Goal: Task Accomplishment & Management: Use online tool/utility

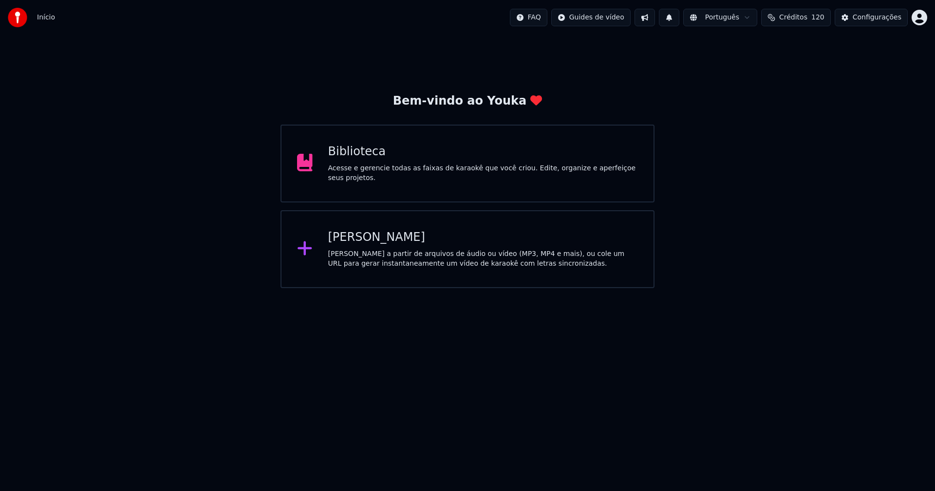
click at [373, 240] on div "[PERSON_NAME]" at bounding box center [483, 238] width 310 height 16
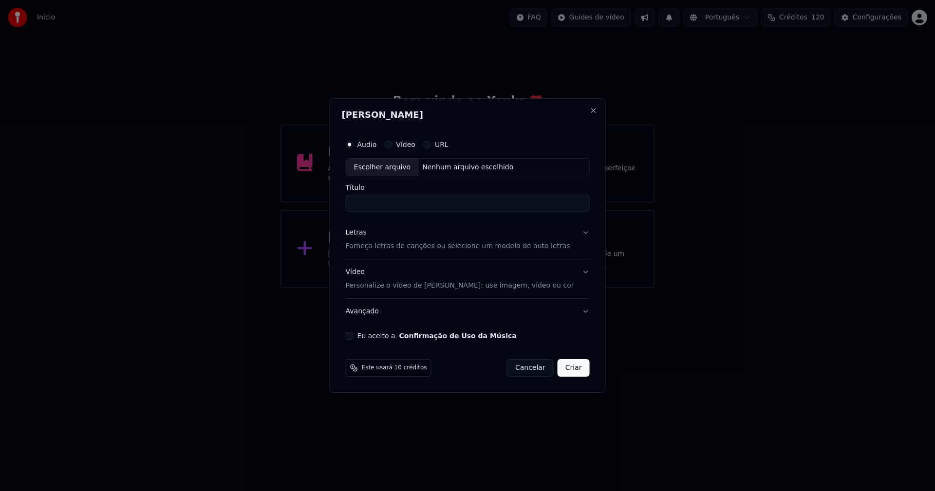
click at [401, 166] on div "Escolher arquivo" at bounding box center [382, 168] width 73 height 18
type input "**********"
click at [361, 231] on div "Letras" at bounding box center [356, 233] width 21 height 10
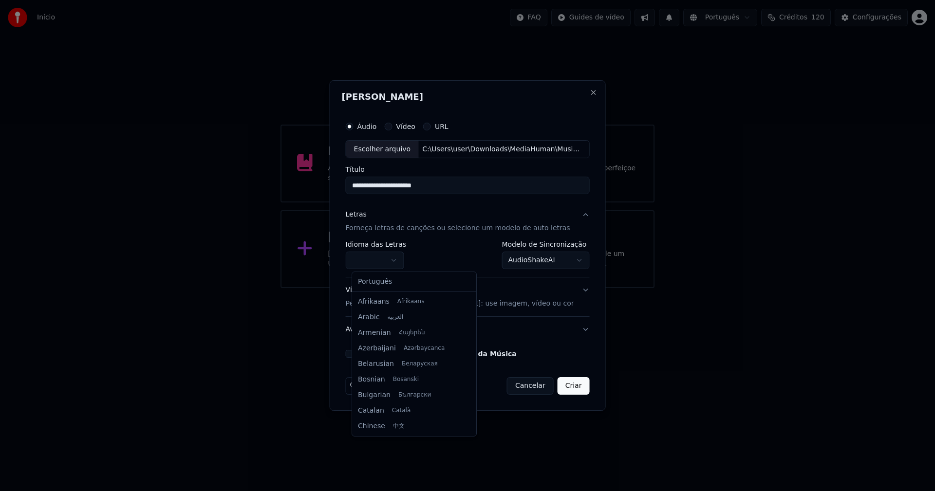
click at [384, 256] on body "**********" at bounding box center [467, 144] width 935 height 288
select select "**"
drag, startPoint x: 383, startPoint y: 280, endPoint x: 390, endPoint y: 279, distance: 7.4
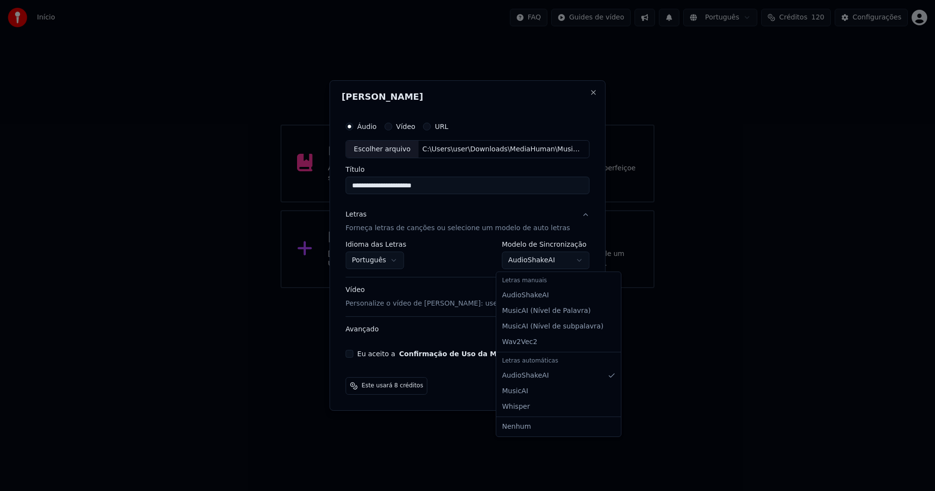
click at [525, 262] on body "**********" at bounding box center [467, 144] width 935 height 288
select select "**********"
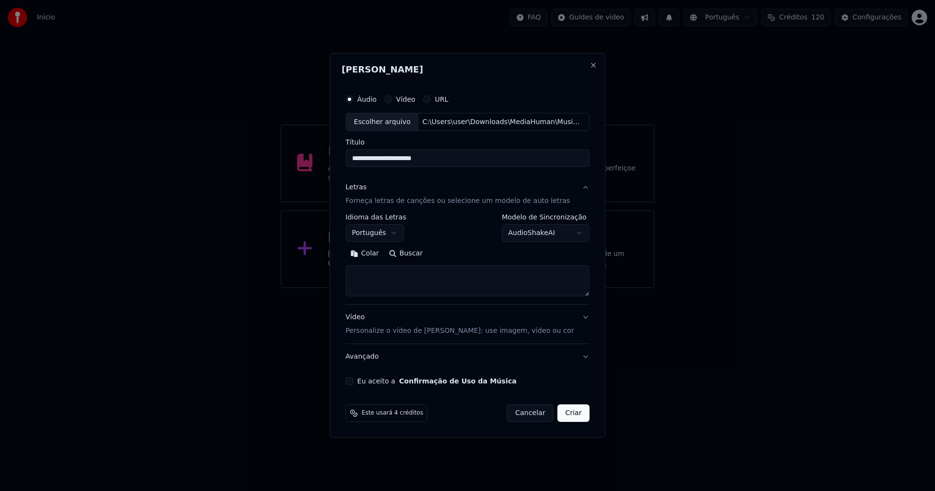
click at [373, 254] on button "Colar" at bounding box center [365, 254] width 38 height 16
drag, startPoint x: 572, startPoint y: 416, endPoint x: 567, endPoint y: 414, distance: 5.7
click at [573, 416] on button "Criar" at bounding box center [573, 414] width 32 height 18
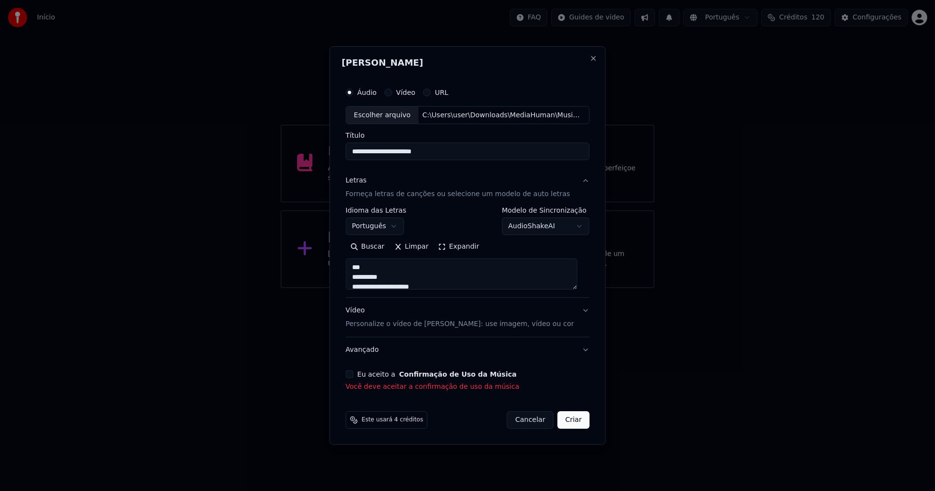
click at [353, 375] on button "Eu aceito a Confirmação de Uso da Música" at bounding box center [350, 375] width 8 height 8
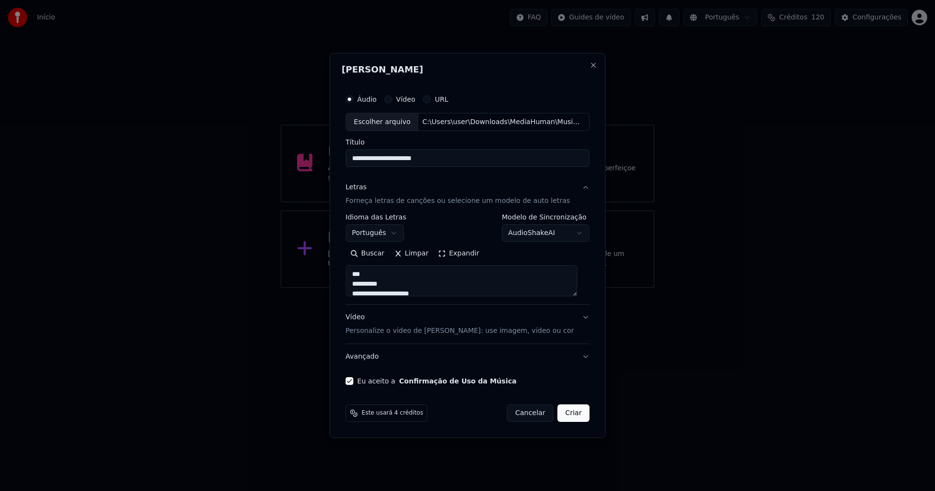
click at [574, 416] on button "Criar" at bounding box center [573, 414] width 32 height 18
type textarea "**********"
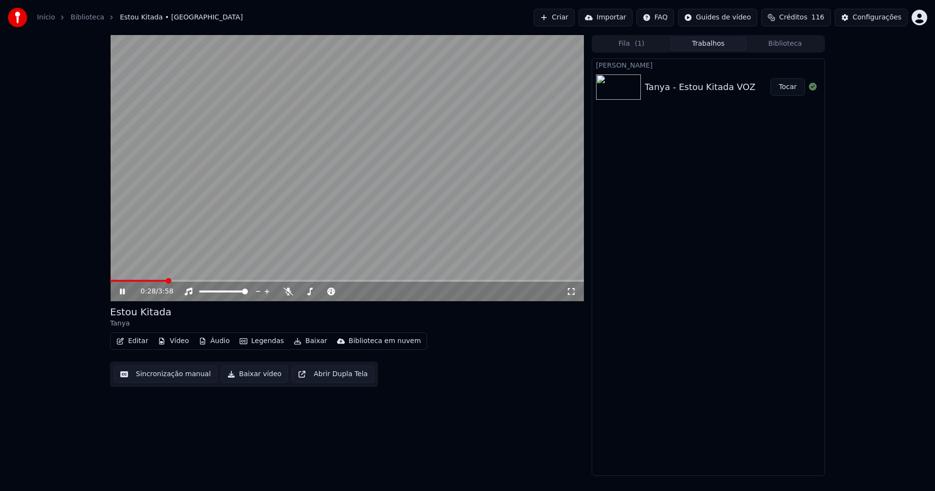
click at [121, 294] on icon at bounding box center [122, 292] width 5 height 6
click at [214, 346] on button "Áudio" at bounding box center [214, 341] width 39 height 14
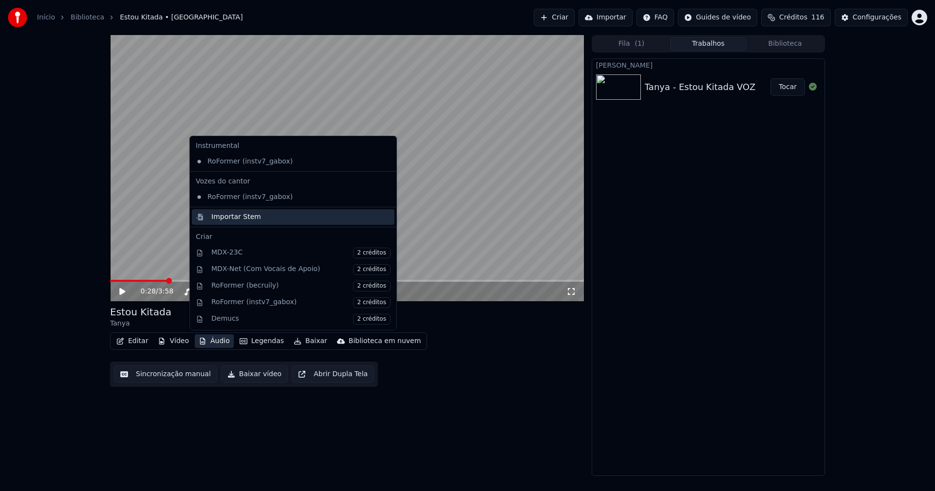
click at [223, 219] on div "Importar Stem" at bounding box center [236, 217] width 50 height 10
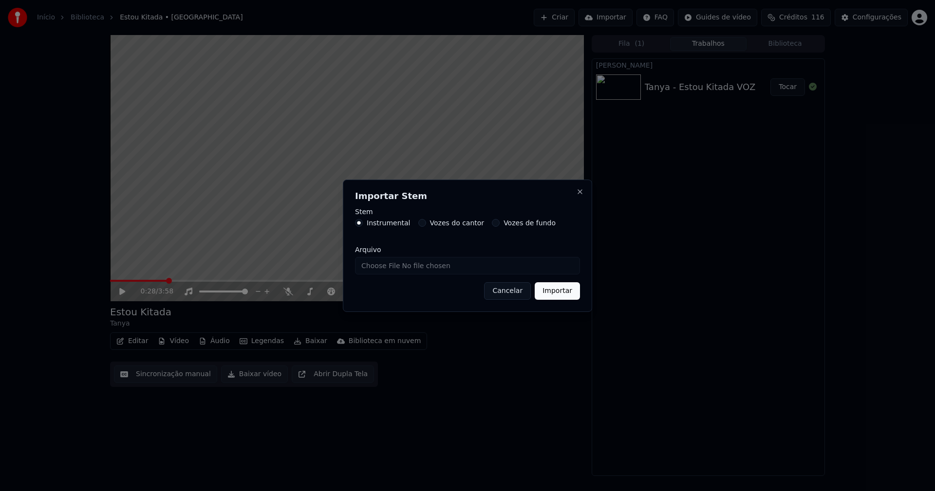
click at [383, 266] on input "Arquivo" at bounding box center [467, 266] width 225 height 18
type input "**********"
drag, startPoint x: 559, startPoint y: 293, endPoint x: 217, endPoint y: 264, distance: 343.0
click at [559, 292] on button "Importar" at bounding box center [557, 291] width 45 height 18
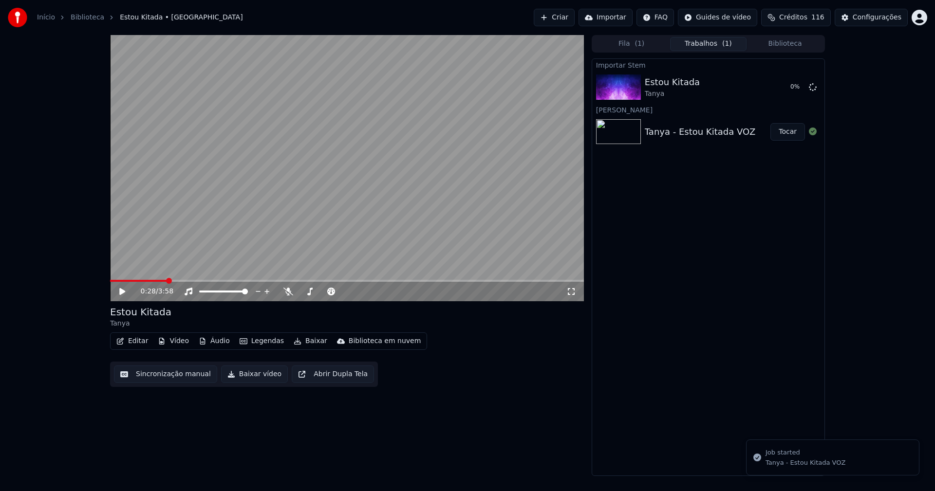
click at [175, 347] on button "Vídeo" at bounding box center [173, 341] width 39 height 14
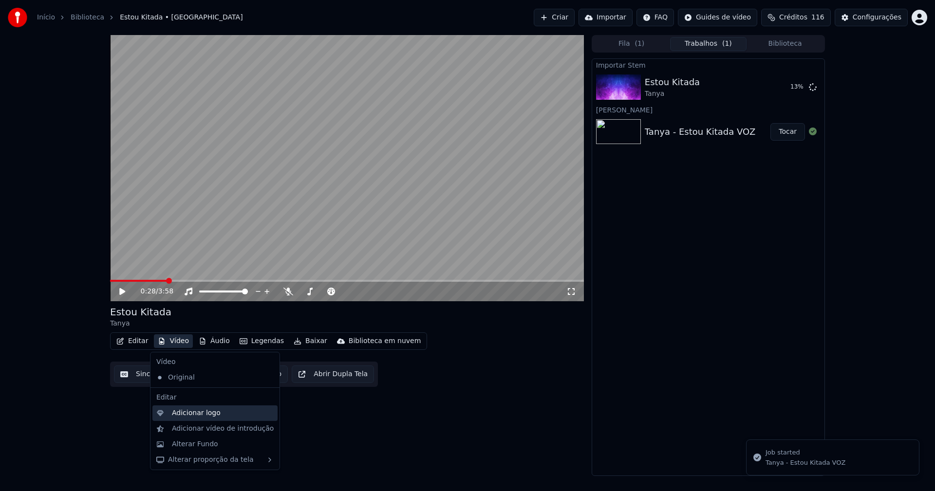
click at [188, 415] on div "Adicionar logo" at bounding box center [196, 413] width 49 height 10
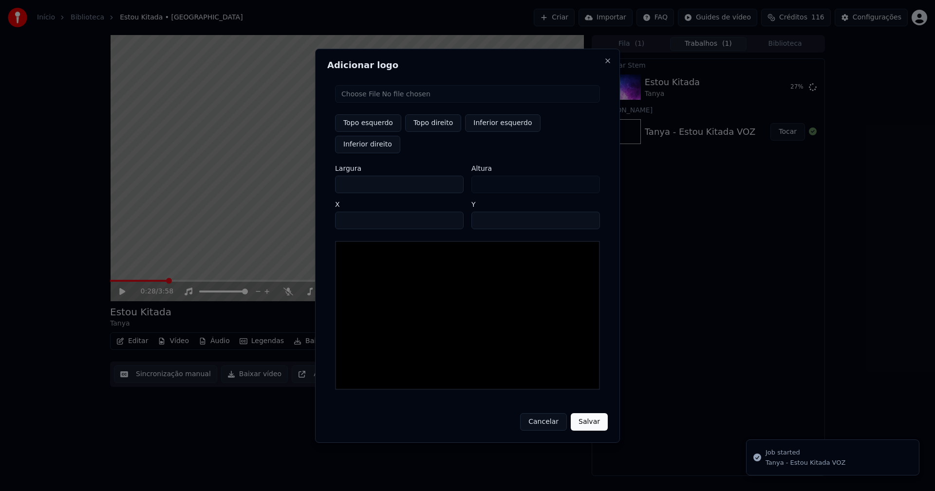
click at [364, 103] on input "file" at bounding box center [467, 94] width 265 height 18
type input "**********"
click at [441, 132] on button "Topo direito" at bounding box center [433, 123] width 56 height 18
type input "****"
drag, startPoint x: 352, startPoint y: 174, endPoint x: 336, endPoint y: 176, distance: 15.8
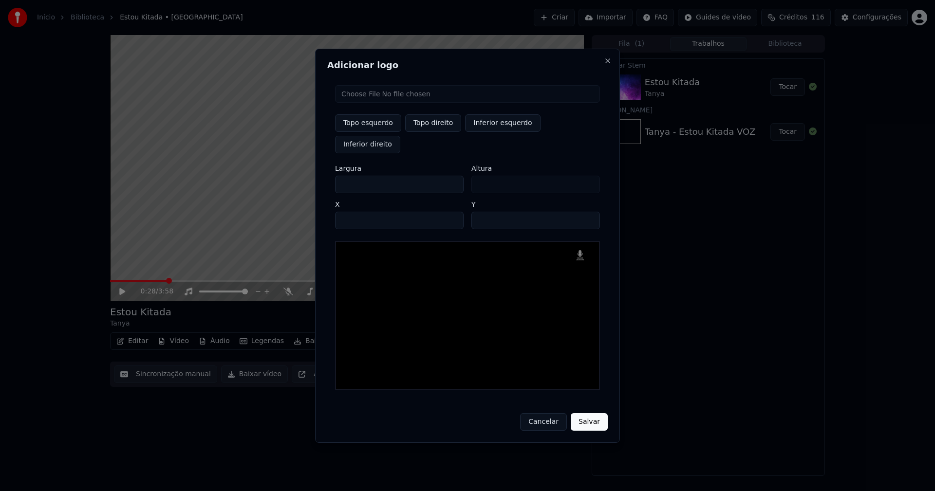
click at [337, 176] on input "***" at bounding box center [399, 185] width 129 height 18
type input "**"
type input "***"
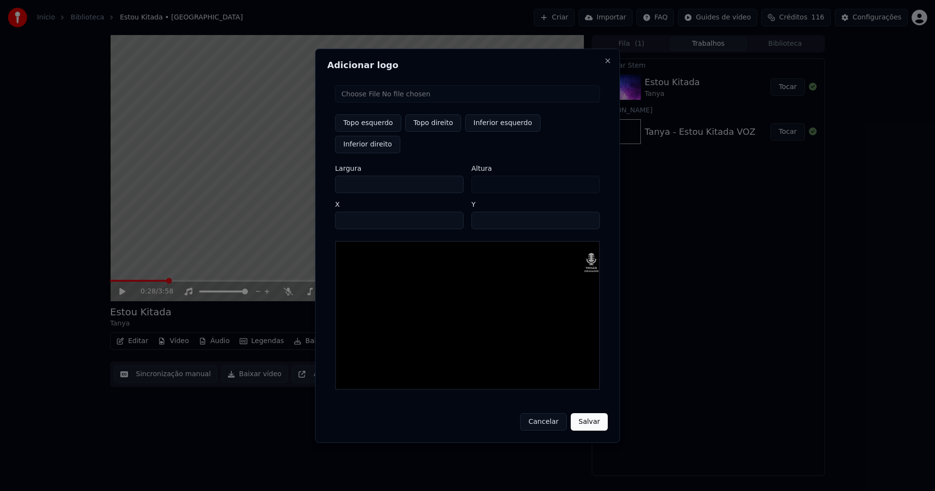
type input "***"
click at [354, 212] on input "****" at bounding box center [399, 221] width 129 height 18
type input "****"
click at [481, 212] on input "**" at bounding box center [535, 221] width 129 height 18
type input "**"
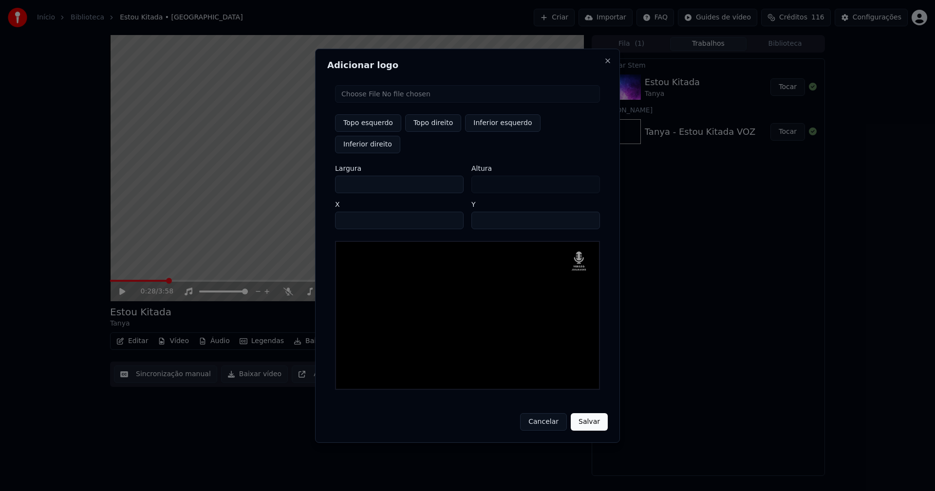
click at [588, 413] on button "Salvar" at bounding box center [589, 422] width 37 height 18
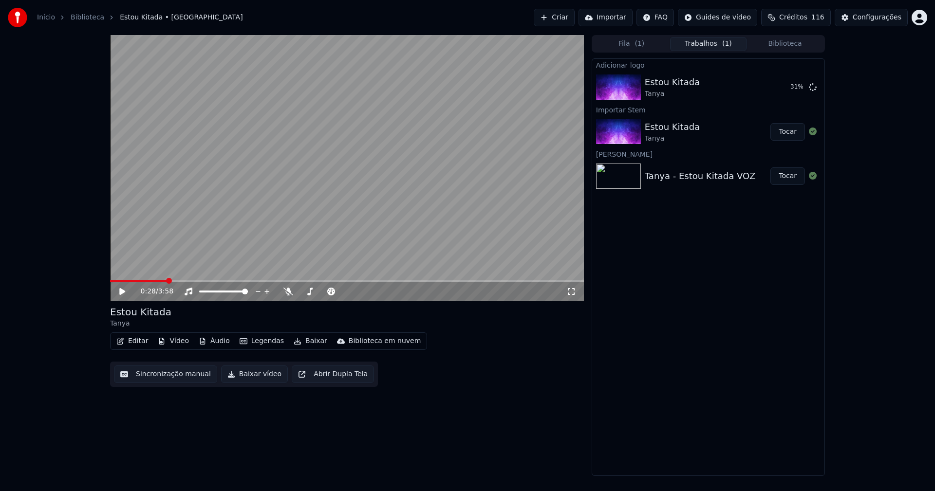
click at [216, 340] on button "Áudio" at bounding box center [214, 341] width 39 height 14
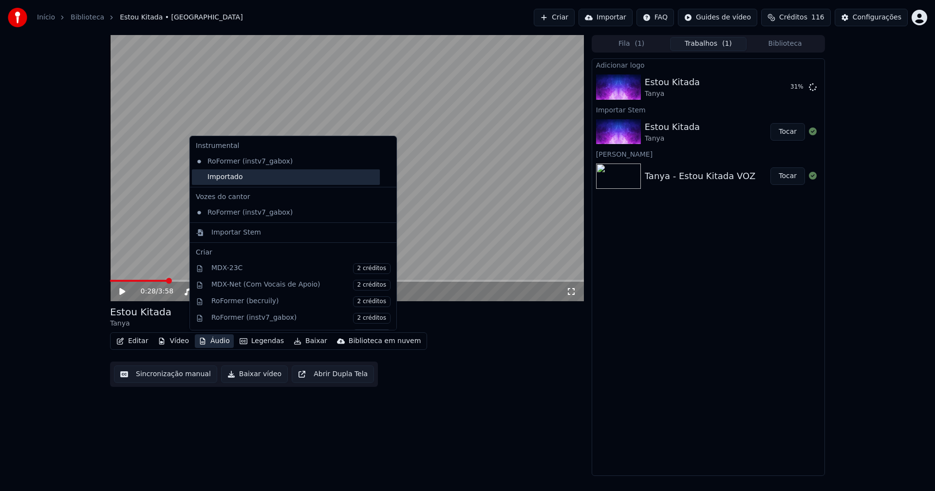
click at [214, 178] on div "Importado" at bounding box center [286, 177] width 188 height 16
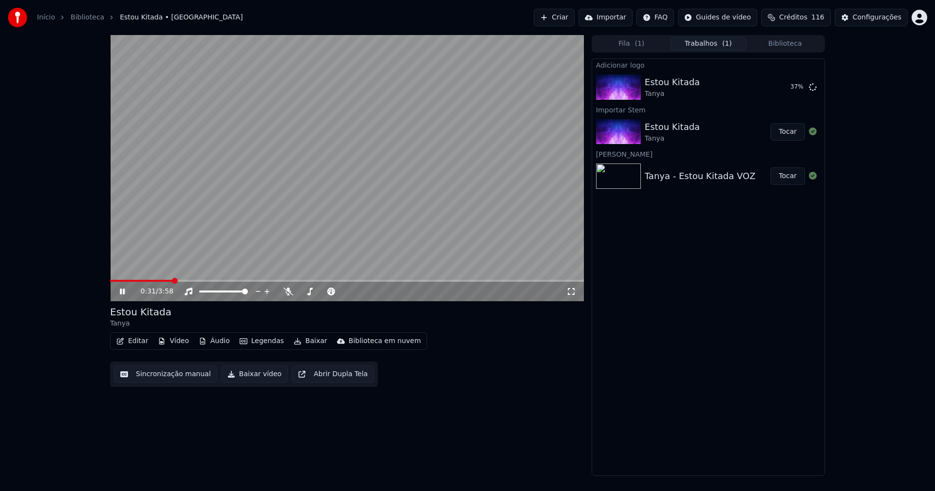
click at [111, 280] on span at bounding box center [141, 281] width 63 height 2
click at [786, 88] on button "Tocar" at bounding box center [787, 87] width 35 height 18
click at [144, 341] on button "Editar" at bounding box center [131, 341] width 39 height 14
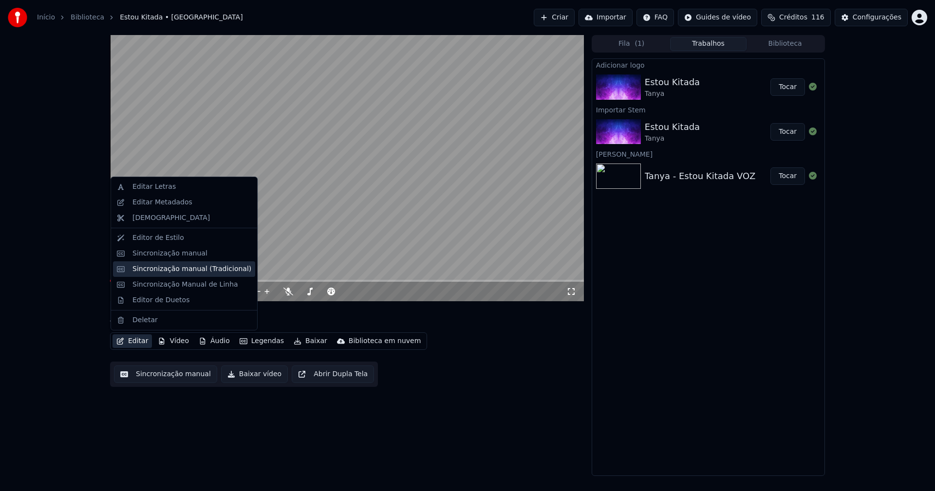
click at [179, 267] on div "Sincronização manual (Tradicional)" at bounding box center [191, 269] width 119 height 10
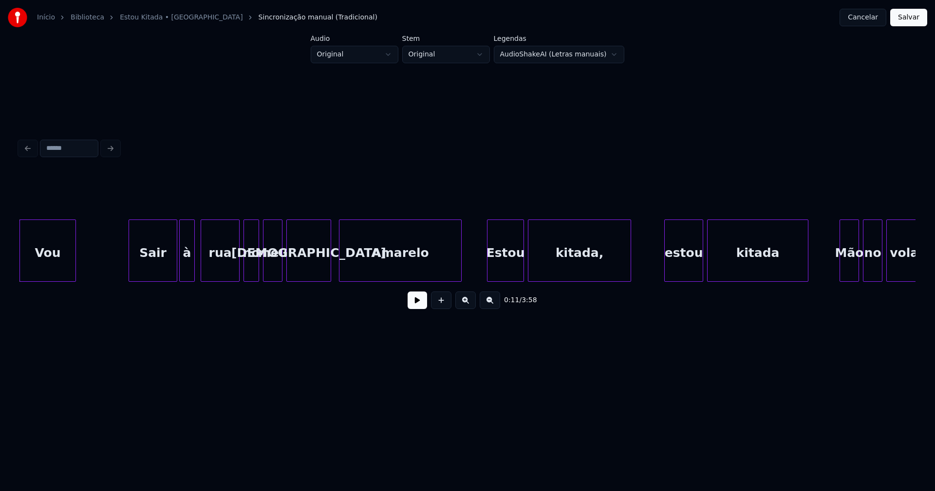
scroll to position [0, 937]
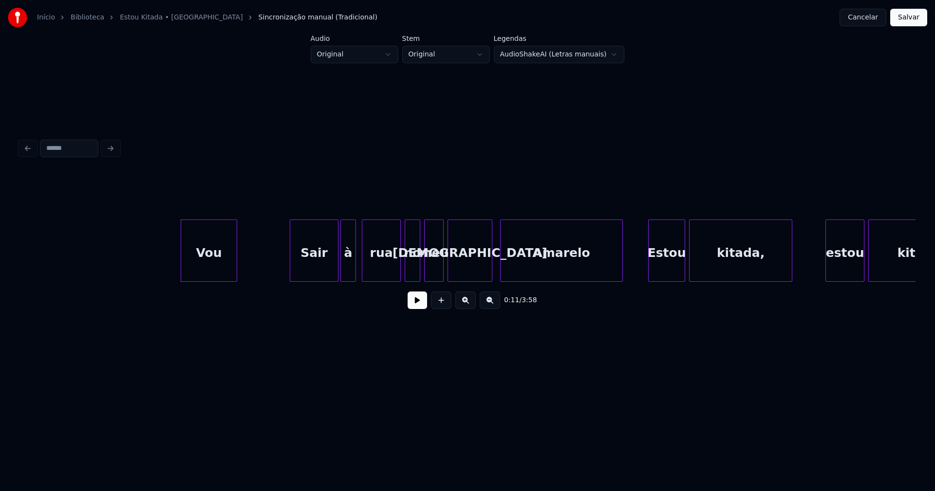
click at [203, 271] on div "Vou" at bounding box center [205, 253] width 56 height 66
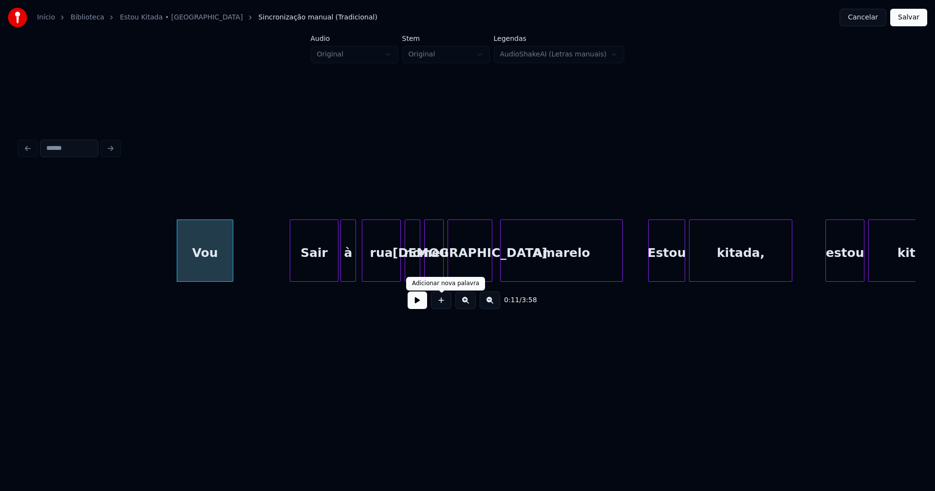
click at [419, 309] on button at bounding box center [417, 301] width 19 height 18
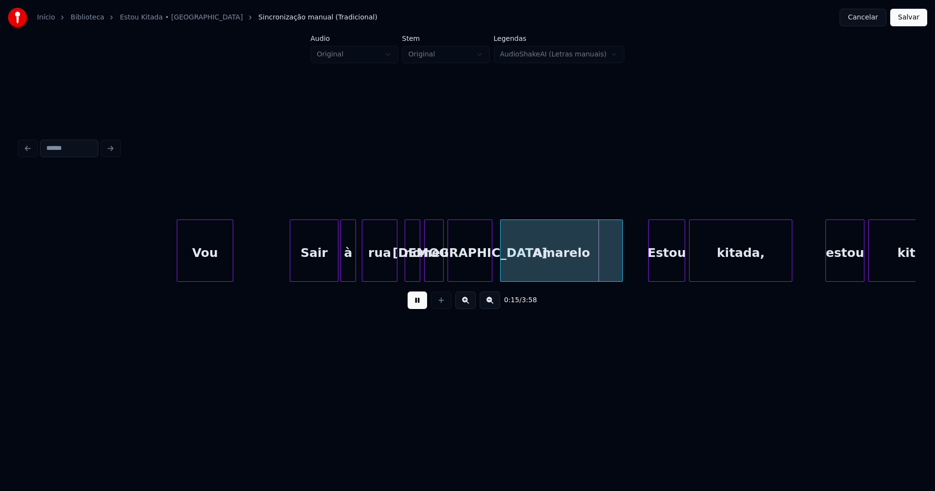
click at [396, 272] on div at bounding box center [395, 250] width 3 height 61
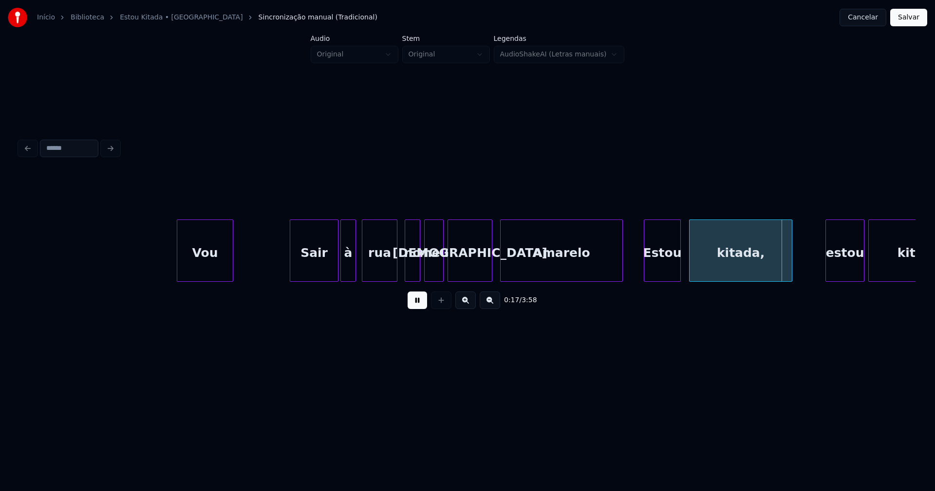
click at [665, 265] on div "Estou" at bounding box center [662, 253] width 36 height 66
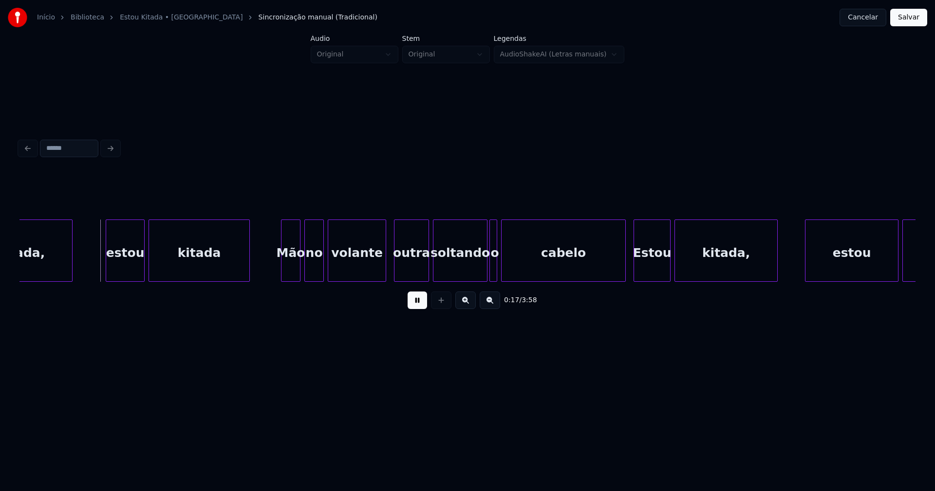
scroll to position [0, 1670]
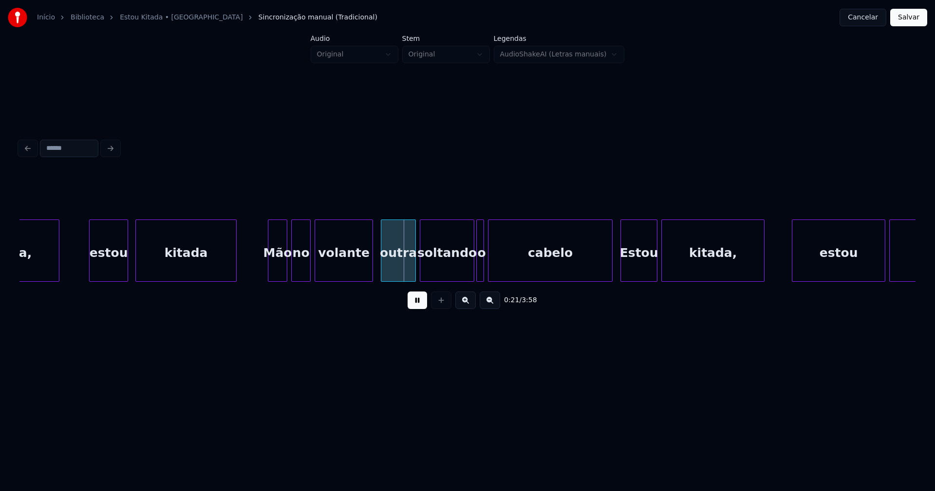
click at [111, 279] on div "kitada, estou kitada Mão no volante outra soltando o cabelo Estou kitada, estou…" at bounding box center [467, 251] width 896 height 62
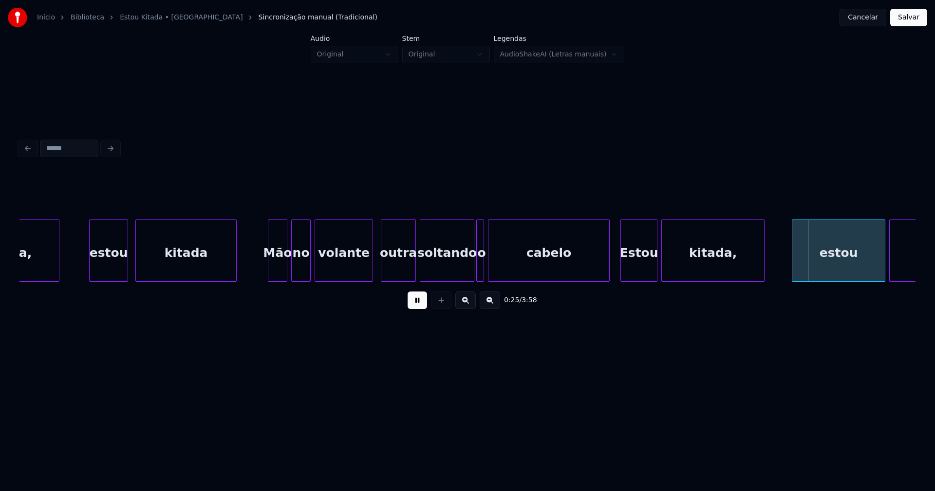
click at [607, 263] on div at bounding box center [607, 250] width 3 height 61
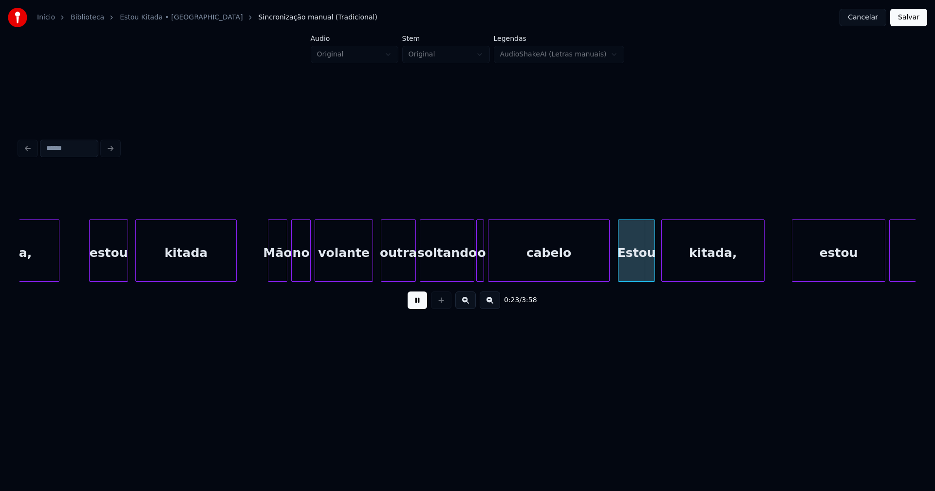
click at [637, 270] on div "Estou" at bounding box center [636, 253] width 36 height 66
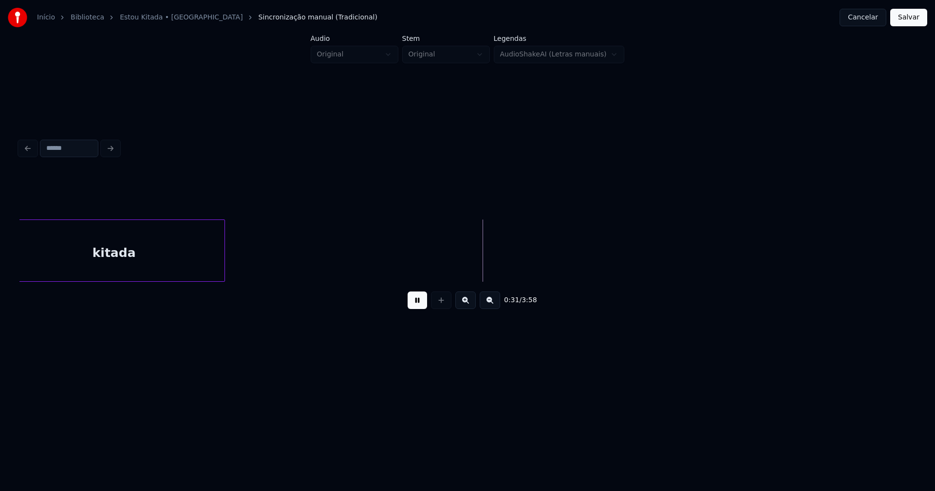
scroll to position [0, 2518]
click at [125, 241] on div "kitada" at bounding box center [152, 253] width 221 height 66
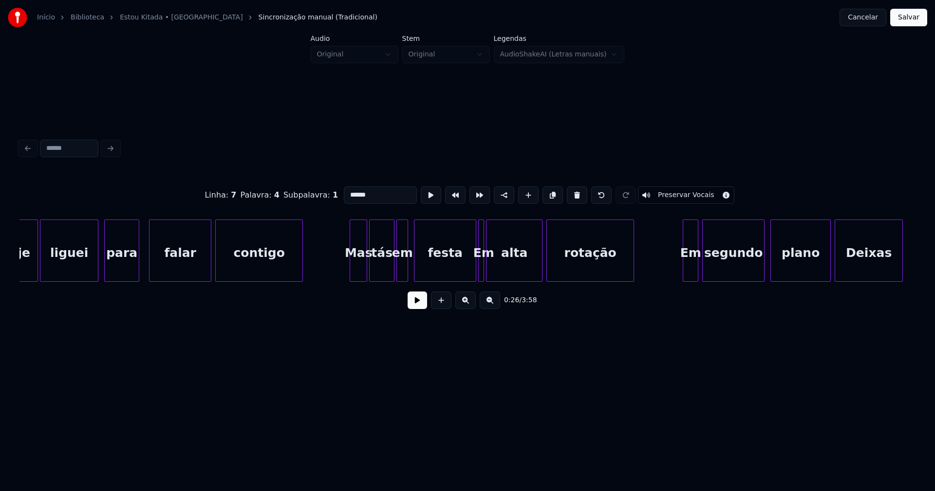
scroll to position [0, 3686]
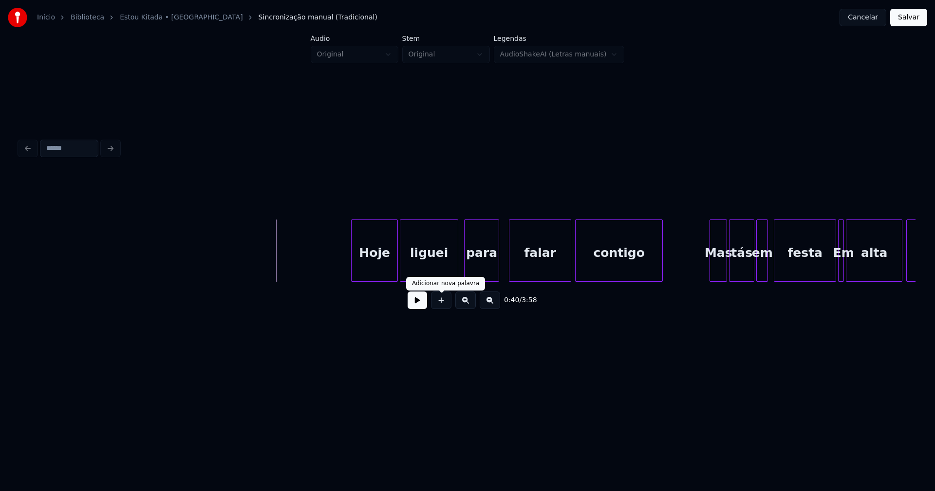
click at [424, 305] on button at bounding box center [417, 301] width 19 height 18
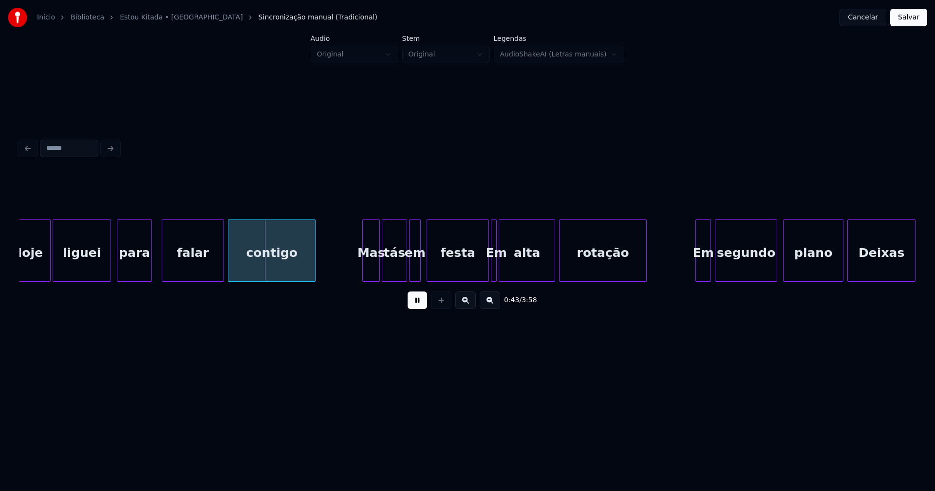
scroll to position [0, 4059]
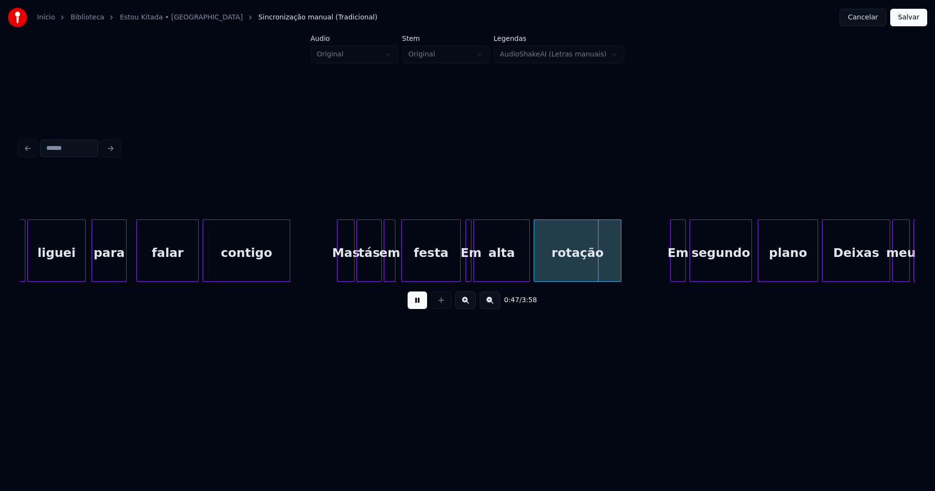
click at [459, 271] on div at bounding box center [458, 250] width 3 height 61
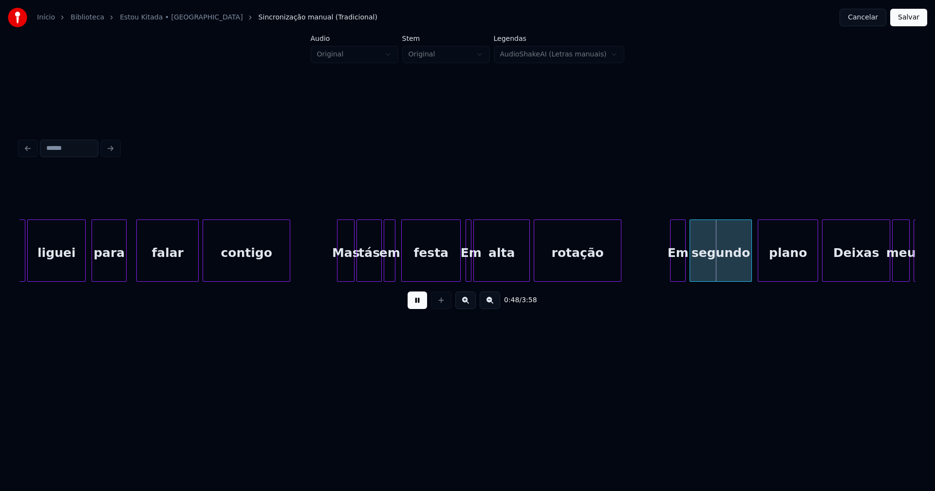
click at [491, 270] on div at bounding box center [491, 250] width 3 height 61
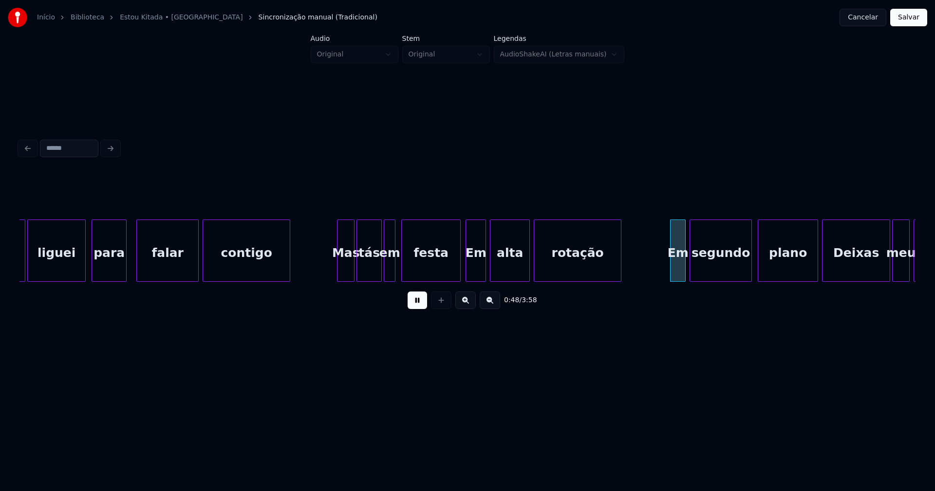
click at [485, 267] on div at bounding box center [483, 250] width 3 height 61
click at [673, 271] on div "Em" at bounding box center [673, 253] width 15 height 66
click at [714, 269] on div "segundo" at bounding box center [715, 253] width 61 height 66
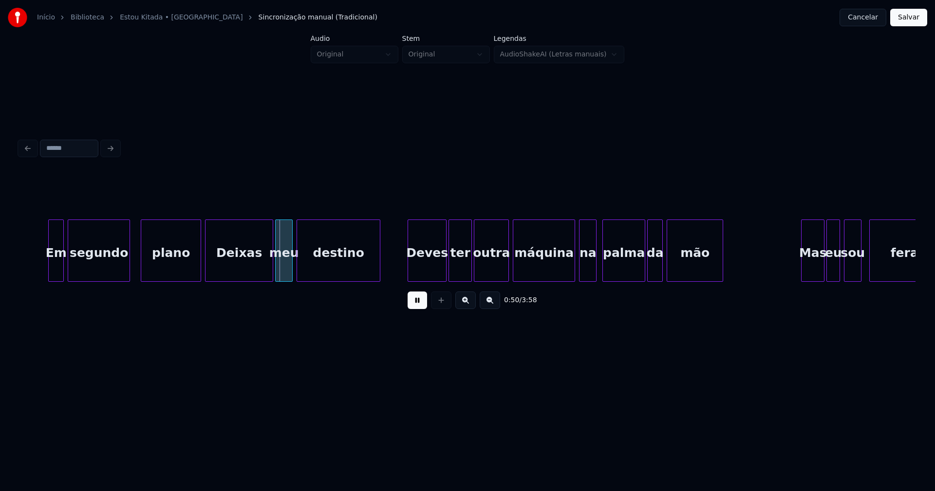
scroll to position [0, 4688]
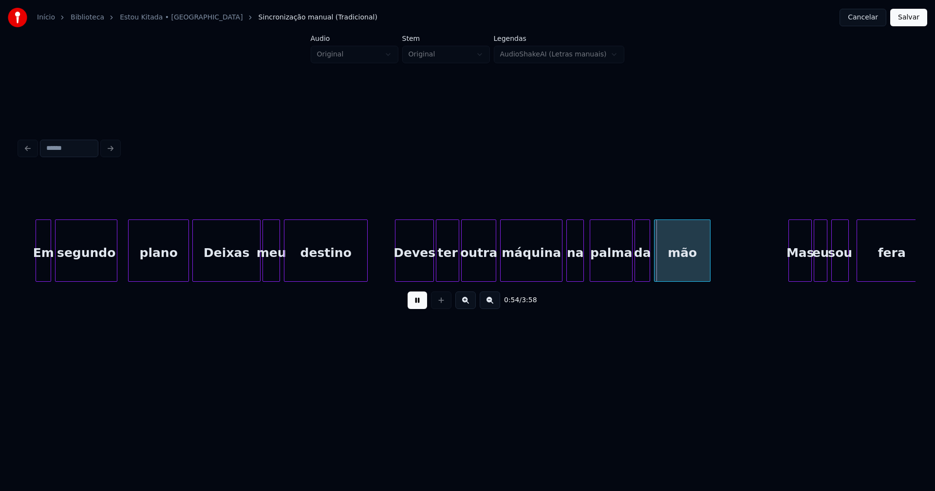
click at [187, 268] on div at bounding box center [186, 250] width 3 height 61
click at [561, 271] on div at bounding box center [559, 250] width 3 height 61
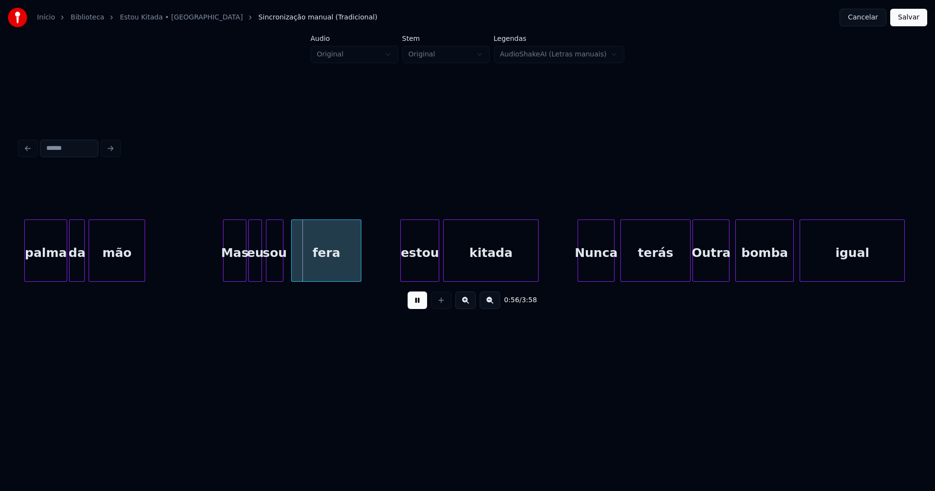
scroll to position [0, 5266]
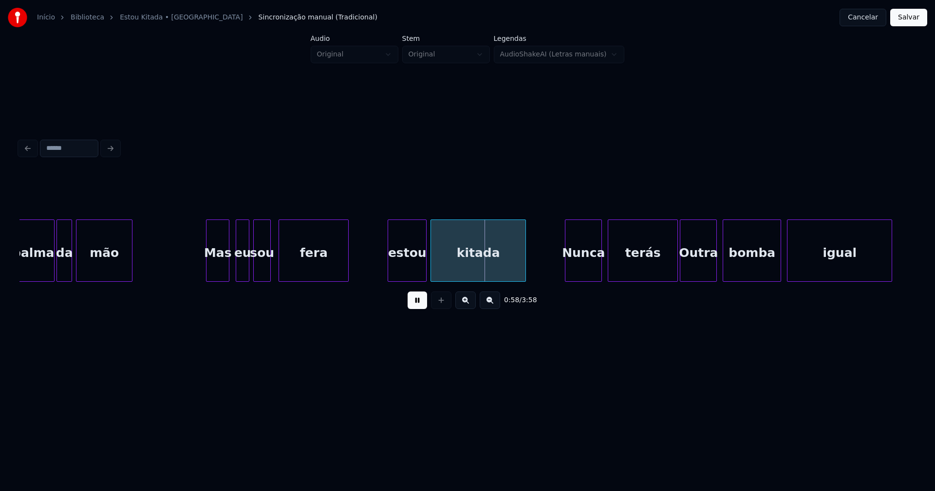
click at [221, 270] on div "Mas" at bounding box center [217, 253] width 22 height 66
click at [242, 267] on div "eu" at bounding box center [242, 253] width 13 height 66
click at [410, 271] on div "estou" at bounding box center [404, 253] width 38 height 66
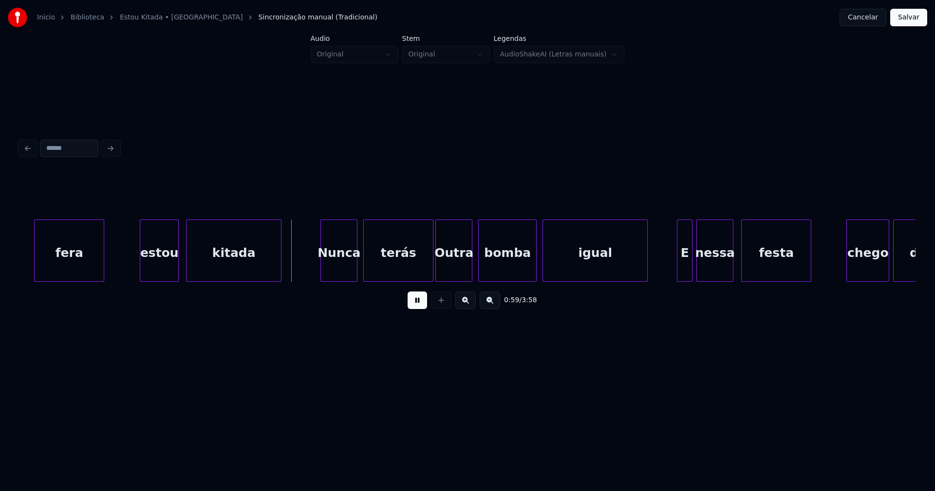
scroll to position [0, 5536]
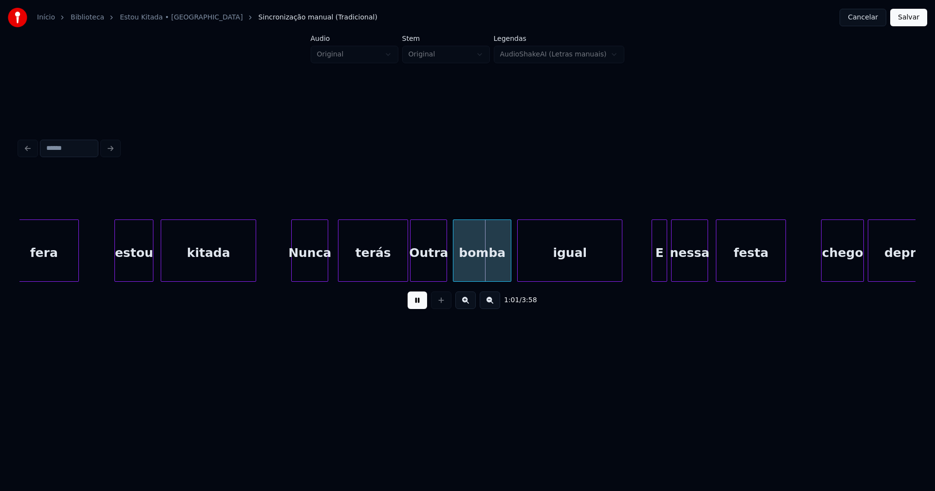
click at [311, 278] on div "fera estou [PERSON_NAME] terás Outra bomba igual E nessa festa chego depressa" at bounding box center [467, 251] width 896 height 62
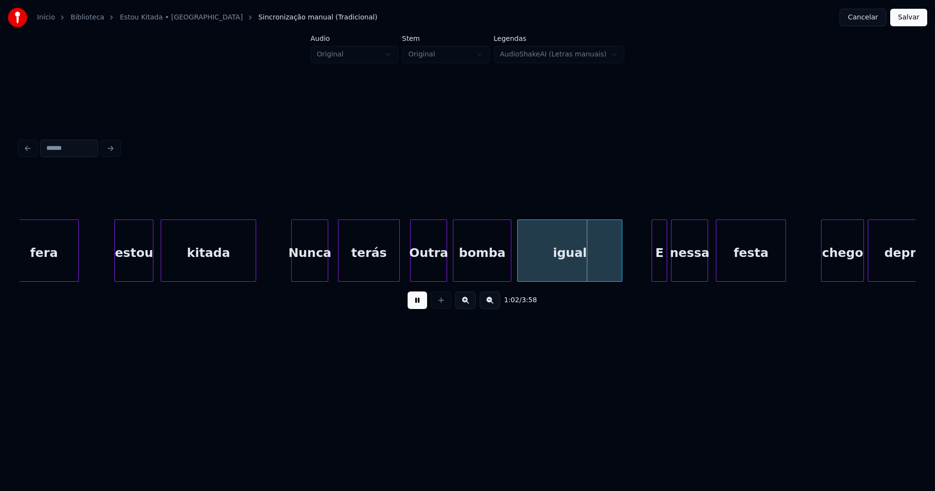
click at [398, 279] on div "fera estou [PERSON_NAME] terás Outra bomba igual E nessa festa chego depressa" at bounding box center [467, 251] width 896 height 62
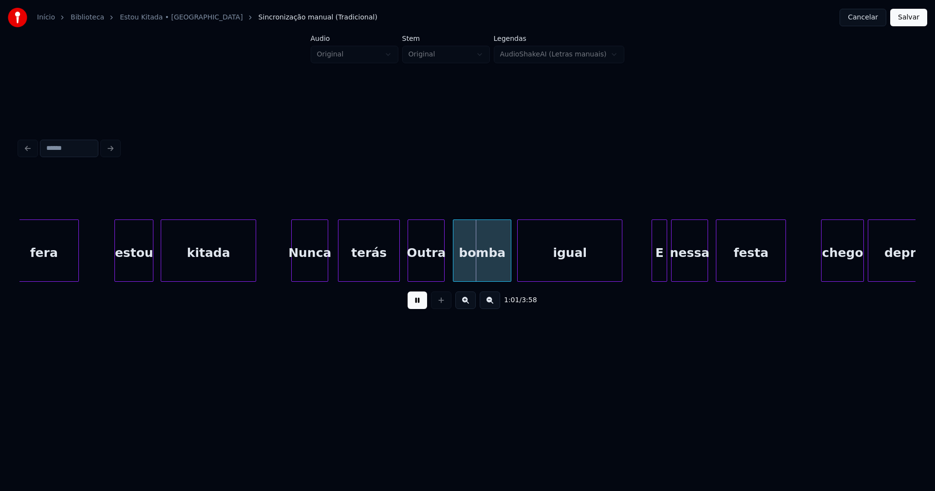
click at [427, 275] on div "Outra" at bounding box center [426, 253] width 36 height 66
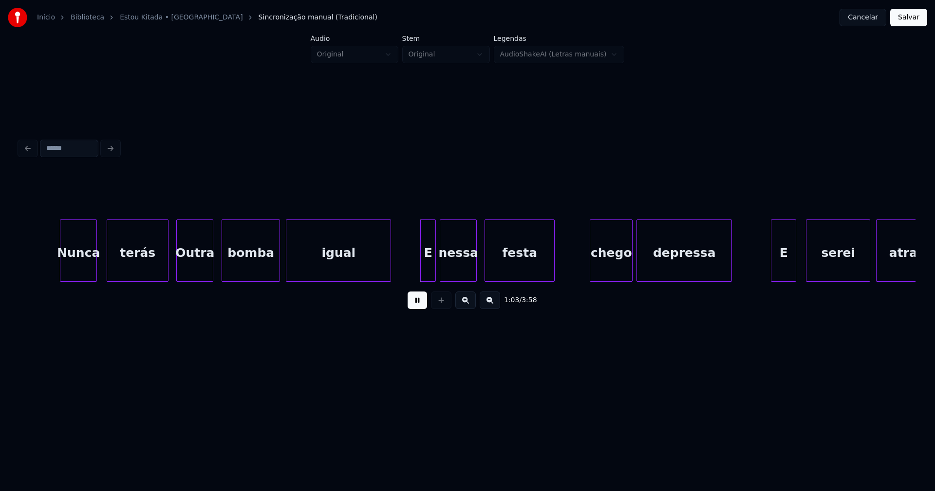
scroll to position [0, 5883]
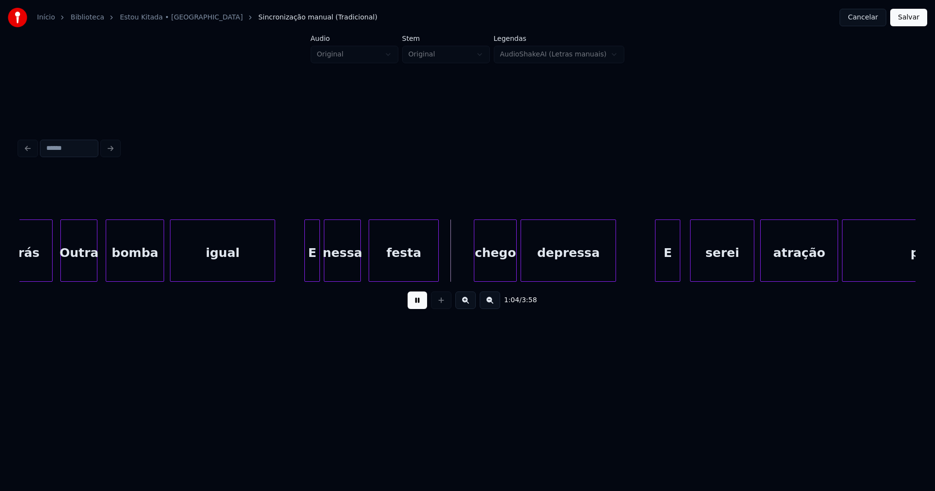
drag, startPoint x: 285, startPoint y: 273, endPoint x: 275, endPoint y: 275, distance: 9.9
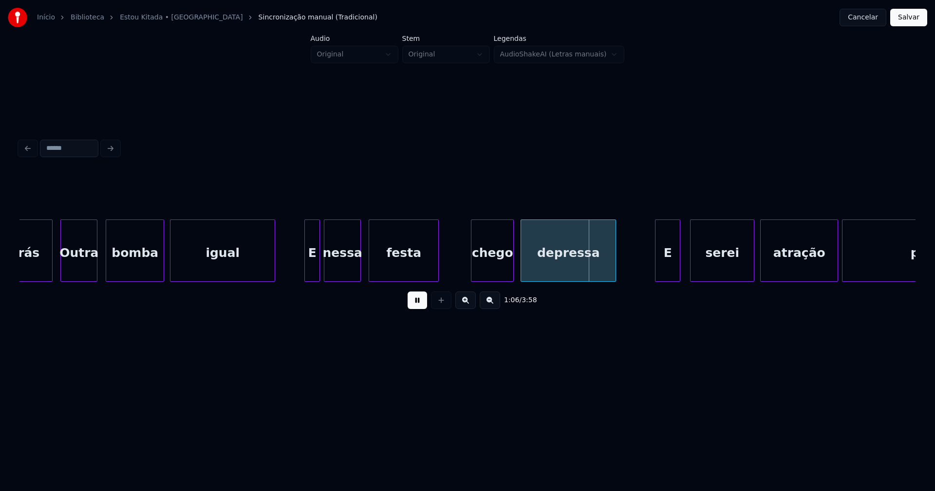
click at [493, 270] on div "chego" at bounding box center [492, 253] width 42 height 66
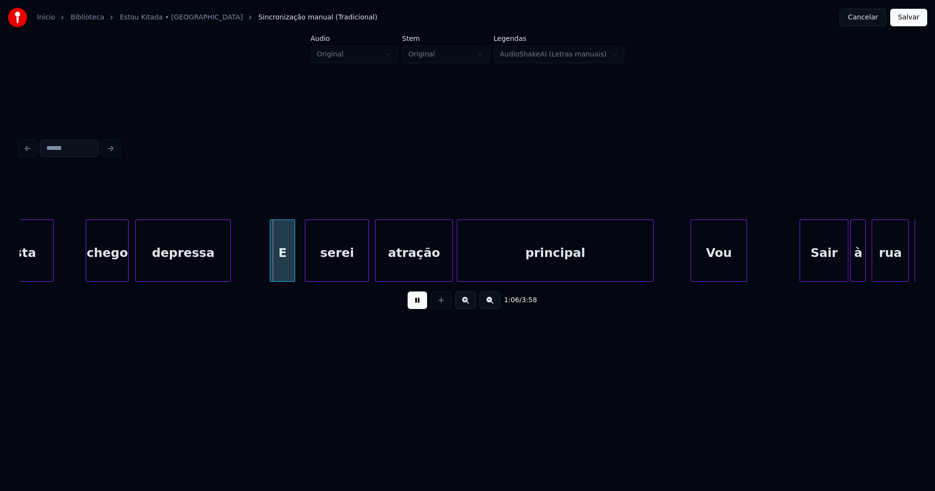
scroll to position [0, 6281]
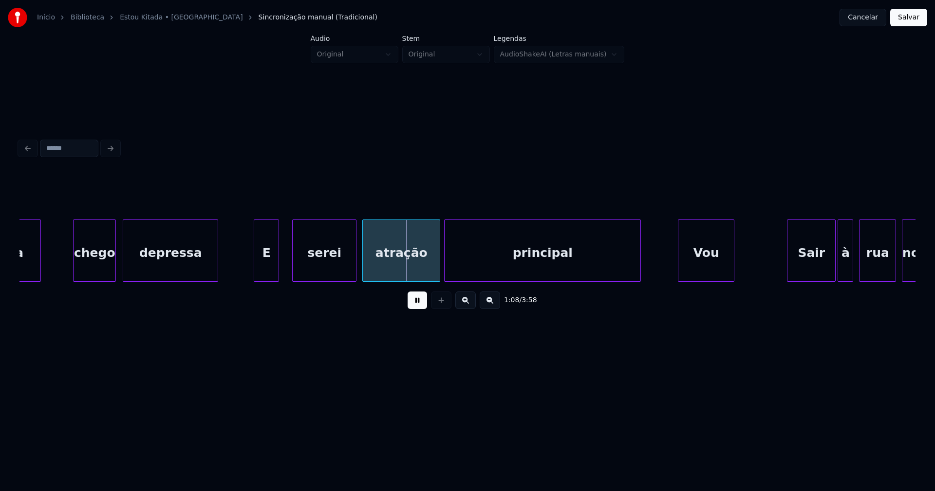
click at [267, 271] on div "E" at bounding box center [266, 253] width 24 height 66
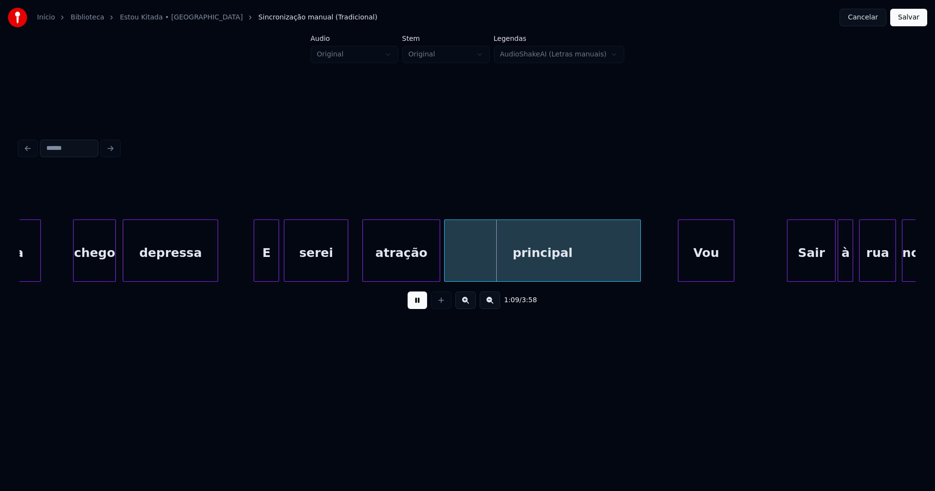
click at [299, 267] on div "serei" at bounding box center [315, 253] width 63 height 66
click at [400, 269] on div "atração" at bounding box center [398, 253] width 77 height 66
click at [356, 259] on div at bounding box center [357, 250] width 3 height 61
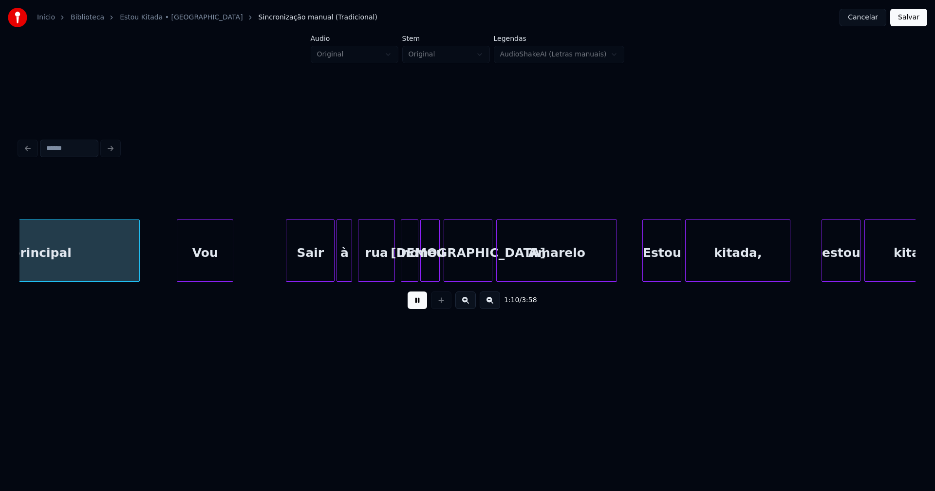
scroll to position [0, 6795]
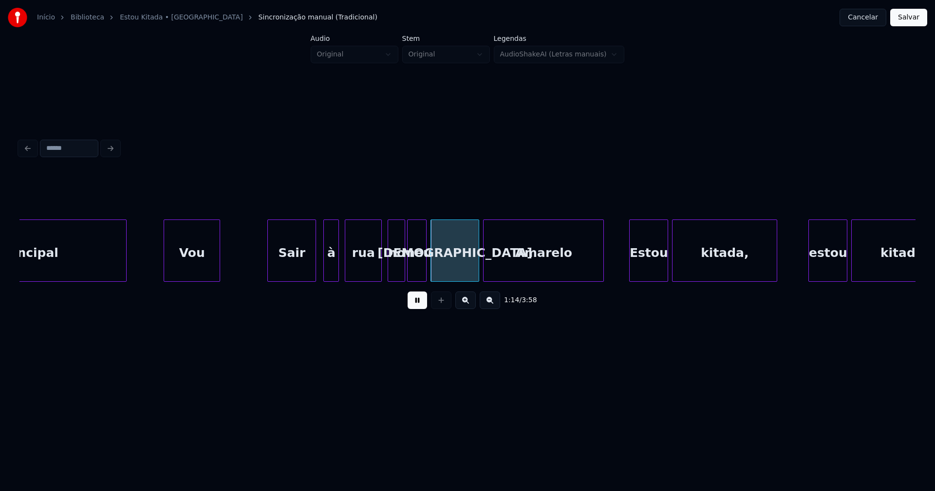
click at [299, 267] on div "Sair" at bounding box center [292, 253] width 48 height 66
click at [328, 265] on div "à" at bounding box center [327, 253] width 15 height 66
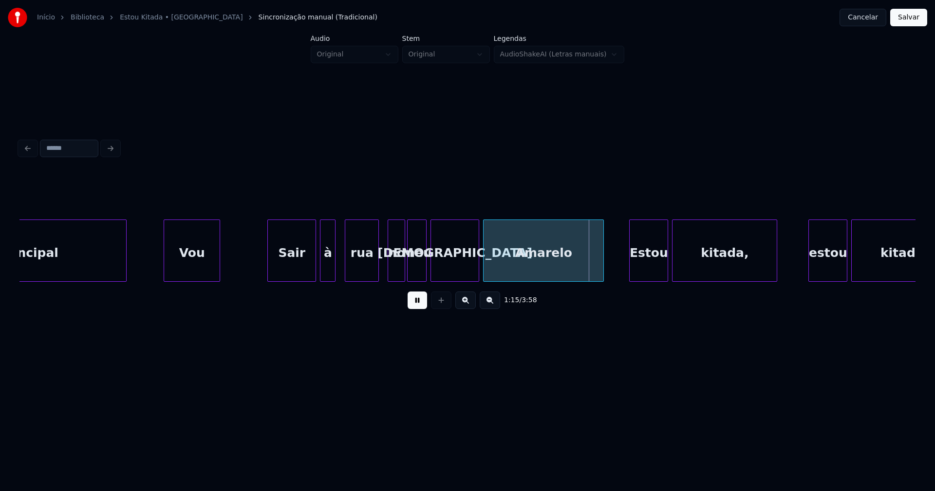
click at [376, 274] on div at bounding box center [376, 250] width 3 height 61
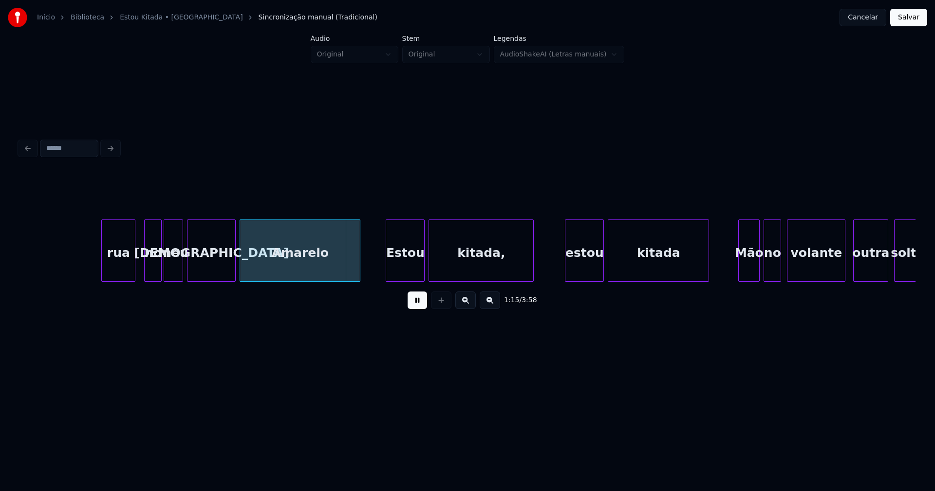
scroll to position [0, 7218]
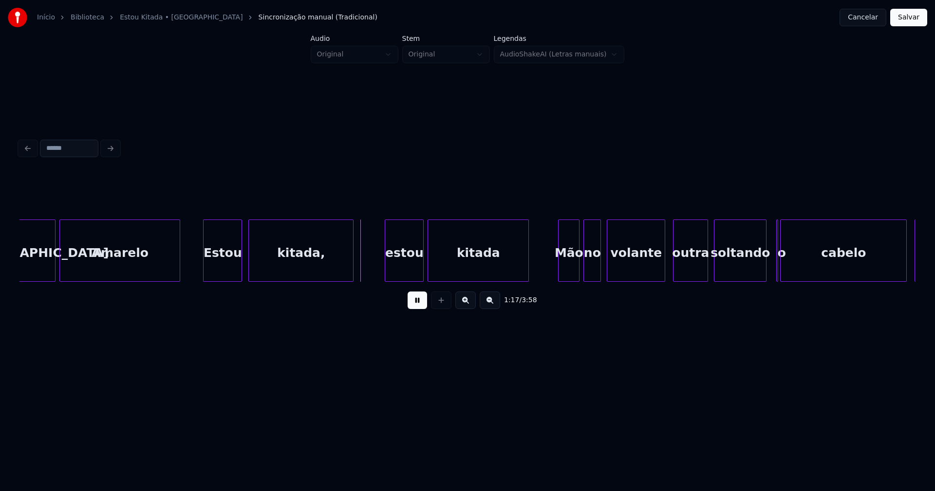
click at [225, 271] on div "Estou" at bounding box center [223, 253] width 38 height 66
click at [398, 269] on div "estou" at bounding box center [399, 253] width 38 height 66
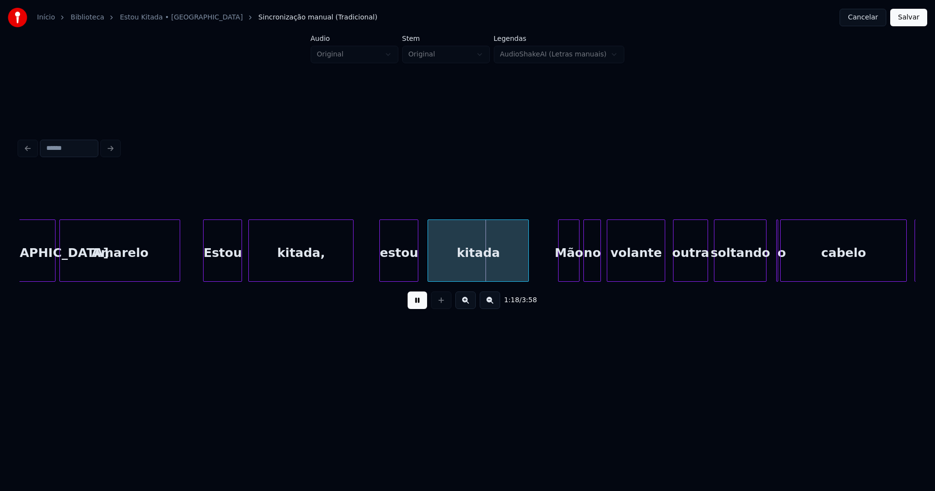
scroll to position [0, 7437]
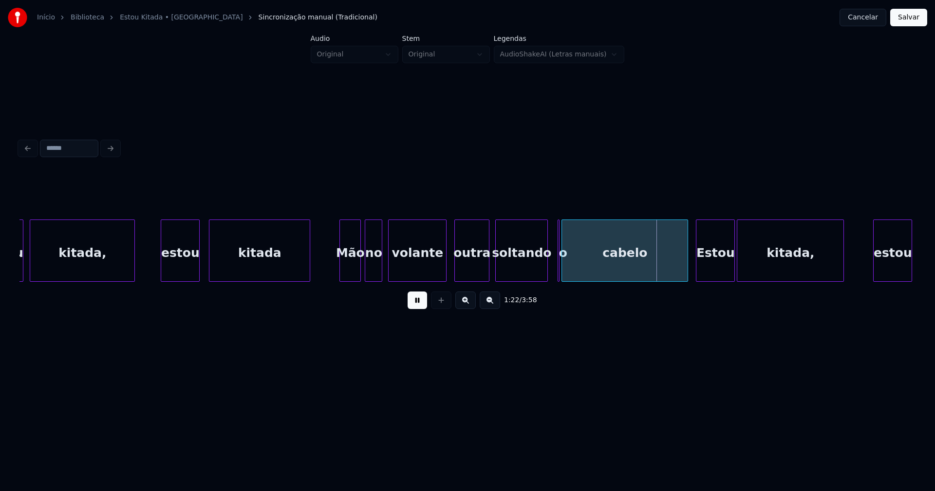
drag, startPoint x: 415, startPoint y: 306, endPoint x: 503, endPoint y: 285, distance: 90.1
click at [417, 305] on button at bounding box center [417, 301] width 19 height 18
click at [558, 267] on div "o" at bounding box center [560, 251] width 7 height 62
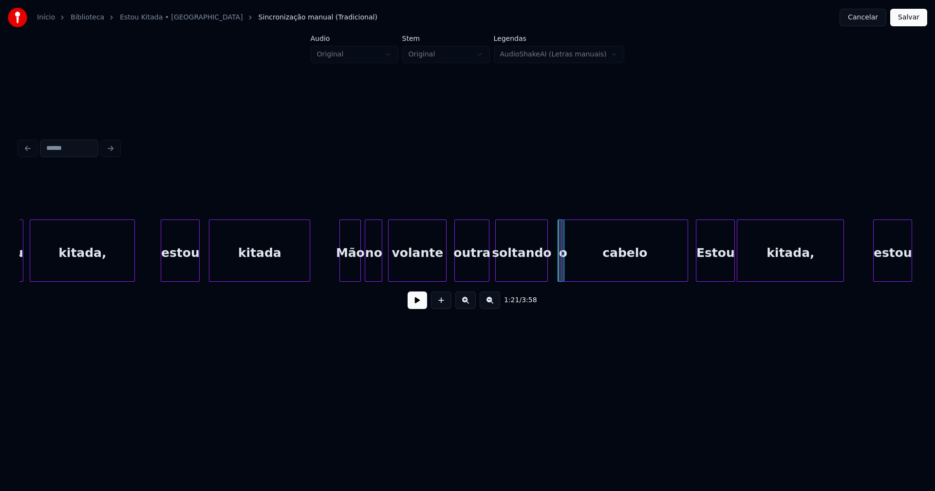
drag, startPoint x: 557, startPoint y: 218, endPoint x: 552, endPoint y: 220, distance: 5.1
click at [558, 220] on div at bounding box center [559, 250] width 3 height 61
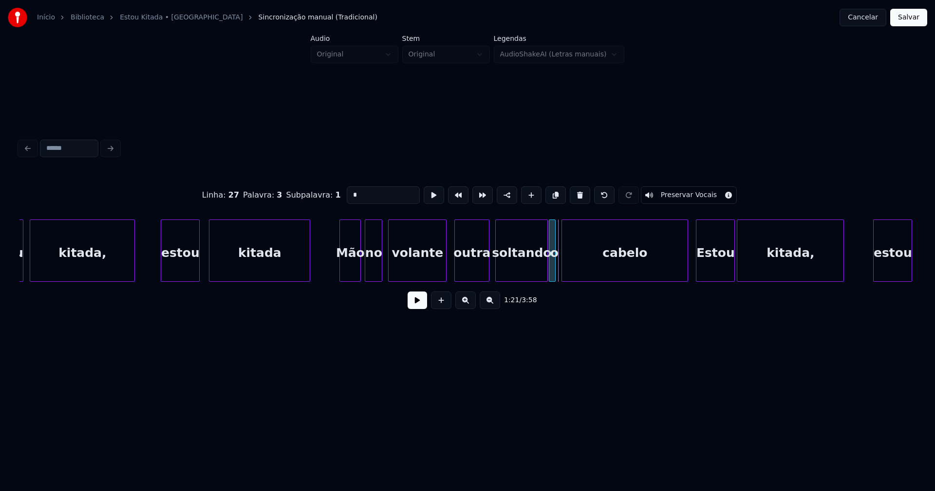
click at [549, 224] on div "o" at bounding box center [552, 251] width 7 height 62
click at [536, 270] on div at bounding box center [536, 250] width 3 height 61
click at [541, 268] on div "o" at bounding box center [544, 251] width 7 height 62
click at [555, 264] on div at bounding box center [556, 250] width 3 height 61
drag, startPoint x: 335, startPoint y: 268, endPoint x: 346, endPoint y: 275, distance: 12.4
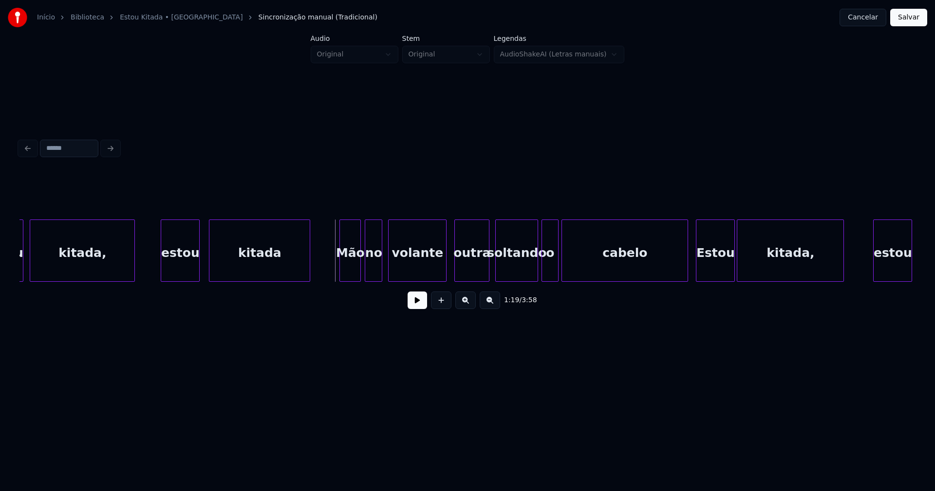
click at [418, 306] on button at bounding box center [417, 301] width 19 height 18
click at [684, 272] on div at bounding box center [682, 250] width 3 height 61
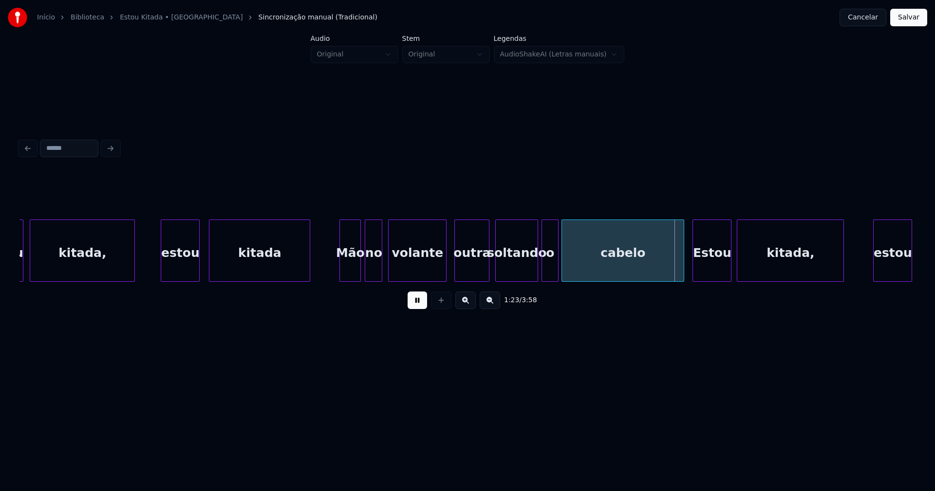
click at [718, 269] on div "Estou" at bounding box center [712, 253] width 38 height 66
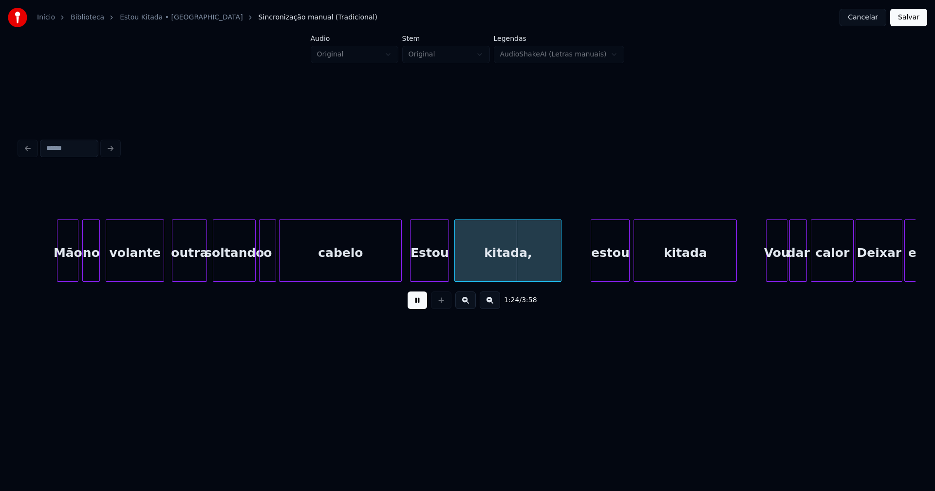
scroll to position [0, 7886]
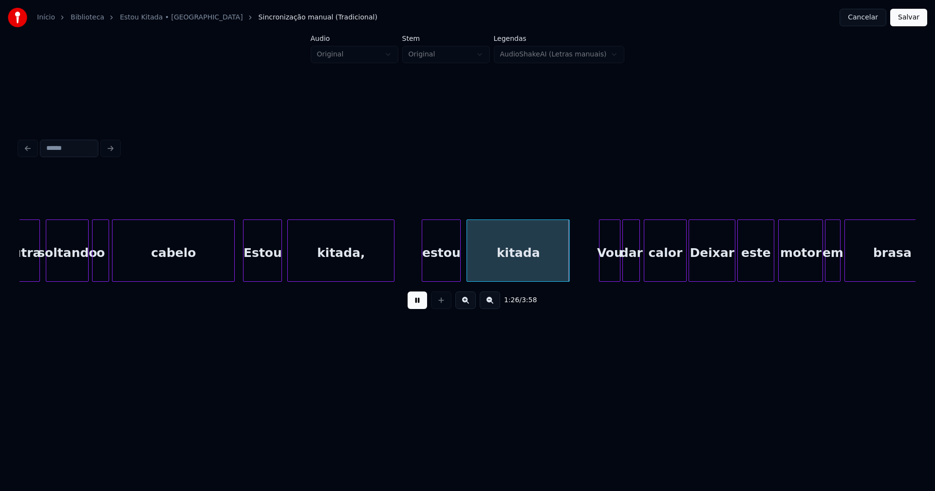
click at [445, 271] on div "estou" at bounding box center [441, 253] width 38 height 66
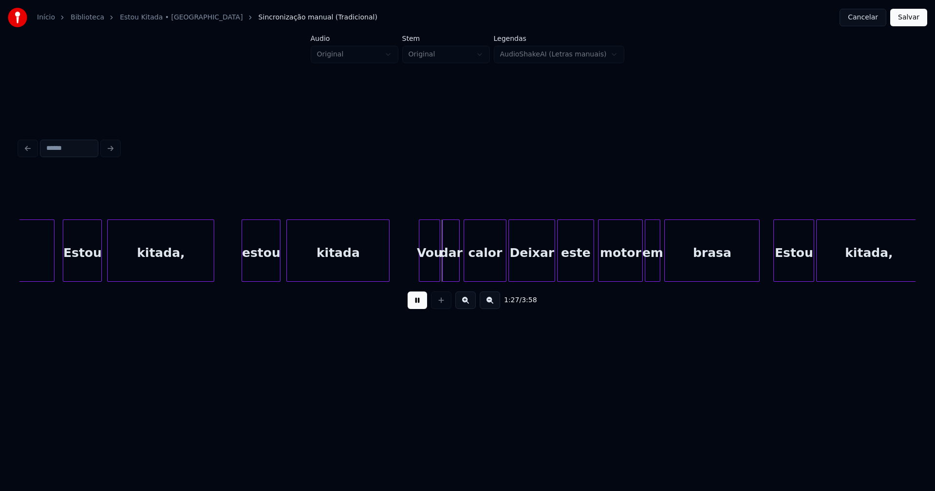
scroll to position [0, 8130]
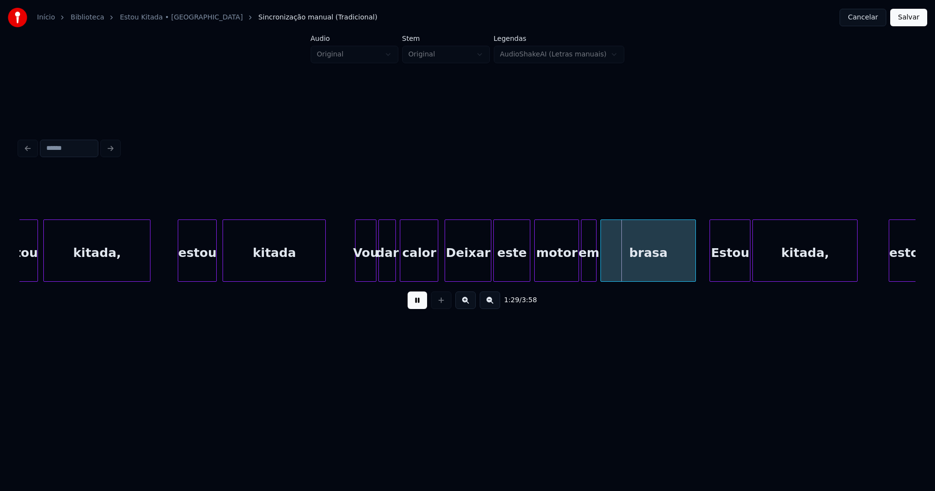
click at [436, 273] on div at bounding box center [436, 250] width 3 height 61
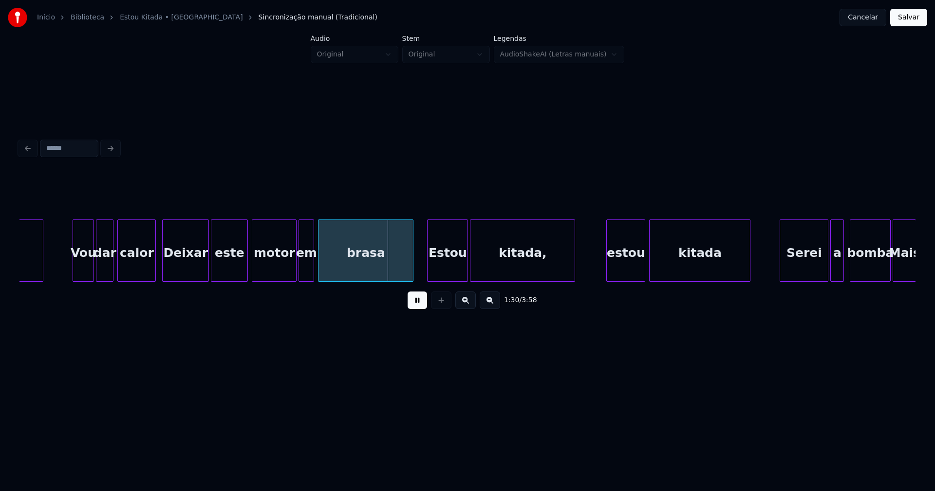
scroll to position [0, 8477]
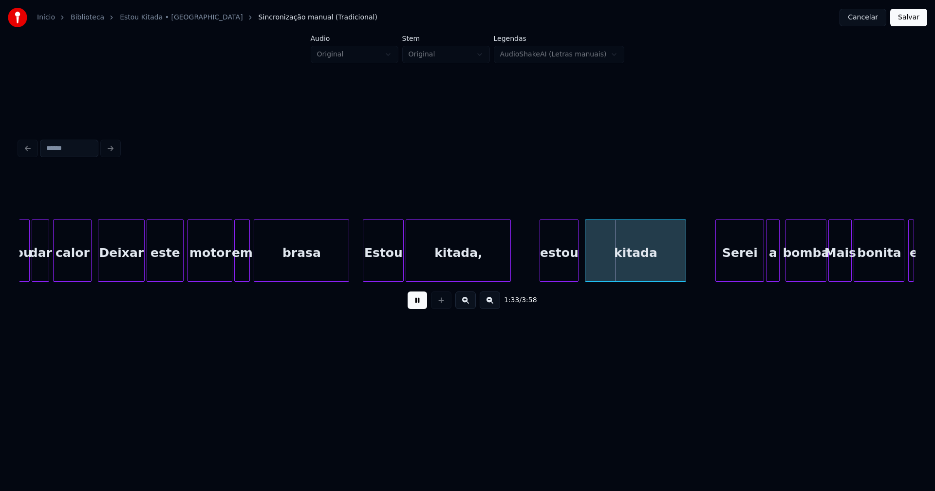
click at [558, 262] on div "estou" at bounding box center [559, 253] width 38 height 66
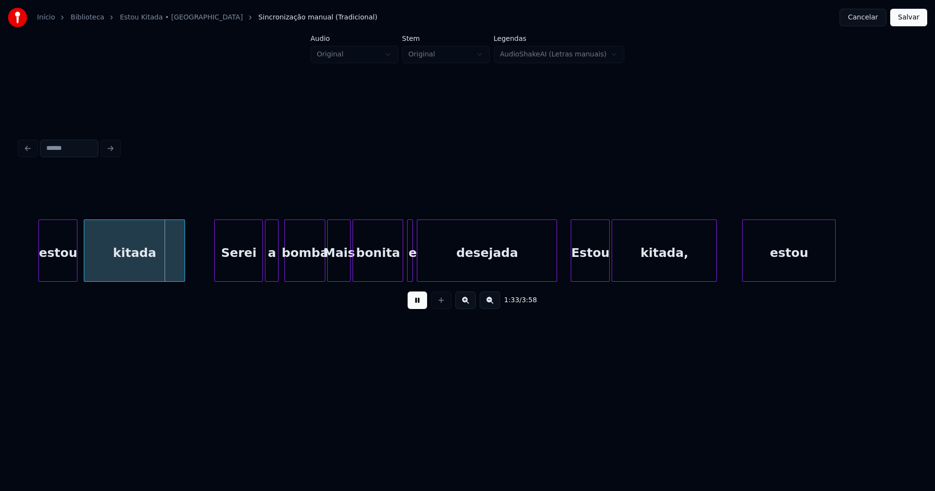
scroll to position [0, 8991]
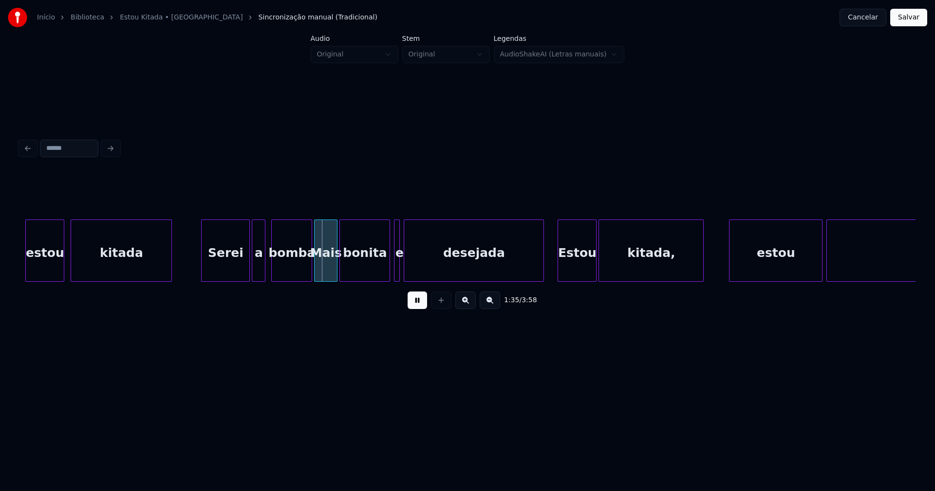
drag, startPoint x: 178, startPoint y: 271, endPoint x: 171, endPoint y: 271, distance: 6.8
click at [223, 271] on div "Serei" at bounding box center [221, 253] width 48 height 66
click at [255, 274] on div "a" at bounding box center [255, 253] width 13 height 66
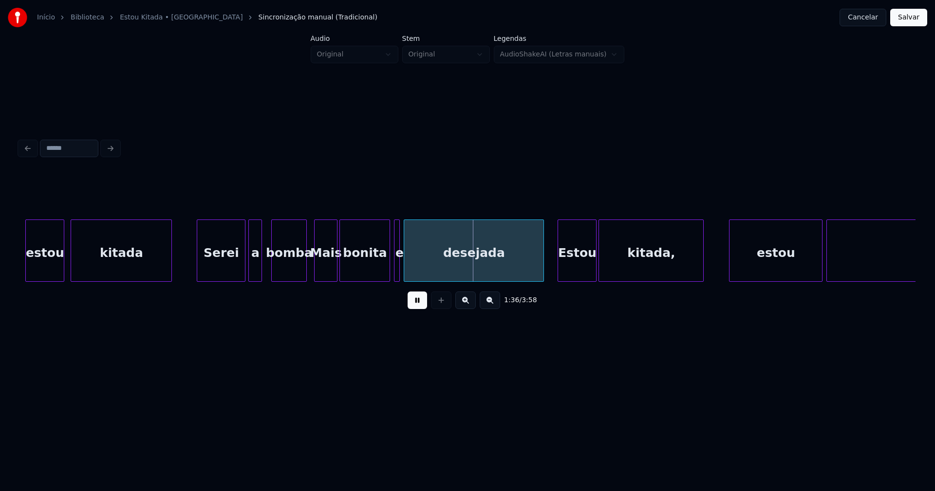
click at [306, 277] on div at bounding box center [304, 250] width 3 height 61
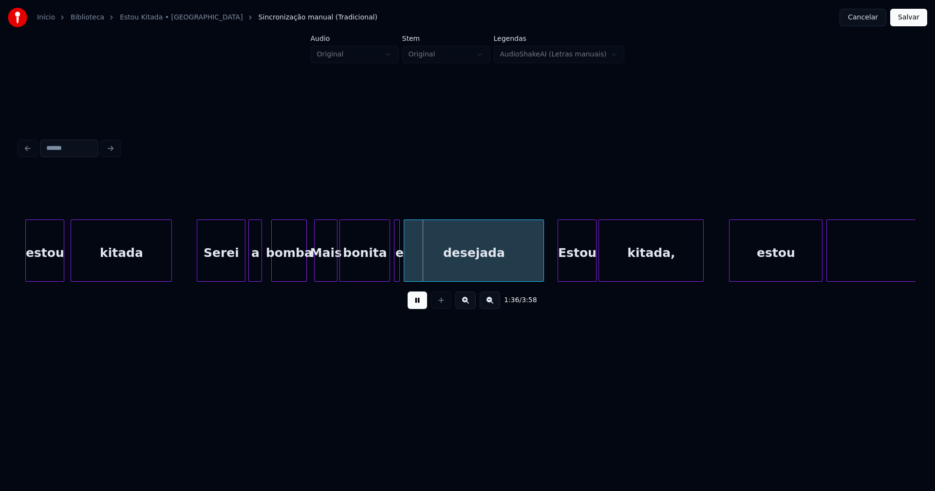
click at [392, 266] on div at bounding box center [393, 250] width 3 height 61
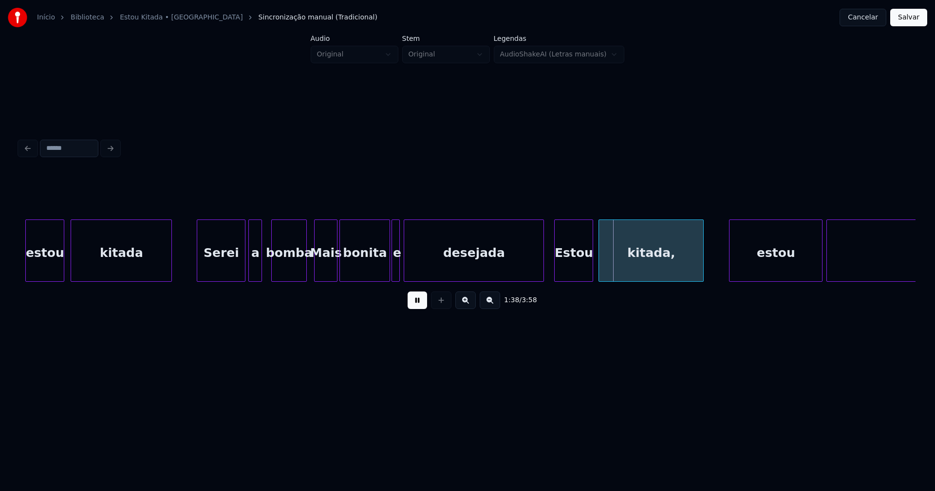
click at [573, 274] on div "Estou" at bounding box center [574, 253] width 38 height 66
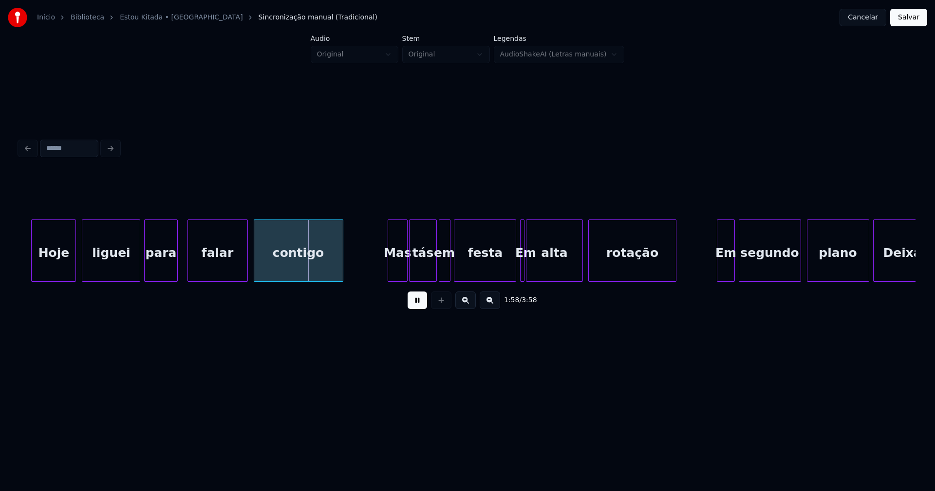
scroll to position [0, 11316]
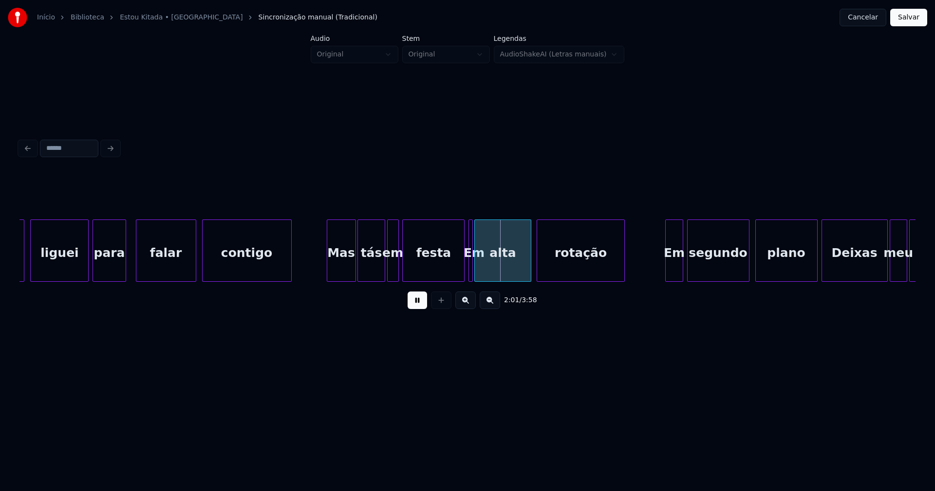
click at [330, 270] on div at bounding box center [328, 250] width 3 height 61
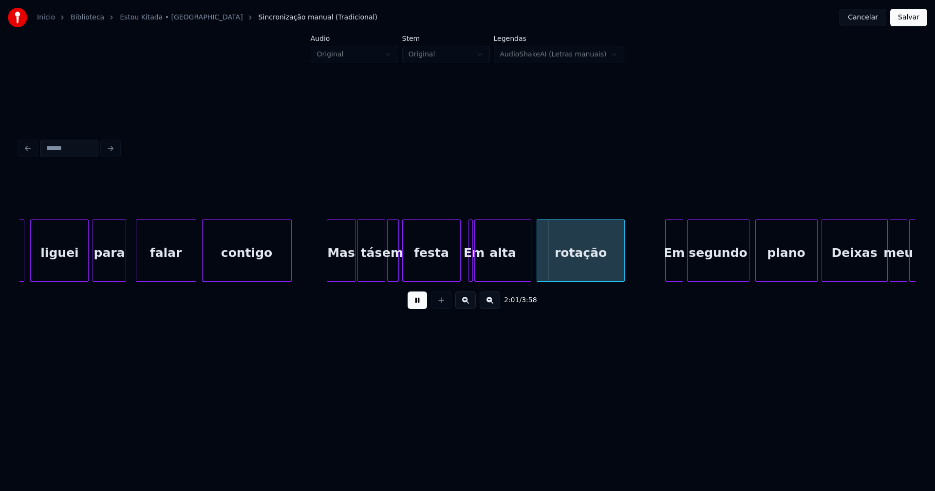
click at [459, 266] on div at bounding box center [458, 250] width 3 height 61
click at [493, 266] on div at bounding box center [493, 250] width 3 height 61
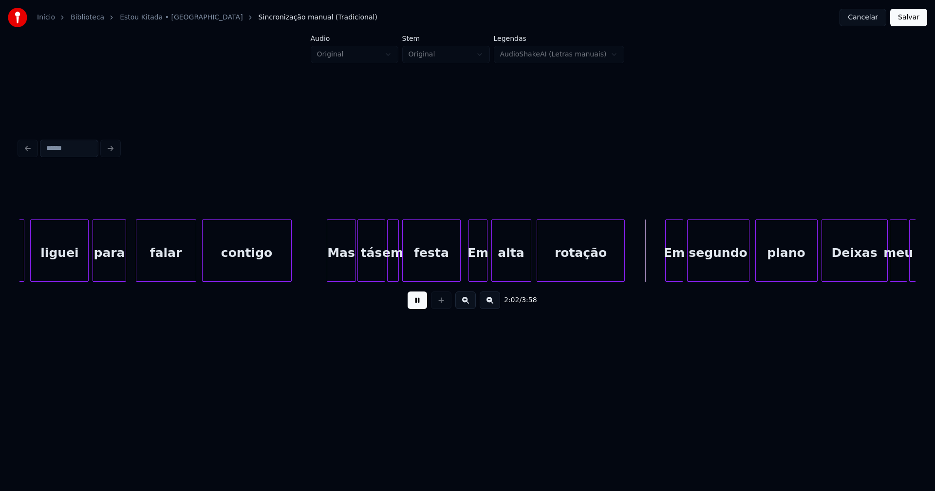
click at [486, 266] on div at bounding box center [485, 250] width 3 height 61
click at [468, 274] on div at bounding box center [468, 250] width 3 height 61
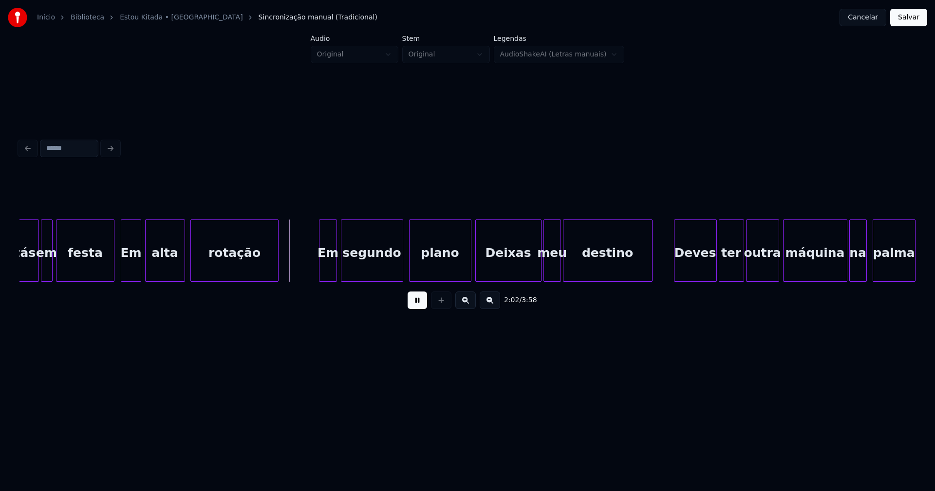
scroll to position [0, 11662]
click at [317, 272] on div at bounding box center [316, 250] width 3 height 61
click at [466, 269] on div at bounding box center [466, 250] width 3 height 61
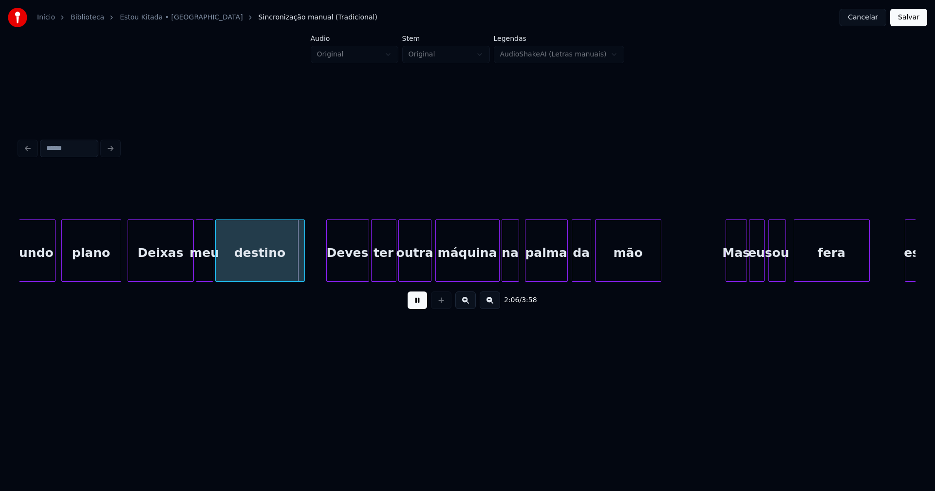
scroll to position [0, 12048]
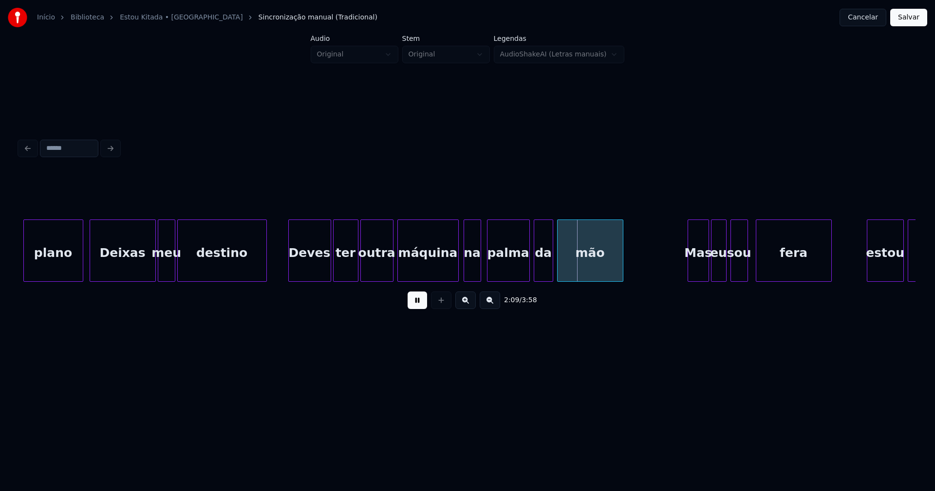
click at [457, 274] on div at bounding box center [456, 250] width 3 height 61
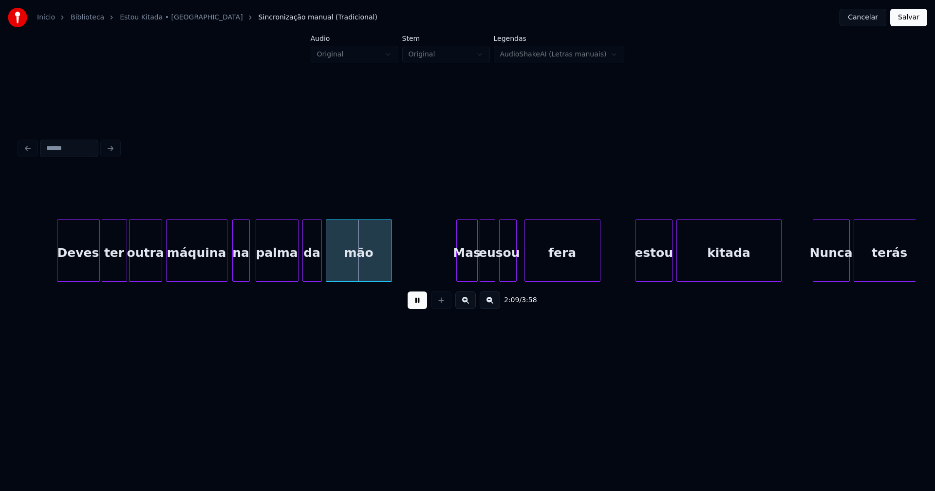
scroll to position [0, 12458]
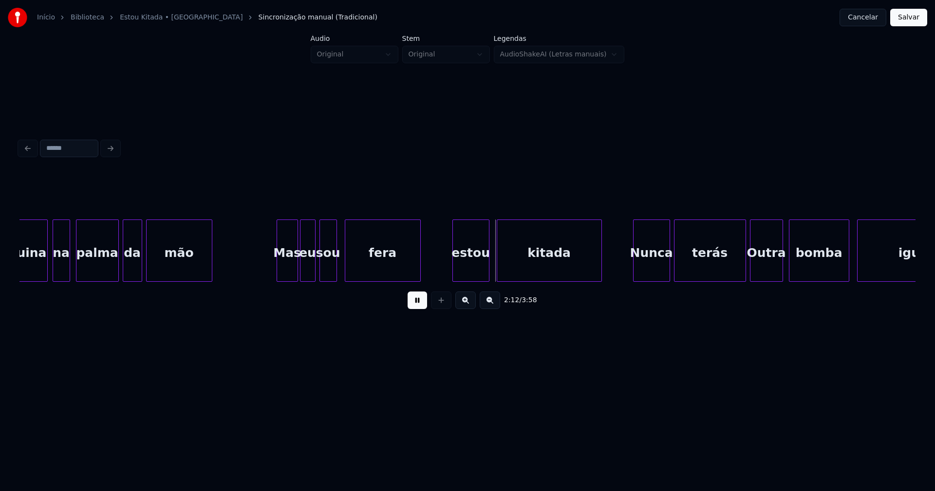
click at [475, 272] on div "estou" at bounding box center [471, 253] width 36 height 66
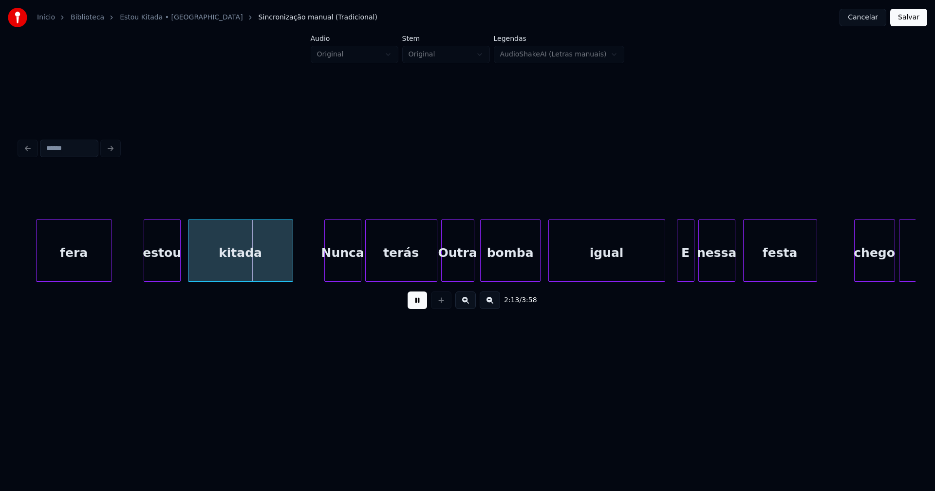
scroll to position [0, 12780]
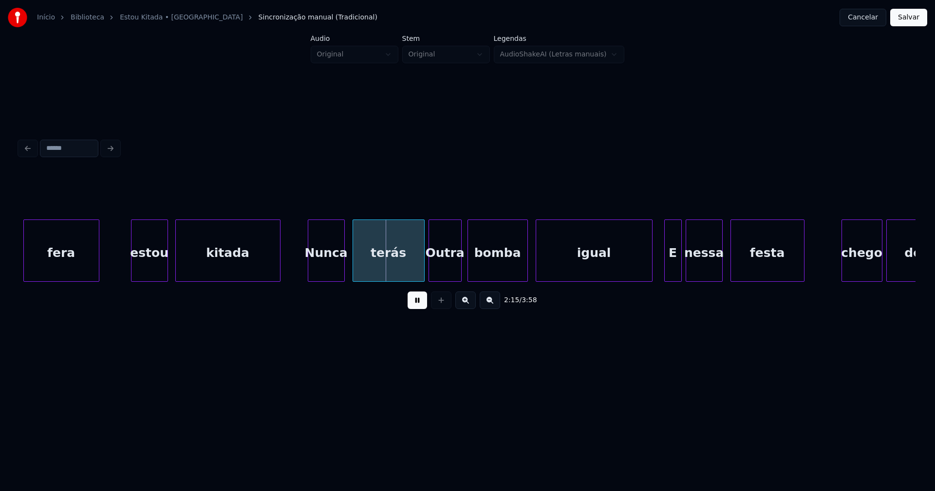
click at [323, 272] on div "Nunca" at bounding box center [326, 253] width 36 height 66
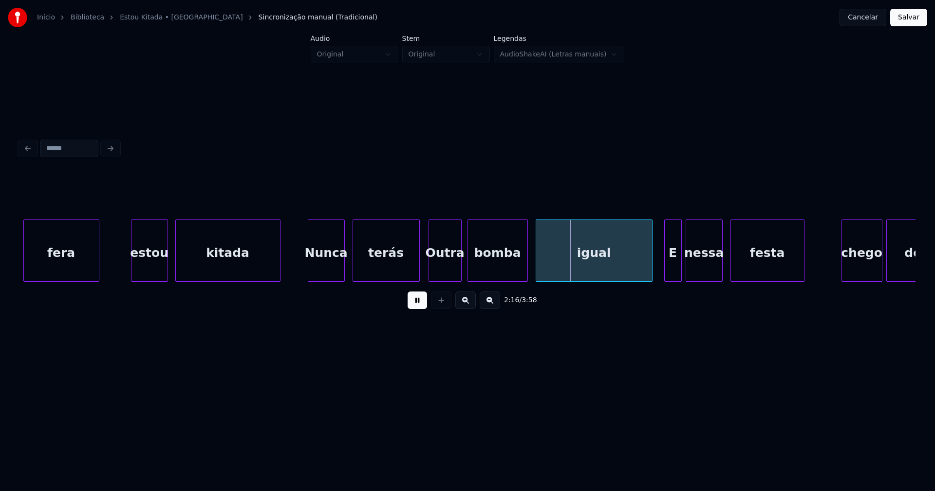
click at [419, 270] on div at bounding box center [417, 250] width 3 height 61
click at [443, 271] on div "Outra" at bounding box center [442, 253] width 32 height 66
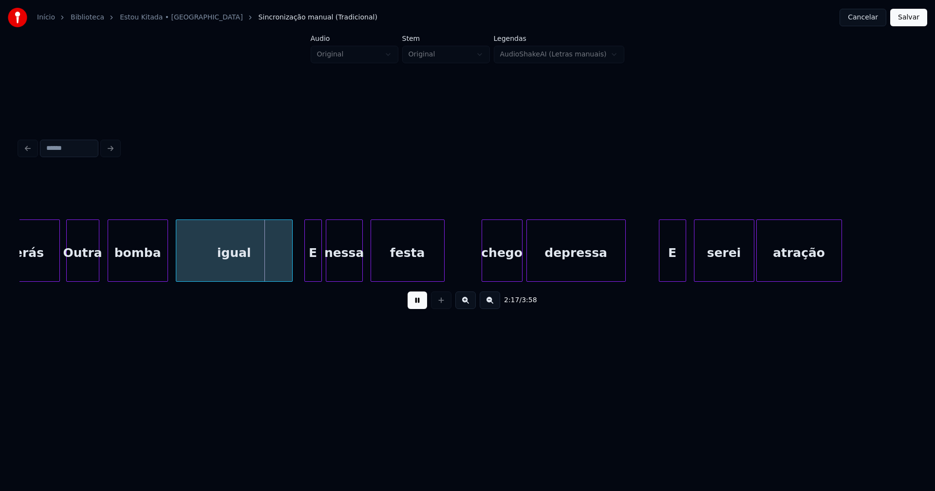
scroll to position [0, 13165]
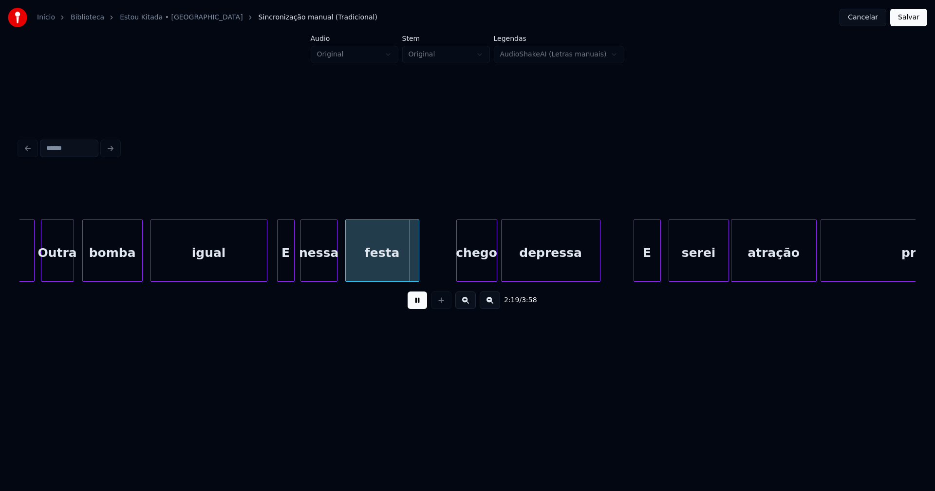
click at [288, 272] on div "E" at bounding box center [286, 253] width 17 height 66
click at [480, 273] on div "chego" at bounding box center [477, 253] width 40 height 66
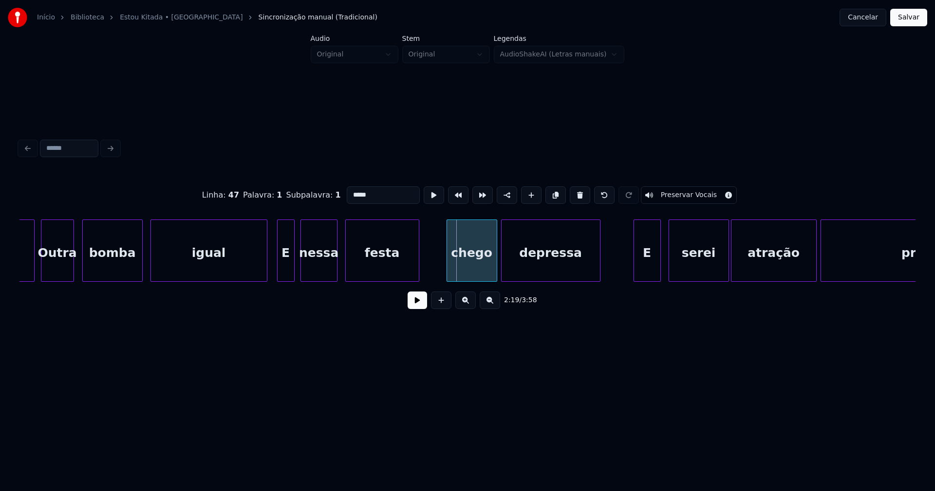
click at [448, 271] on div at bounding box center [448, 250] width 3 height 61
click at [418, 307] on button at bounding box center [417, 301] width 19 height 18
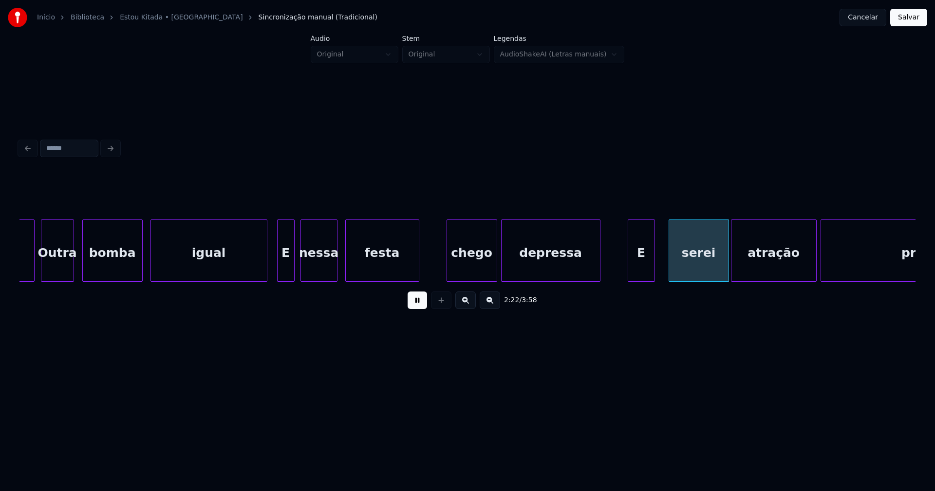
click at [639, 279] on div "terás Outra bomba igual E nessa festa chego depressa E serei atração principal" at bounding box center [467, 251] width 896 height 62
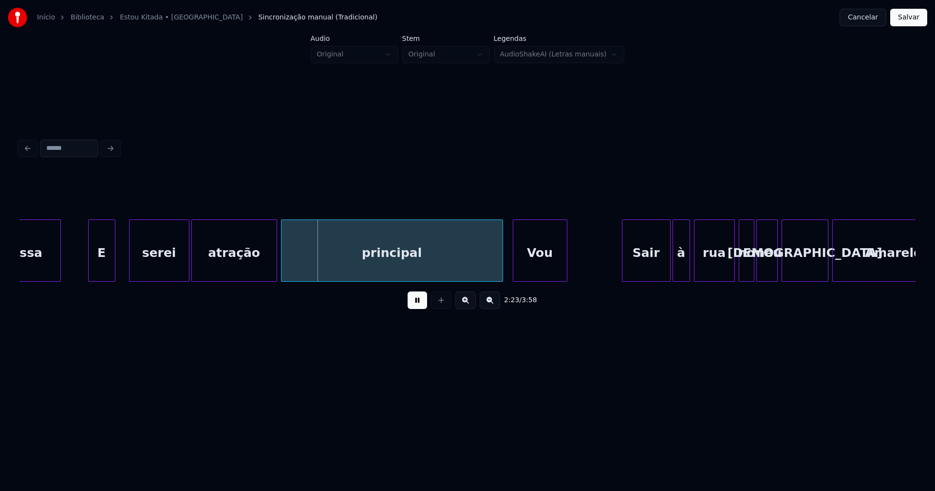
scroll to position [0, 13718]
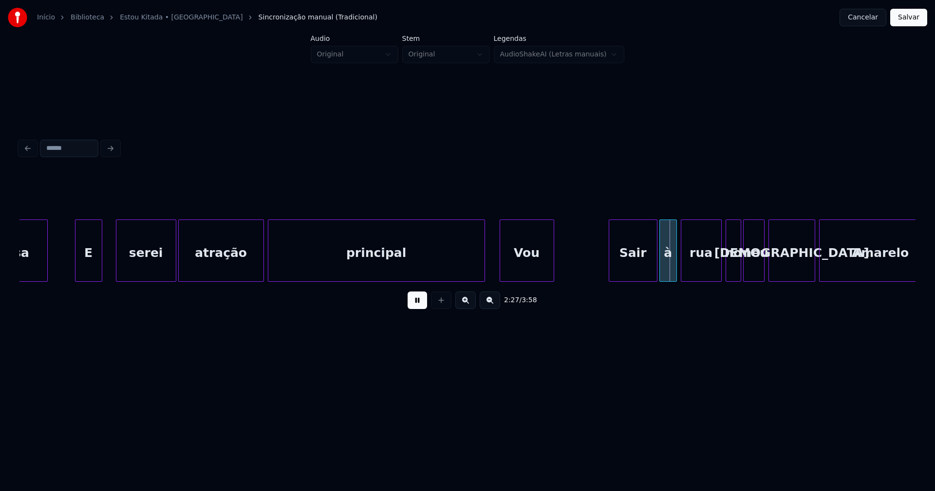
click at [483, 274] on div at bounding box center [483, 250] width 3 height 61
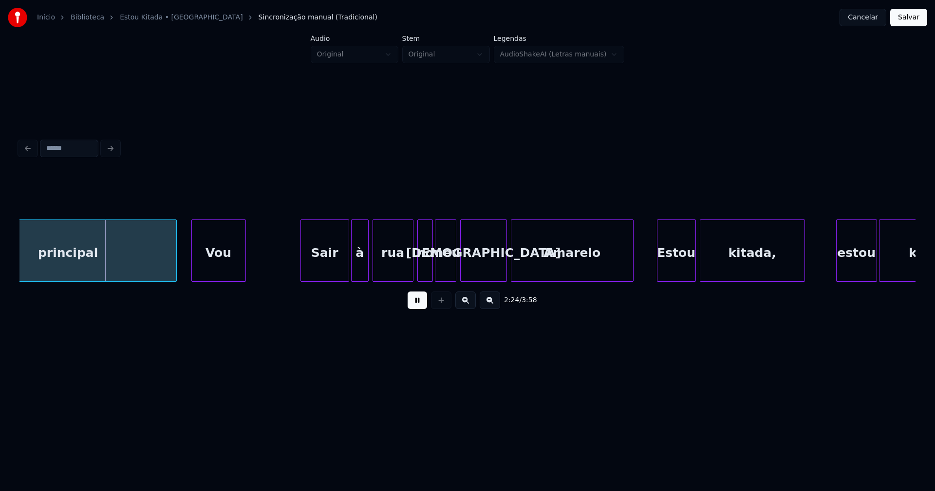
scroll to position [0, 14052]
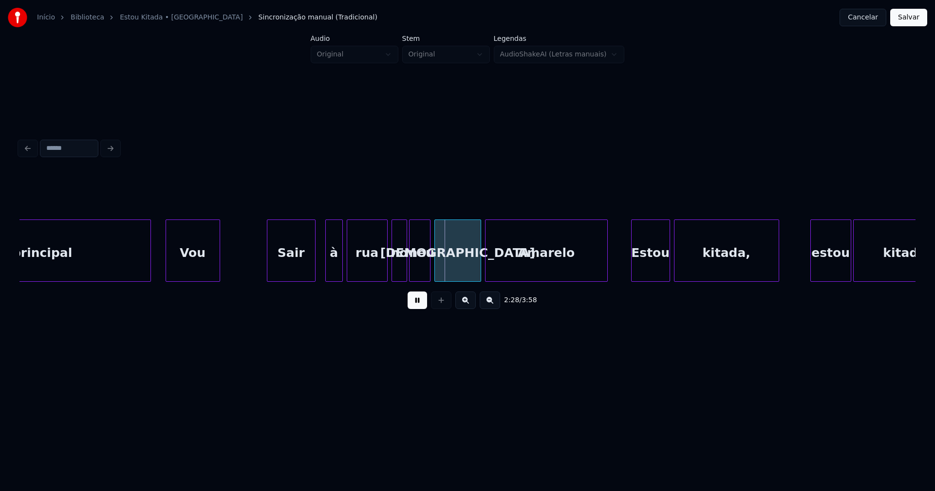
click at [299, 269] on div "Sair" at bounding box center [291, 253] width 48 height 66
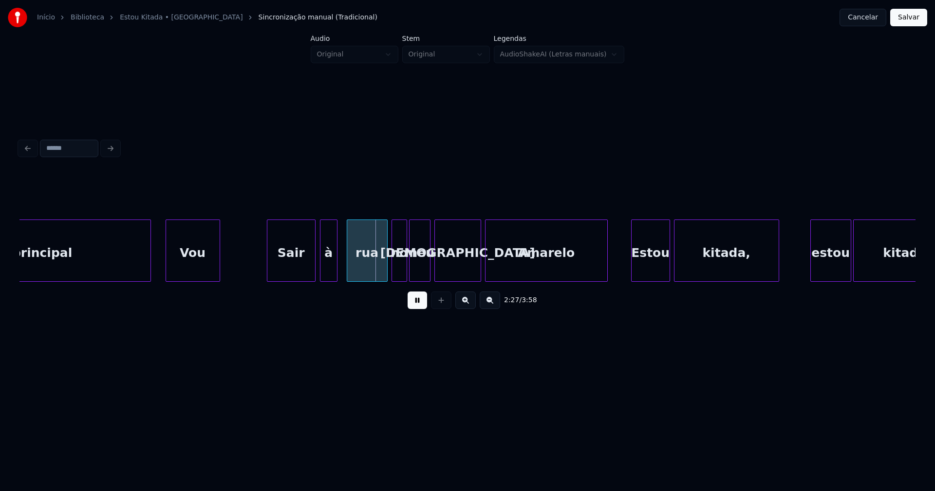
click at [329, 269] on div "à" at bounding box center [328, 253] width 17 height 66
click at [379, 278] on div "principal Vou Sair à rua no meu Corvett Amarelo Estou kitada, estou kitada" at bounding box center [467, 251] width 896 height 62
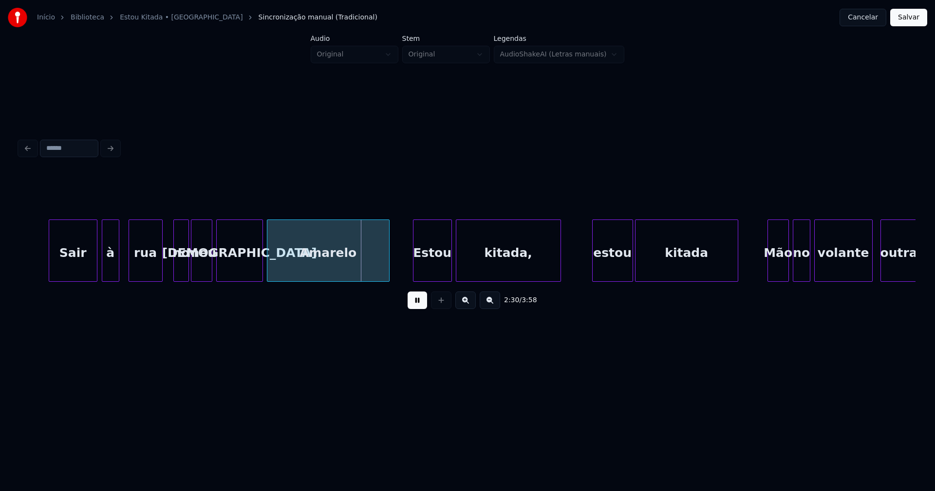
scroll to position [0, 14372]
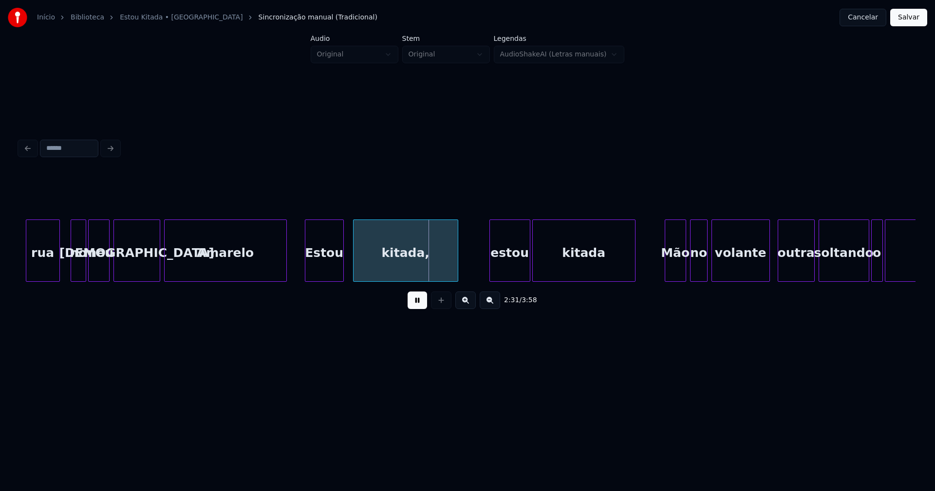
click at [333, 273] on div "Estou" at bounding box center [324, 253] width 38 height 66
click at [505, 276] on div "estou" at bounding box center [506, 253] width 40 height 66
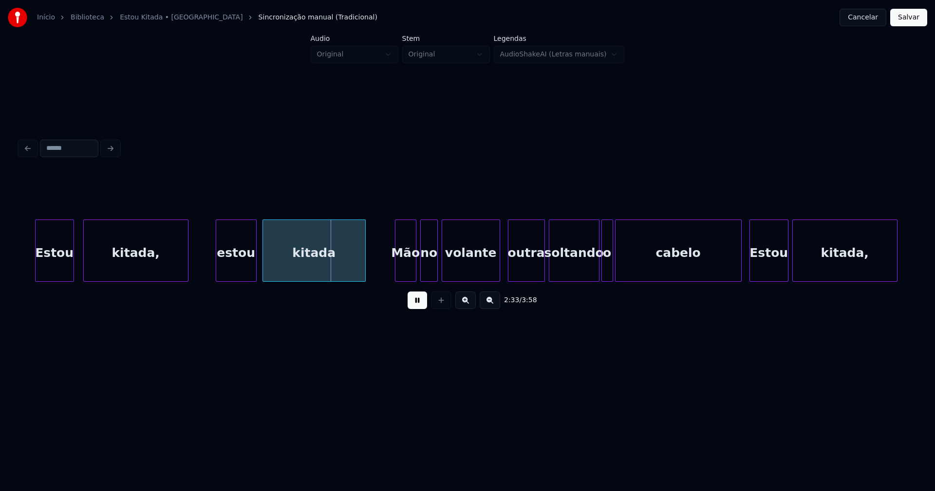
scroll to position [0, 14604]
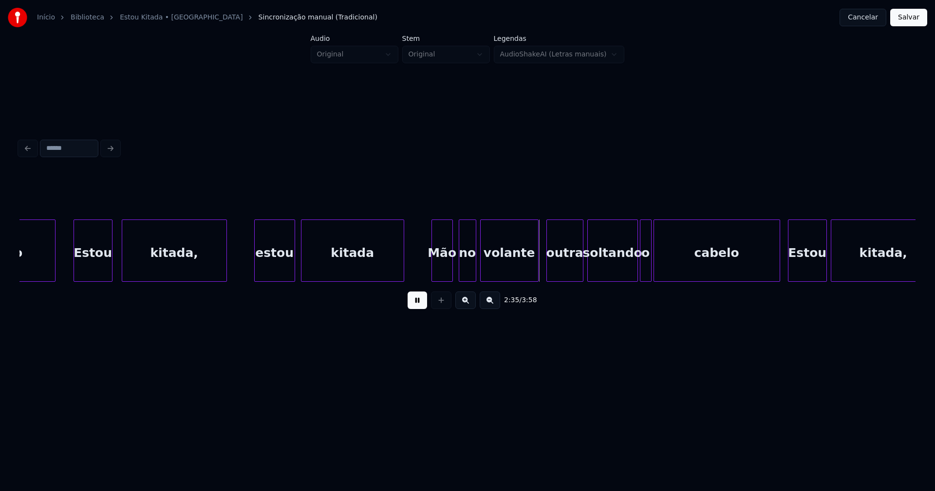
click at [440, 266] on div "Mão" at bounding box center [442, 253] width 20 height 66
click at [466, 271] on div "no" at bounding box center [466, 253] width 17 height 66
click at [628, 277] on div at bounding box center [628, 250] width 3 height 61
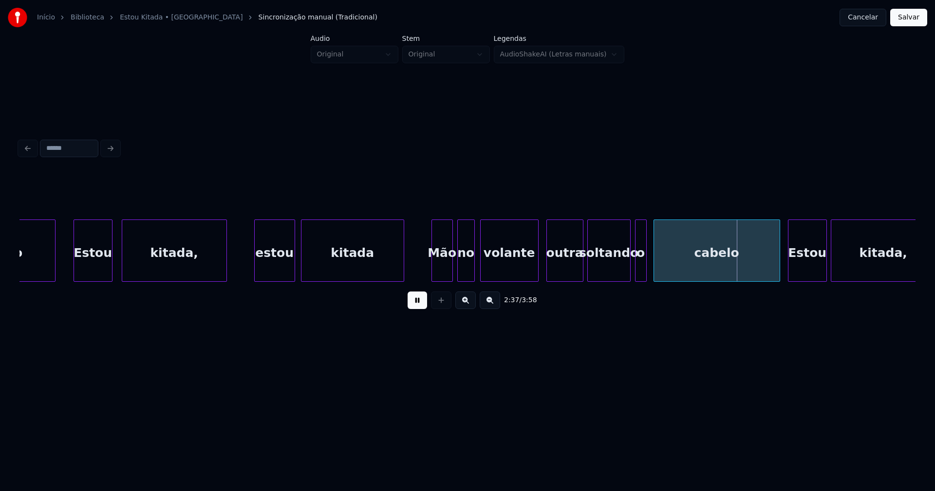
click at [641, 275] on div "o" at bounding box center [640, 253] width 11 height 66
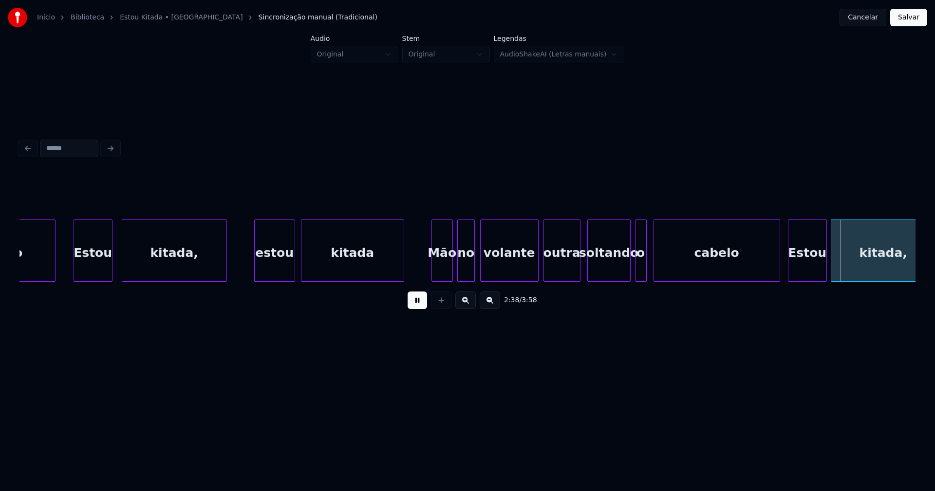
click at [566, 273] on div "outra" at bounding box center [562, 253] width 36 height 66
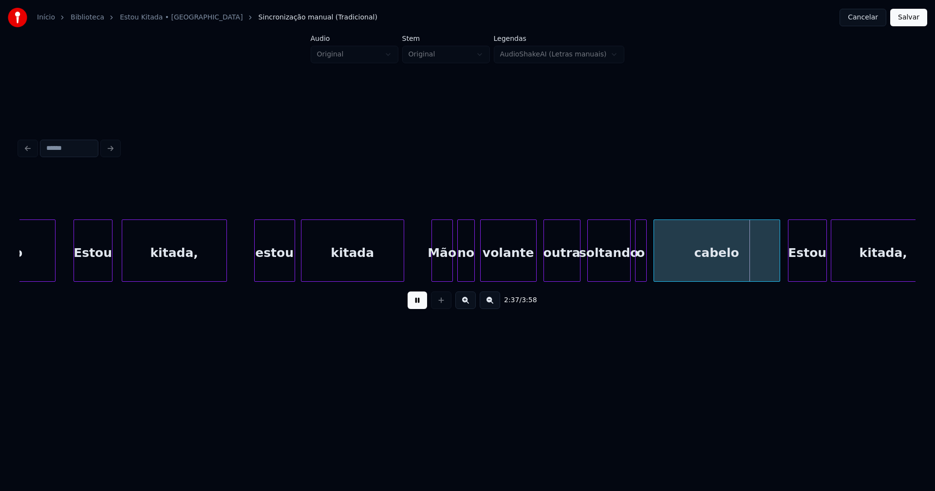
click at [535, 271] on div at bounding box center [534, 250] width 3 height 61
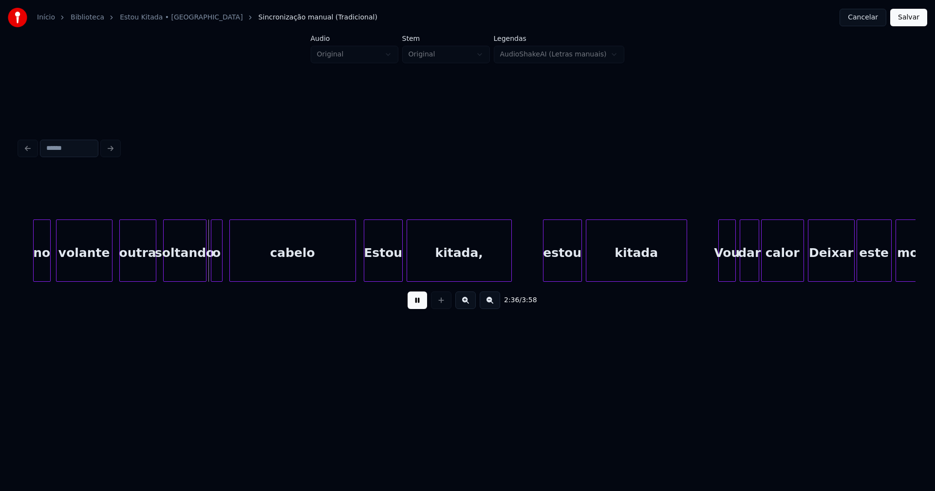
scroll to position [0, 15053]
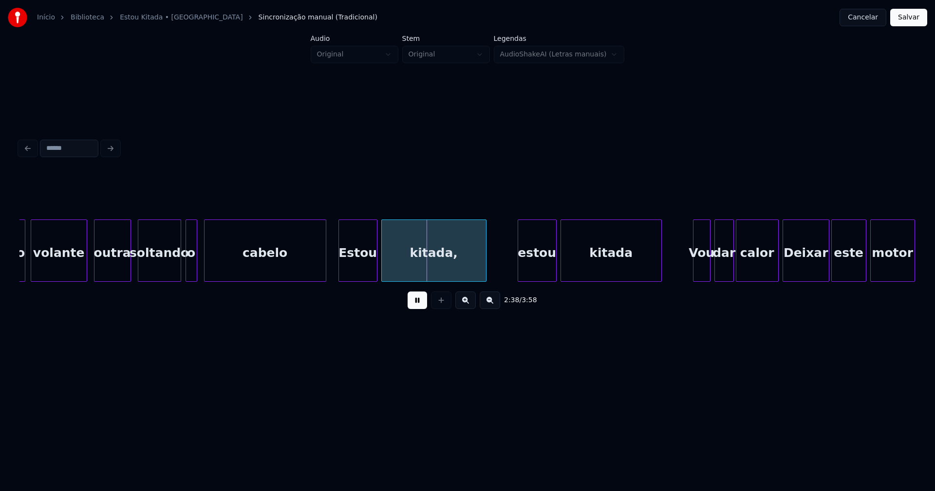
click at [323, 268] on div at bounding box center [324, 250] width 3 height 61
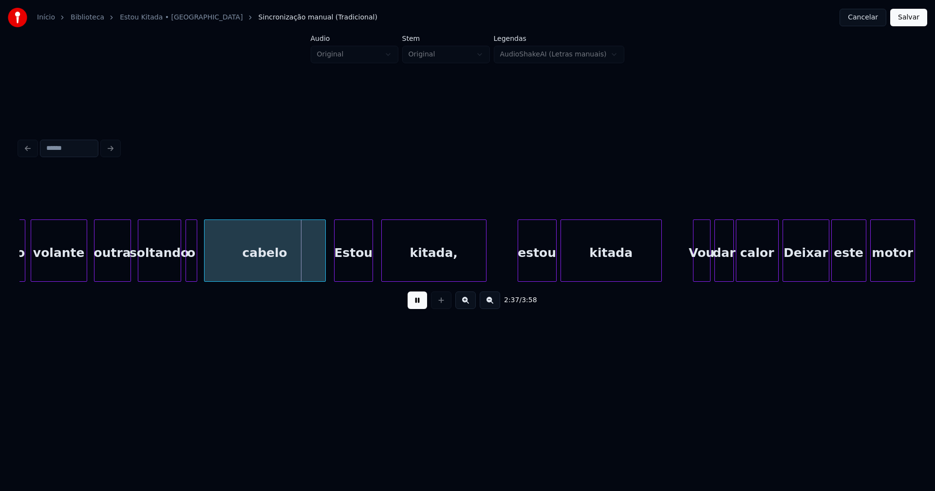
click at [354, 268] on div "Estou" at bounding box center [353, 253] width 38 height 66
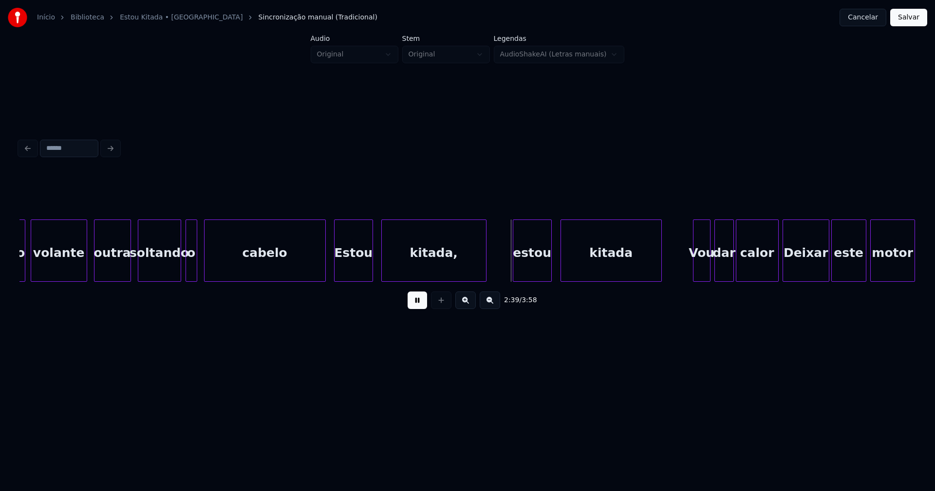
click at [530, 276] on div "estou" at bounding box center [532, 253] width 38 height 66
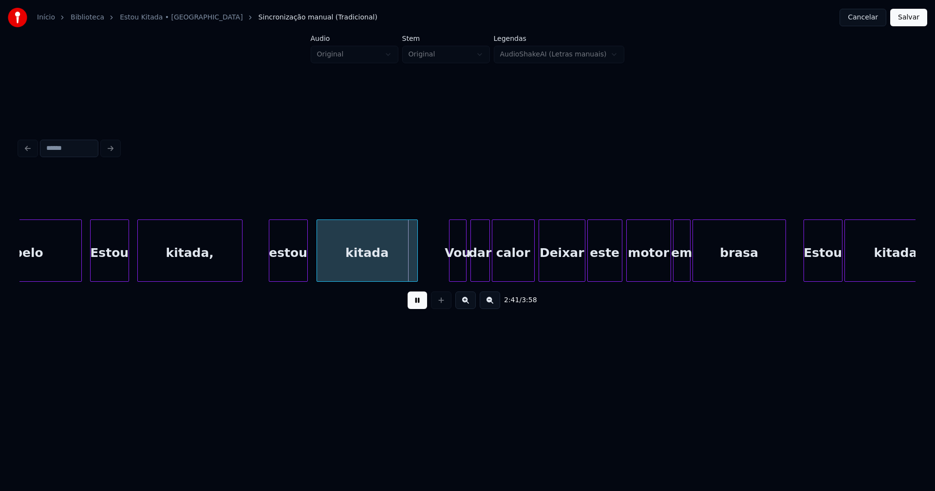
scroll to position [0, 15439]
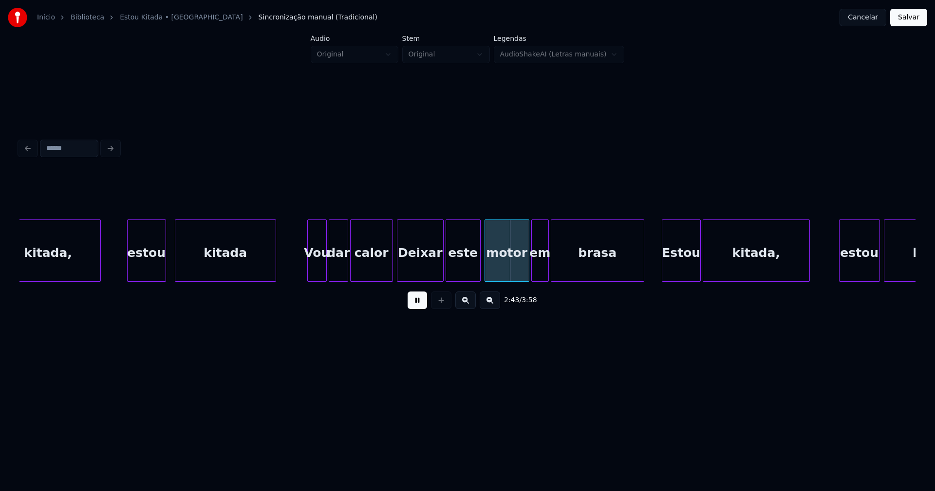
click at [323, 261] on div at bounding box center [324, 250] width 3 height 61
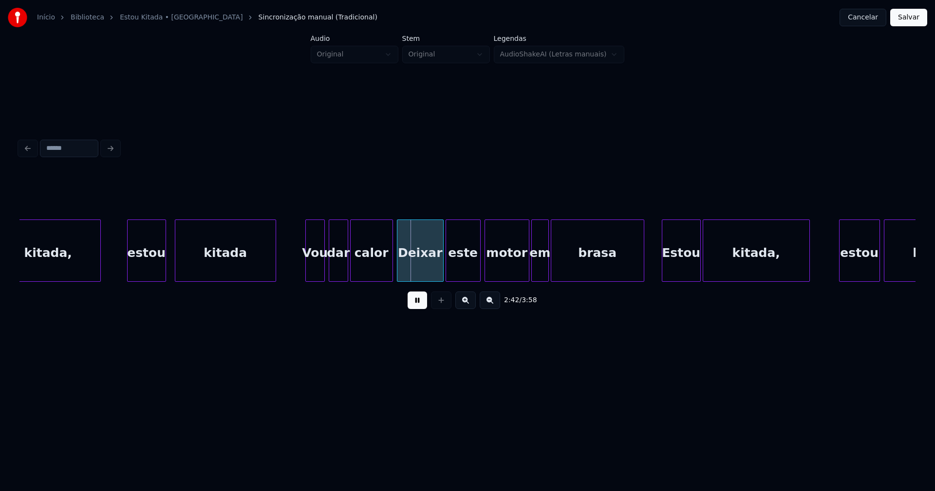
click at [314, 265] on div "Vou" at bounding box center [315, 253] width 19 height 66
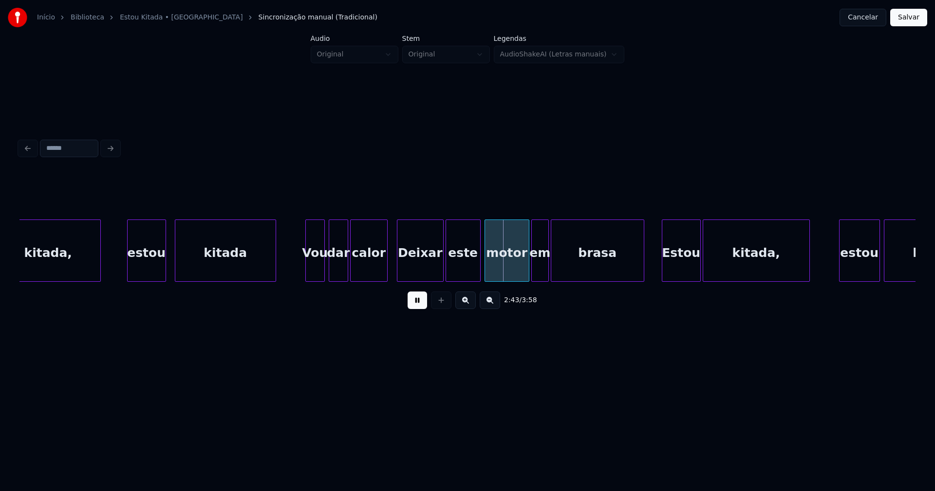
click at [385, 268] on div at bounding box center [385, 250] width 3 height 61
click at [426, 270] on div "Deixar" at bounding box center [419, 253] width 46 height 66
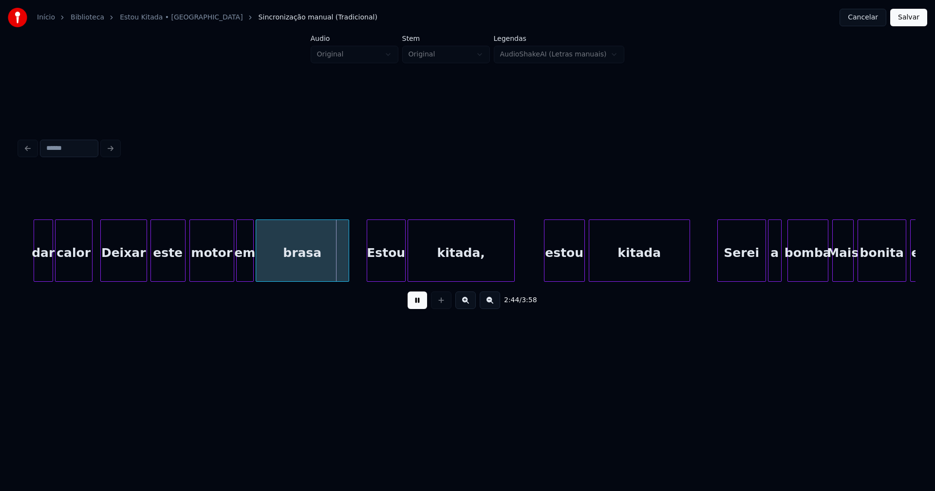
scroll to position [0, 15747]
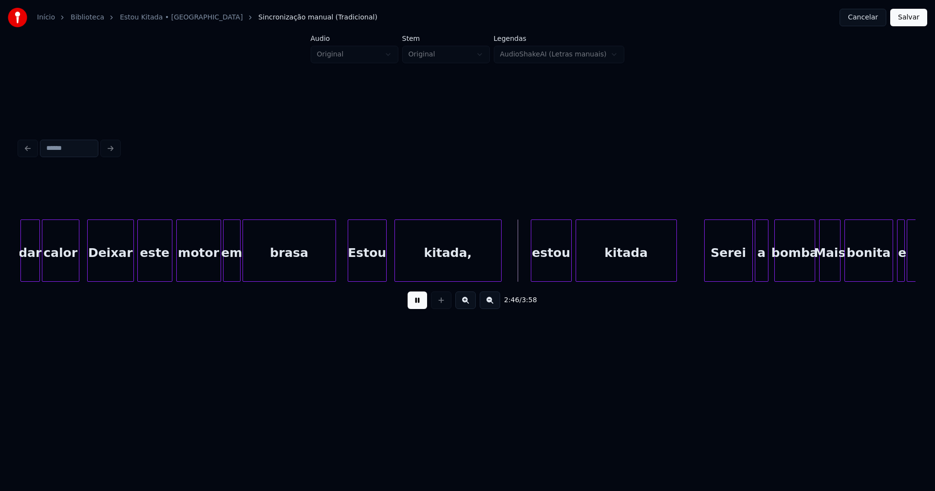
click at [367, 275] on div "Estou" at bounding box center [367, 253] width 38 height 66
click at [552, 267] on div "estou" at bounding box center [548, 253] width 40 height 66
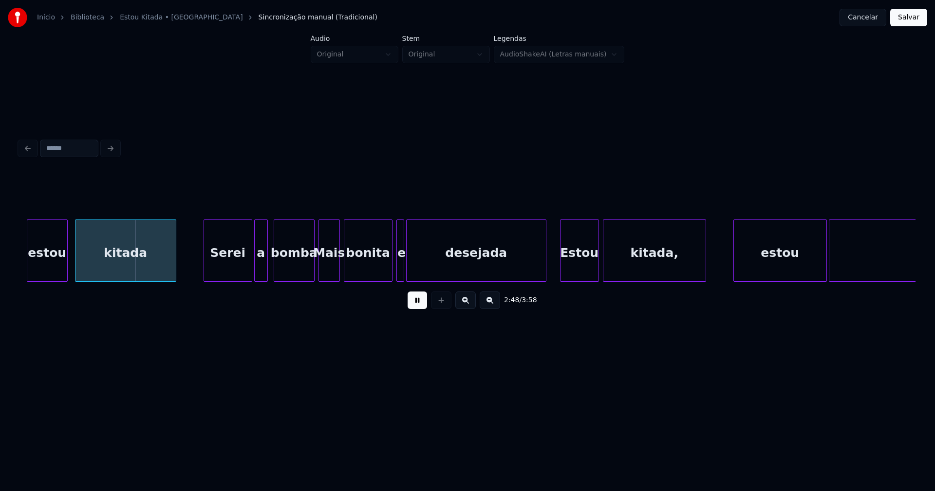
scroll to position [0, 16260]
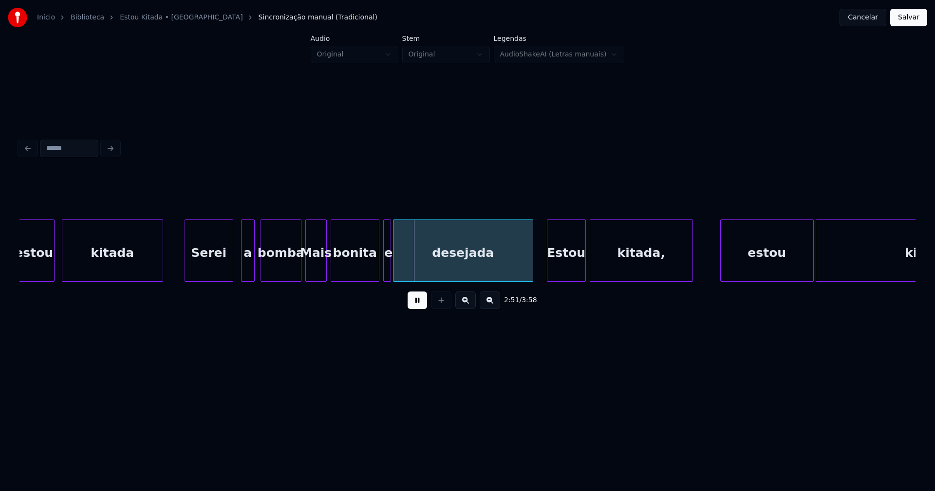
click at [206, 272] on div "Serei" at bounding box center [209, 253] width 48 height 66
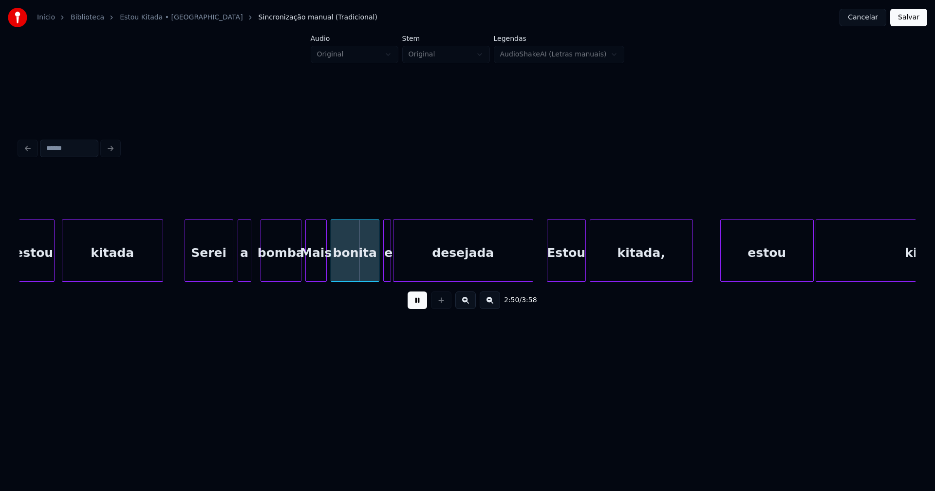
click at [246, 270] on div "a" at bounding box center [244, 253] width 13 height 66
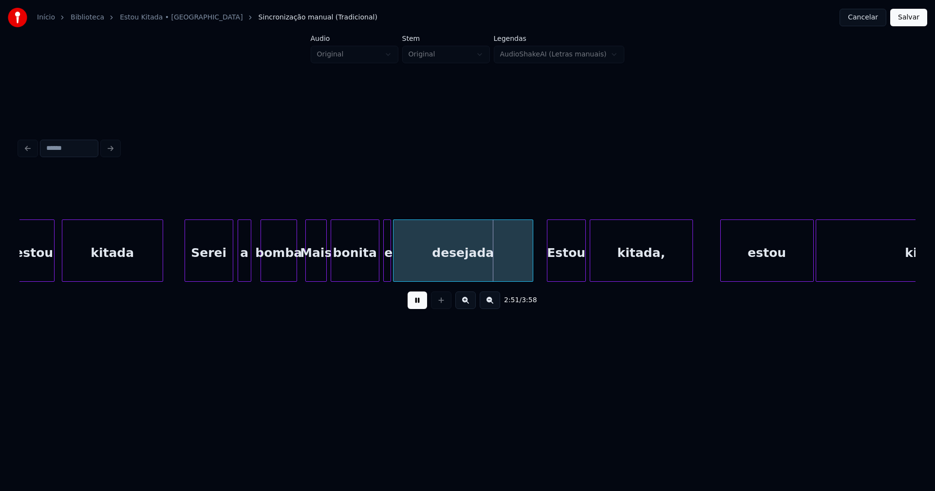
click at [295, 272] on div at bounding box center [295, 250] width 3 height 61
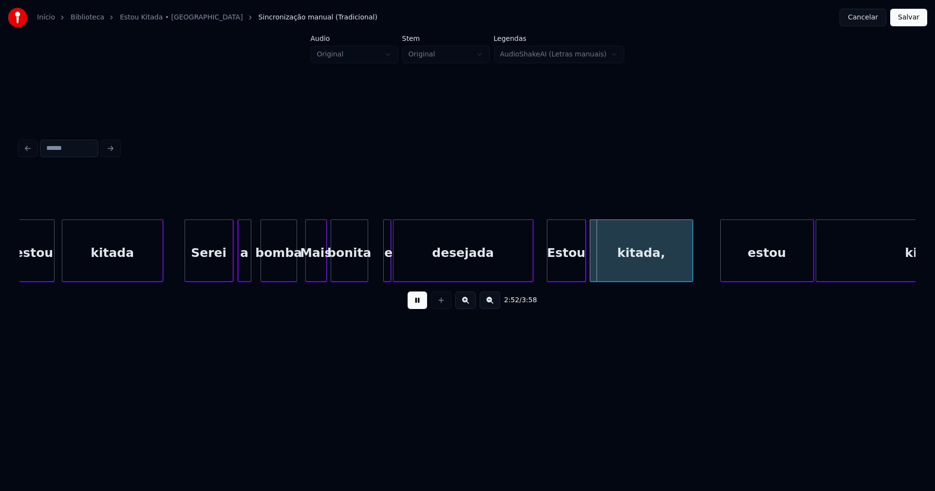
click at [365, 274] on div at bounding box center [366, 250] width 3 height 61
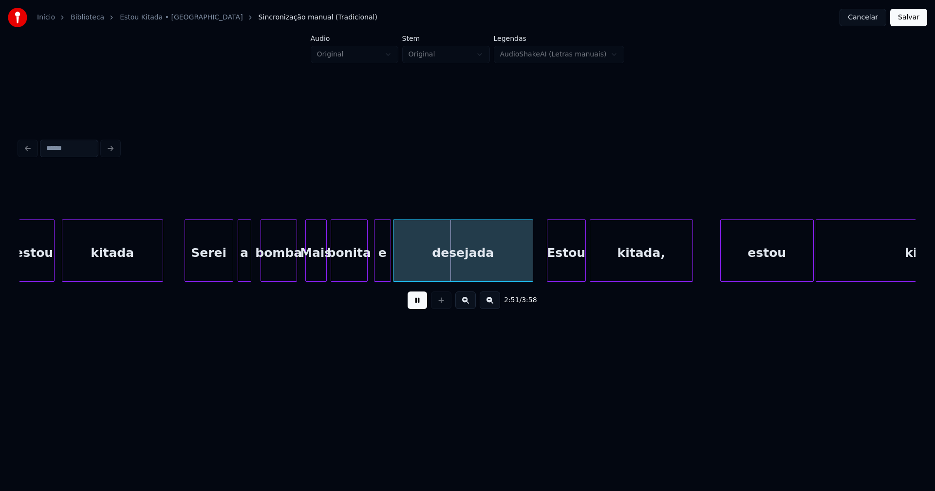
click at [374, 270] on div at bounding box center [375, 250] width 3 height 61
click at [382, 268] on div "e" at bounding box center [379, 253] width 16 height 66
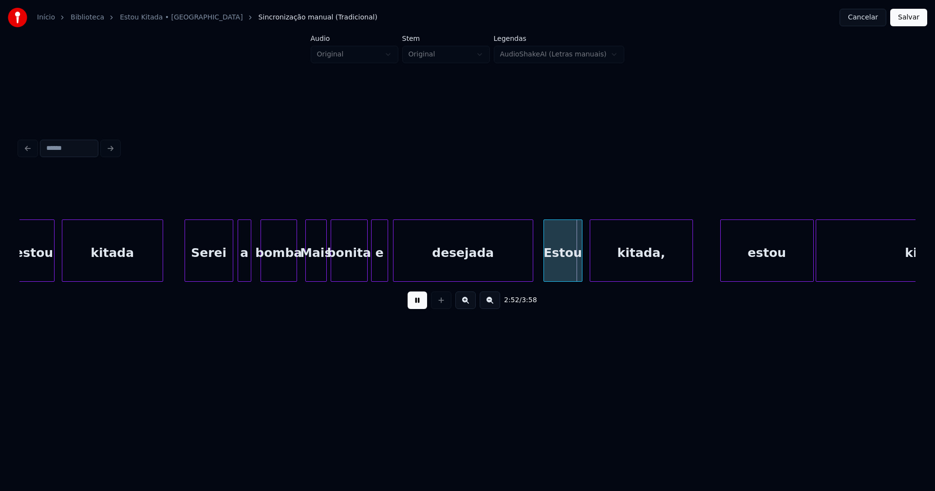
click at [564, 271] on div "Estou" at bounding box center [563, 253] width 38 height 66
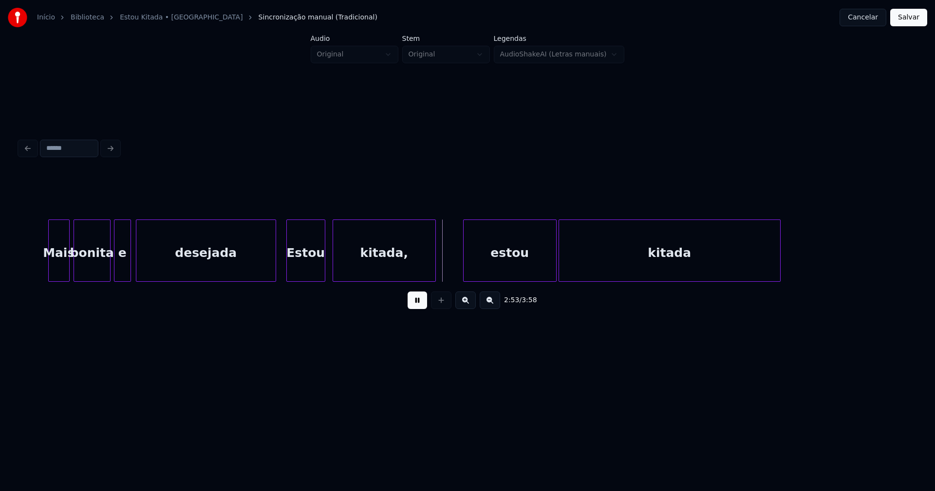
scroll to position [0, 16543]
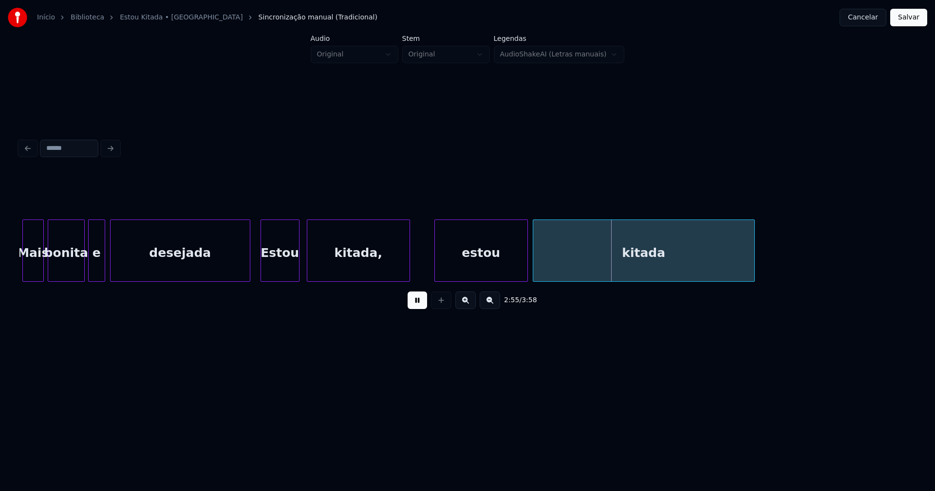
click at [473, 262] on div "estou" at bounding box center [481, 253] width 93 height 66
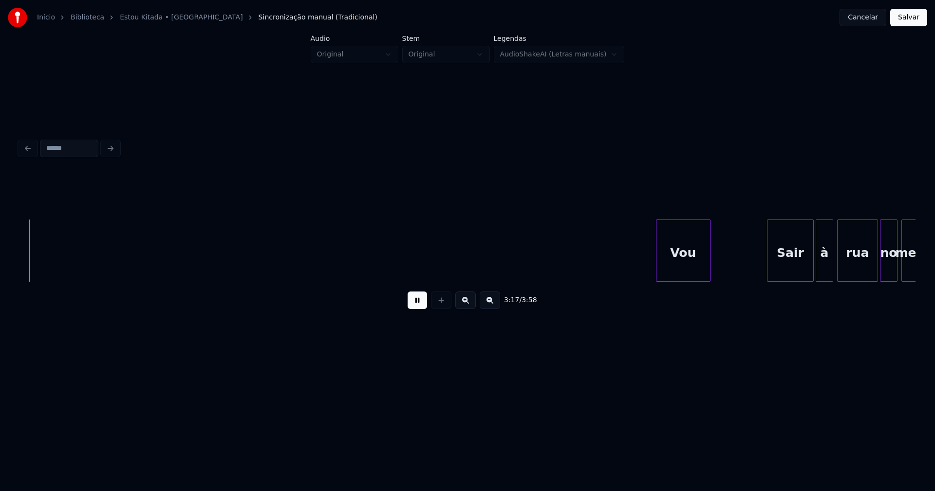
scroll to position [0, 19231]
click at [684, 260] on div "Vou" at bounding box center [676, 253] width 54 height 66
click at [714, 257] on div at bounding box center [712, 250] width 3 height 61
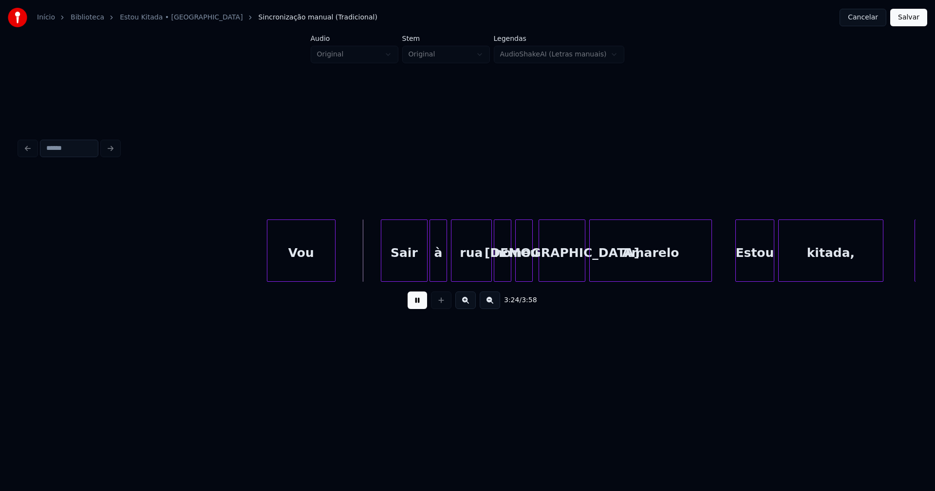
scroll to position [0, 19651]
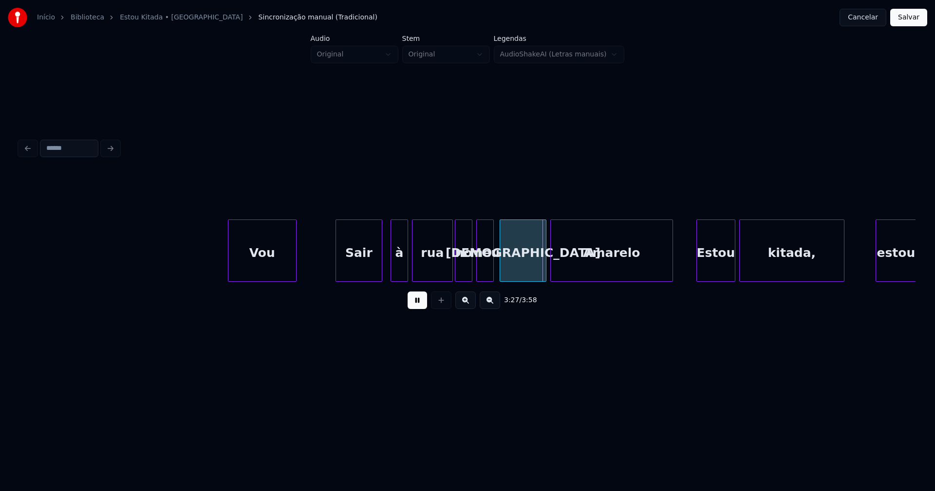
click at [355, 276] on div "Sair" at bounding box center [359, 253] width 46 height 66
click at [395, 267] on div "à" at bounding box center [395, 253] width 17 height 66
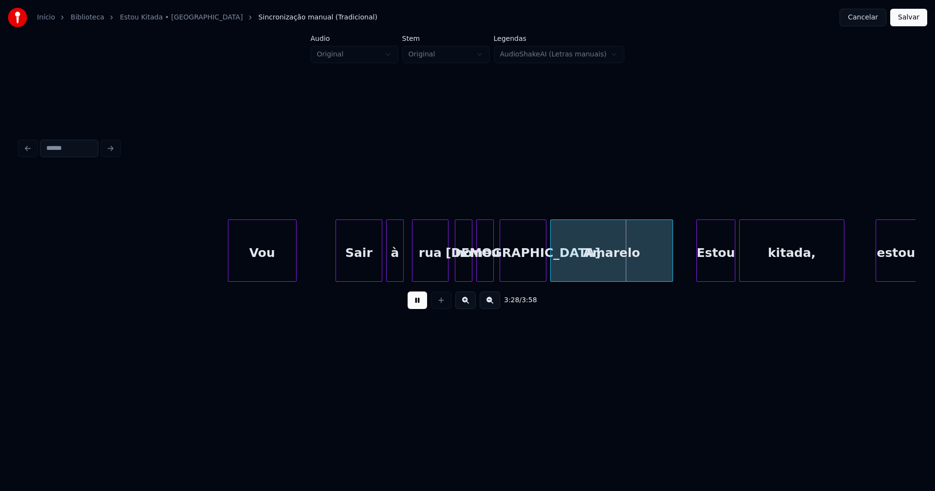
click at [447, 274] on div at bounding box center [446, 250] width 3 height 61
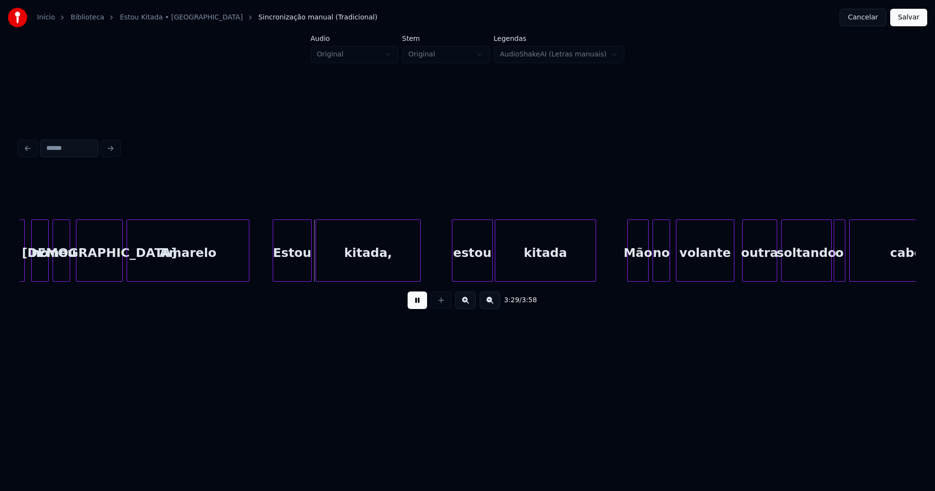
scroll to position [0, 20114]
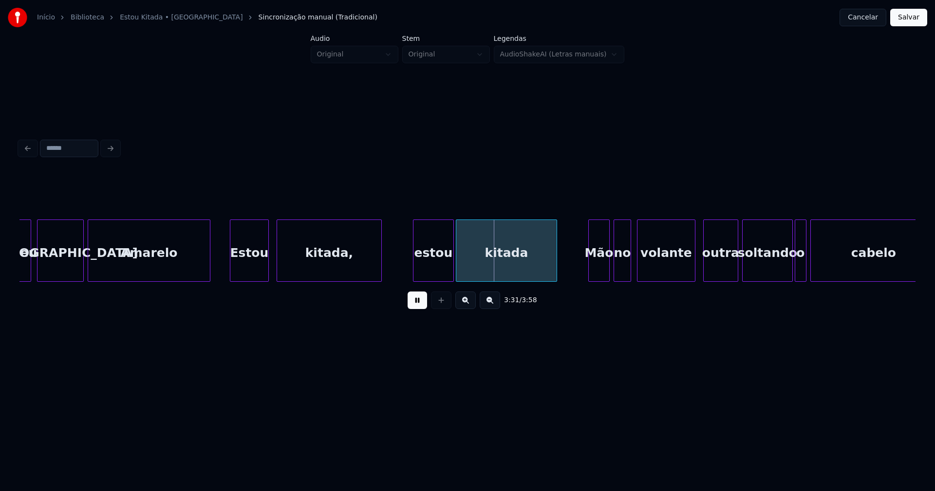
click at [247, 272] on div "Estou" at bounding box center [249, 253] width 38 height 66
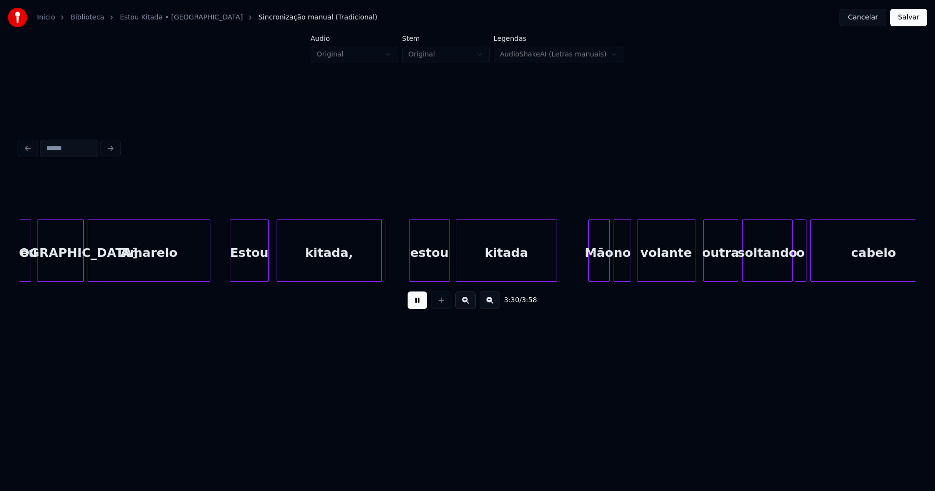
click at [439, 266] on div "estou" at bounding box center [429, 253] width 40 height 66
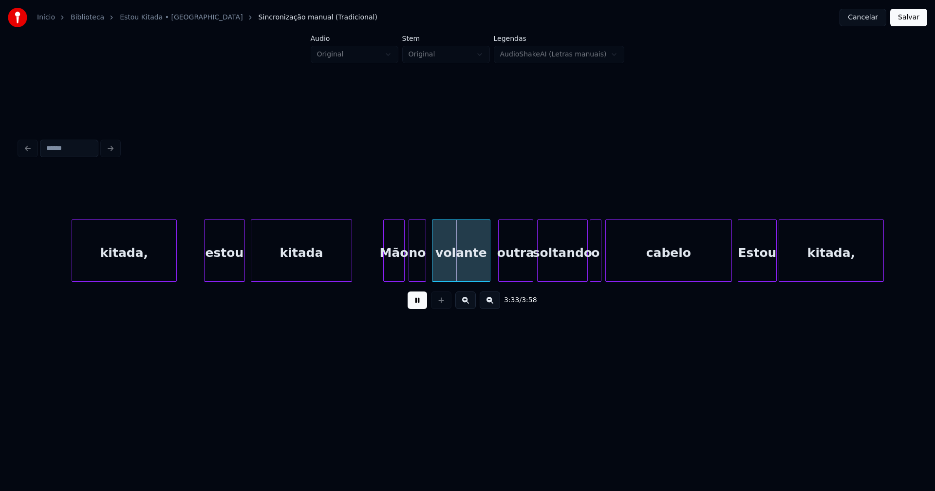
scroll to position [0, 20383]
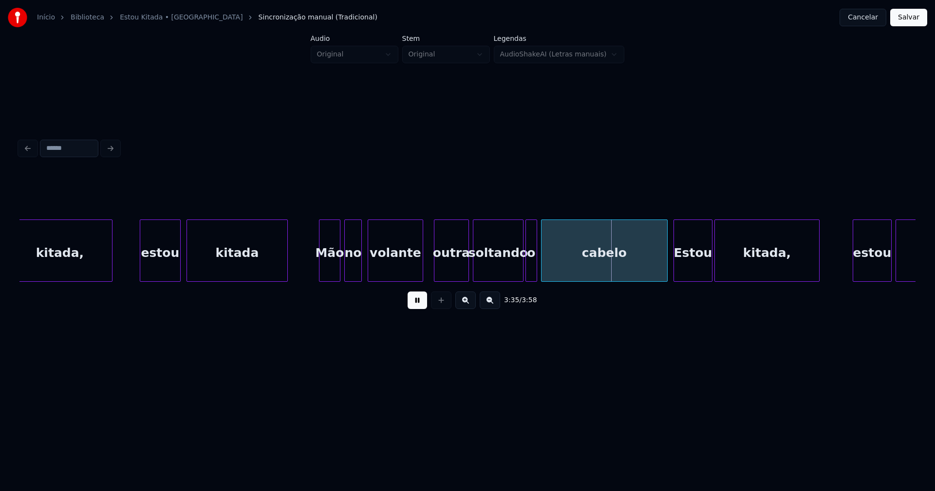
click at [422, 269] on div at bounding box center [421, 250] width 3 height 61
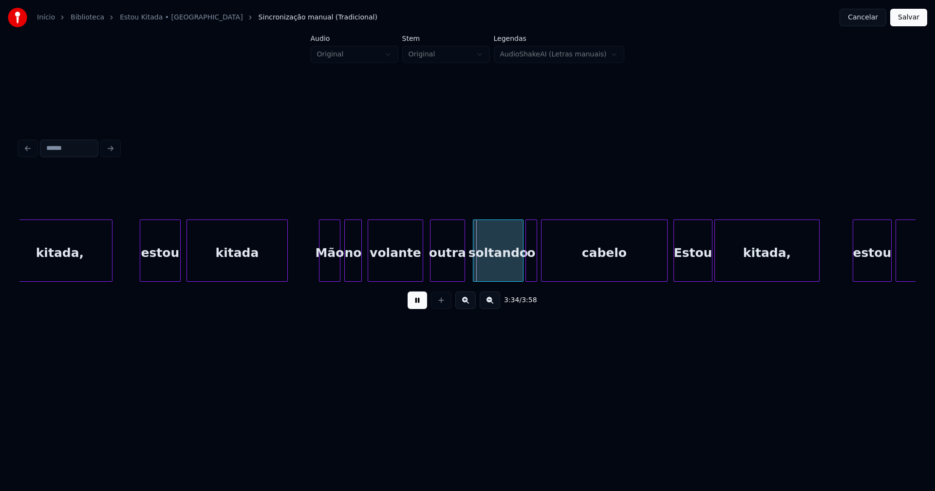
click at [454, 268] on div "outra" at bounding box center [447, 253] width 34 height 66
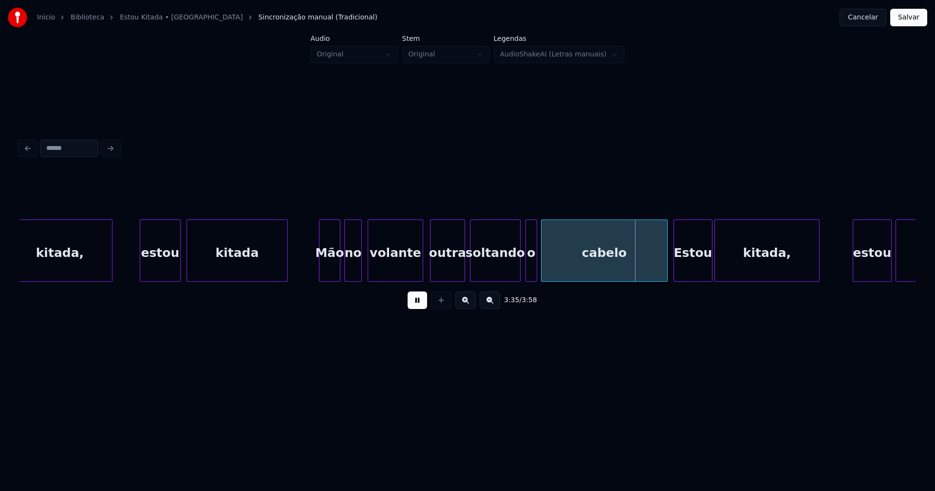
click at [504, 276] on div "soltando" at bounding box center [495, 253] width 50 height 66
click at [475, 263] on div at bounding box center [475, 250] width 3 height 61
click at [517, 266] on div "soltando" at bounding box center [494, 251] width 47 height 62
click at [523, 266] on div at bounding box center [522, 250] width 3 height 61
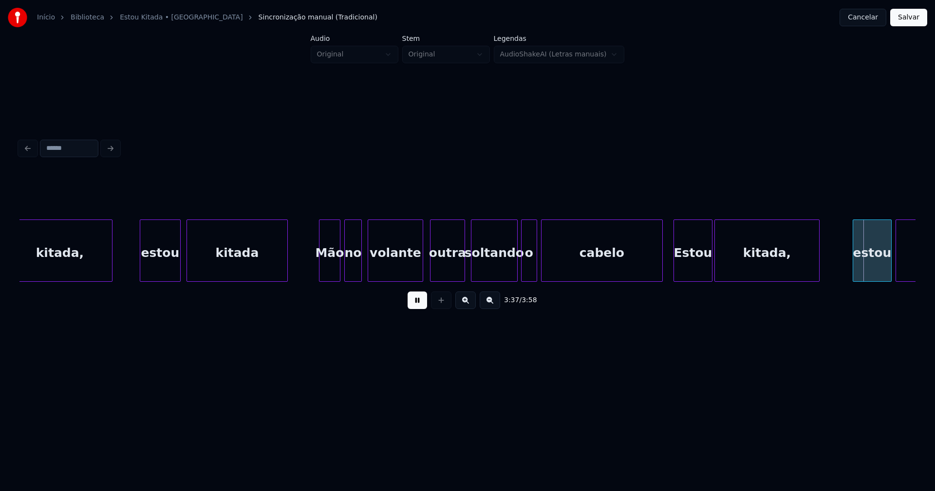
click at [660, 273] on div at bounding box center [660, 250] width 3 height 61
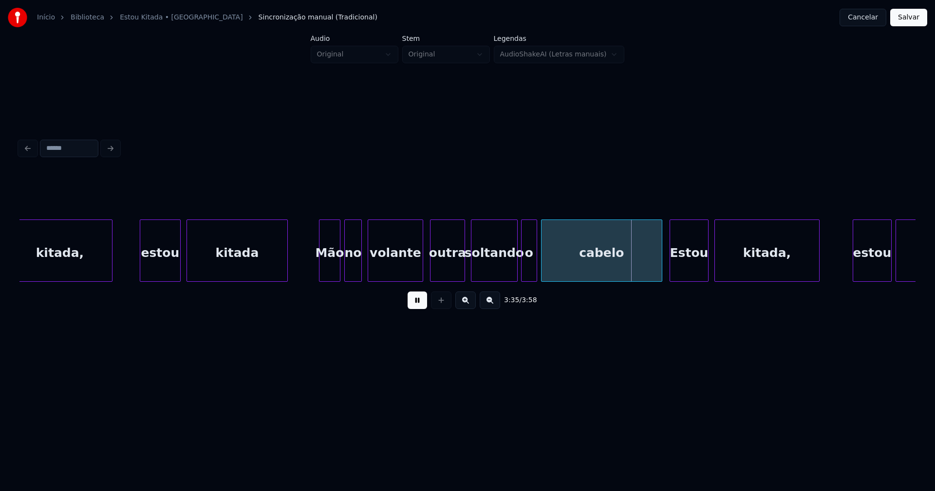
click at [692, 272] on div "Estou" at bounding box center [689, 253] width 38 height 66
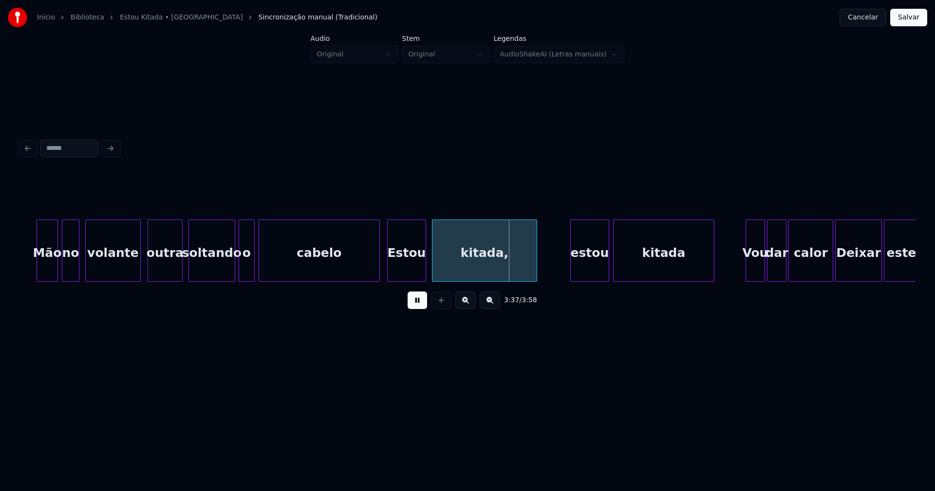
scroll to position [0, 20769]
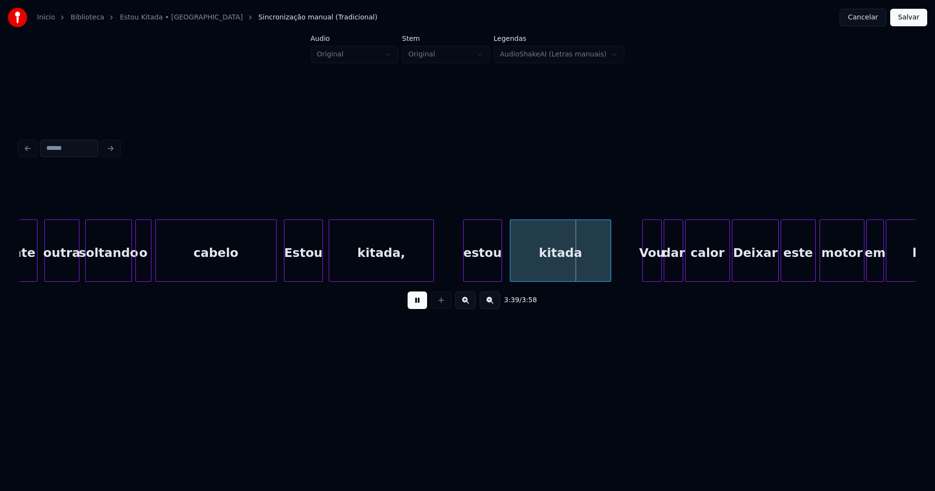
click at [483, 267] on div "estou" at bounding box center [482, 253] width 38 height 66
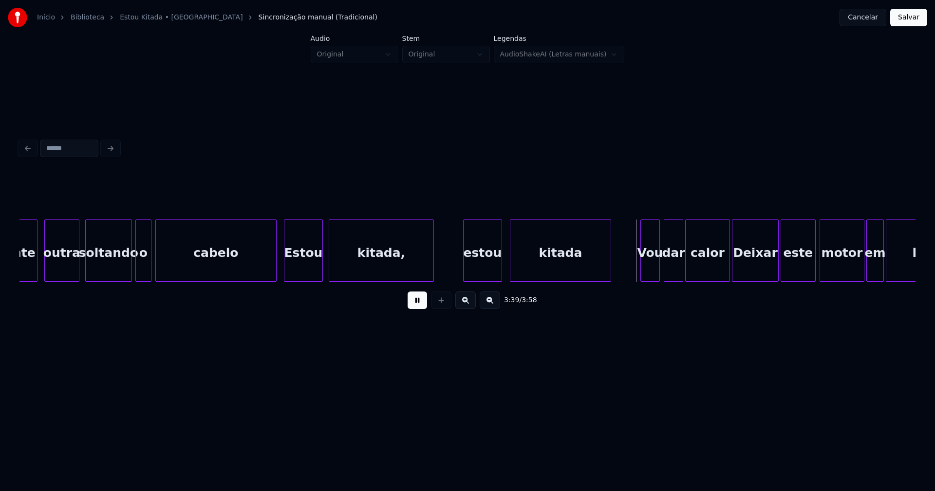
click at [654, 262] on div "Vou" at bounding box center [650, 253] width 19 height 66
click at [721, 272] on div at bounding box center [722, 250] width 3 height 61
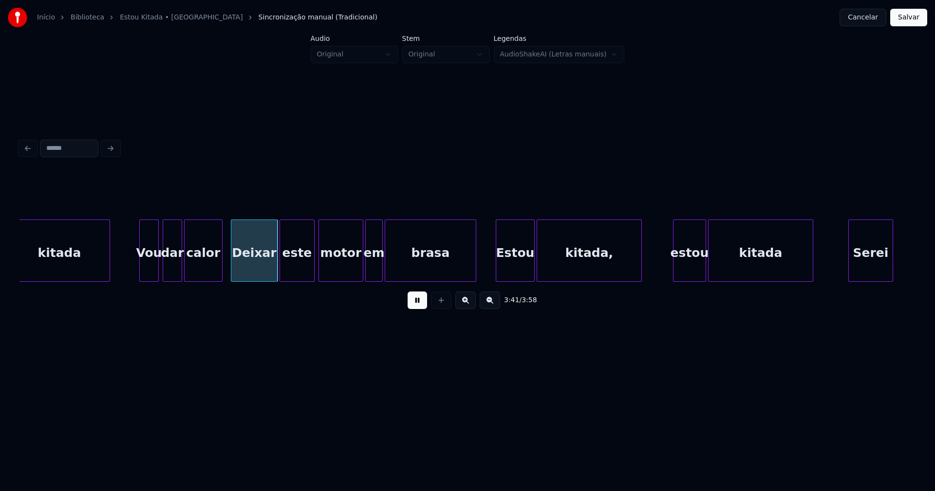
scroll to position [0, 21282]
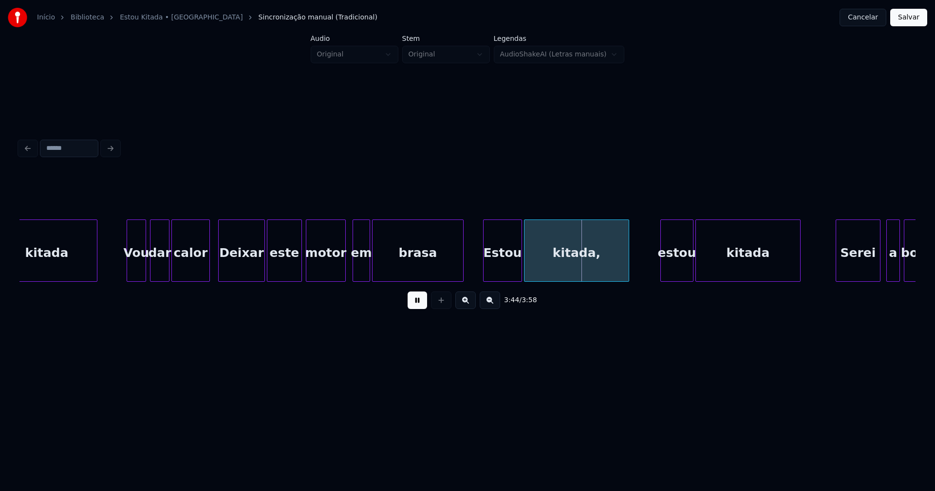
click at [343, 275] on div at bounding box center [343, 250] width 3 height 61
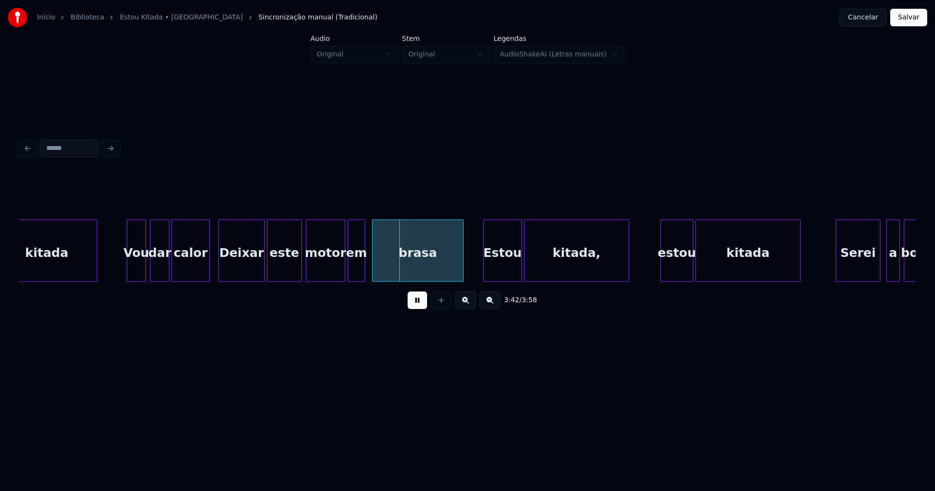
click at [358, 272] on div "em" at bounding box center [356, 253] width 17 height 66
click at [498, 272] on div "Estou" at bounding box center [499, 253] width 38 height 66
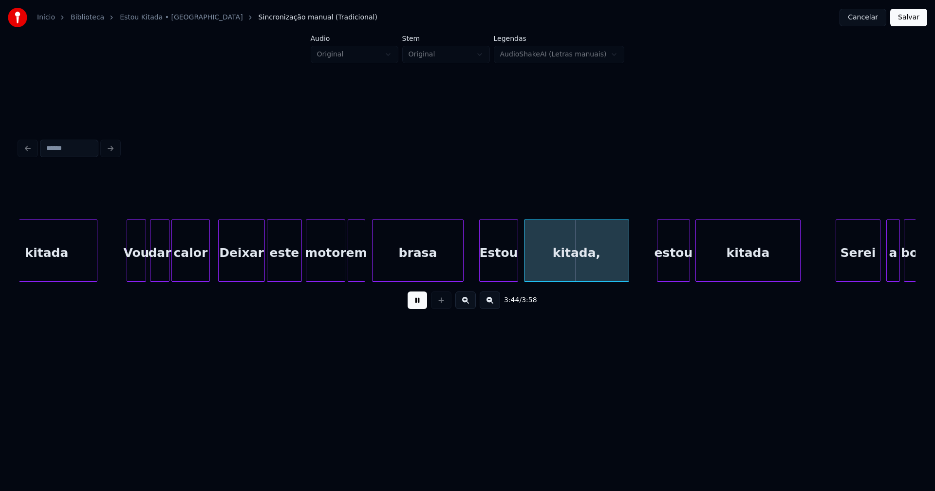
click at [678, 269] on div "estou" at bounding box center [673, 253] width 32 height 66
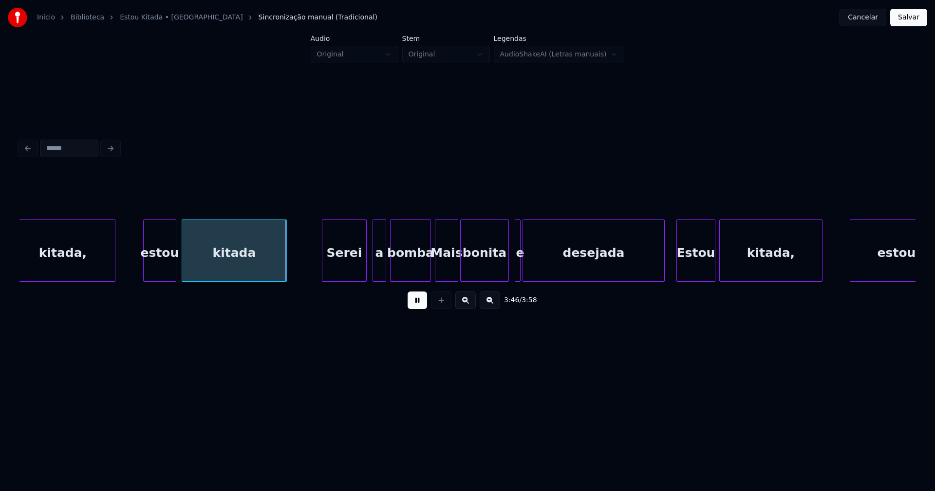
scroll to position [0, 21809]
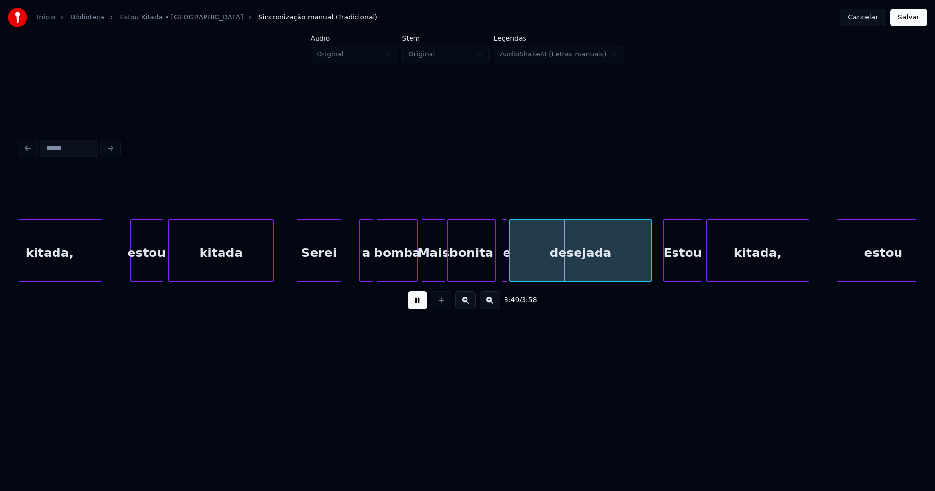
click at [313, 272] on div "Serei" at bounding box center [319, 253] width 44 height 66
click at [349, 274] on div at bounding box center [350, 250] width 3 height 61
click at [413, 275] on div at bounding box center [411, 250] width 3 height 61
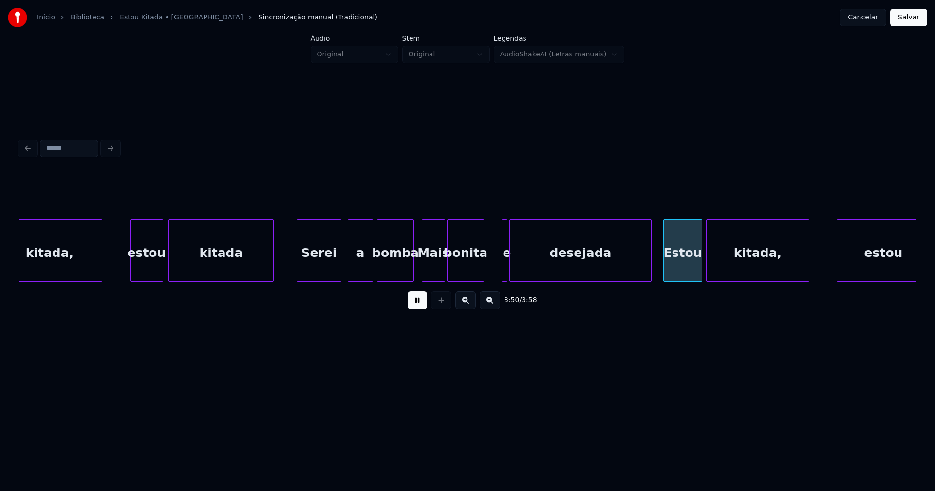
click at [481, 273] on div at bounding box center [482, 250] width 3 height 61
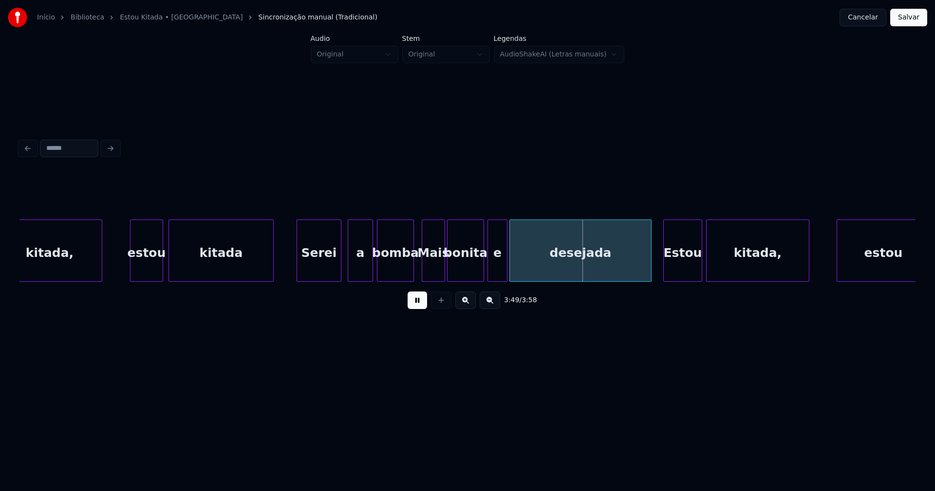
click at [488, 272] on div at bounding box center [489, 250] width 3 height 61
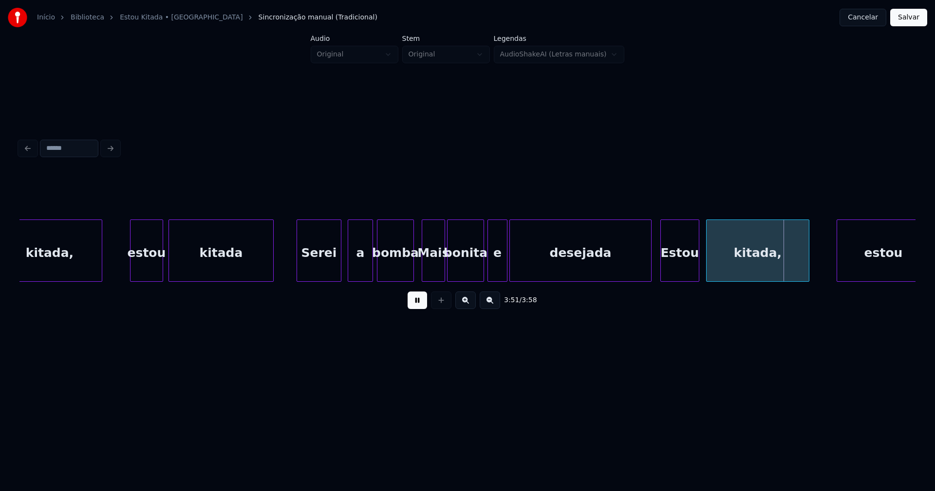
click at [675, 266] on div "Estou" at bounding box center [680, 253] width 38 height 66
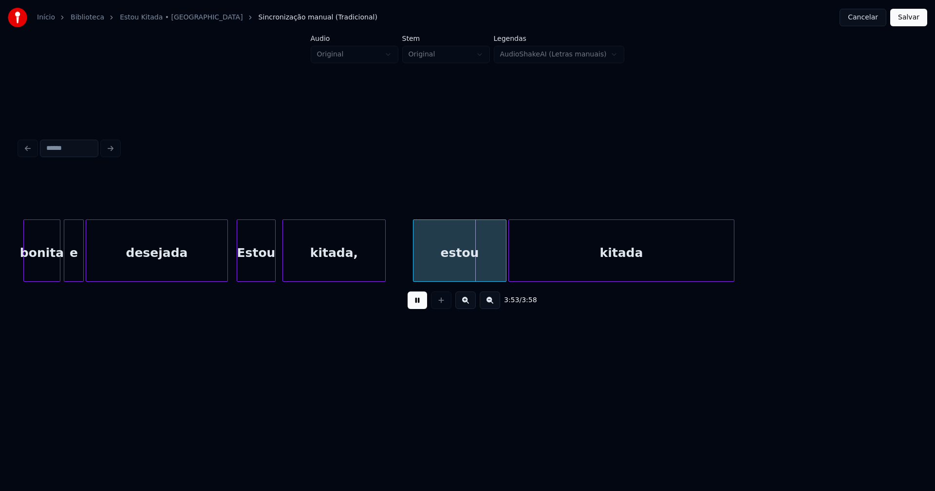
scroll to position [0, 22246]
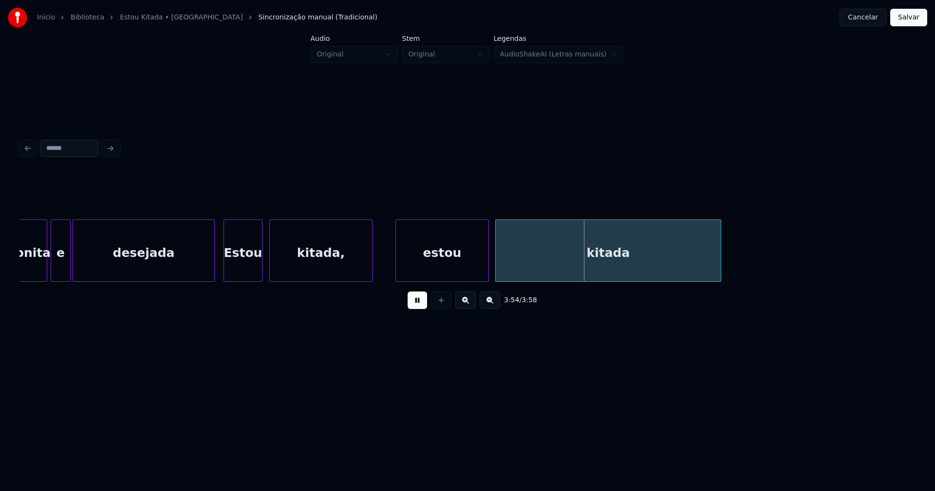
click at [444, 264] on div "estou" at bounding box center [442, 253] width 93 height 66
click at [904, 22] on button "Salvar" at bounding box center [908, 18] width 37 height 18
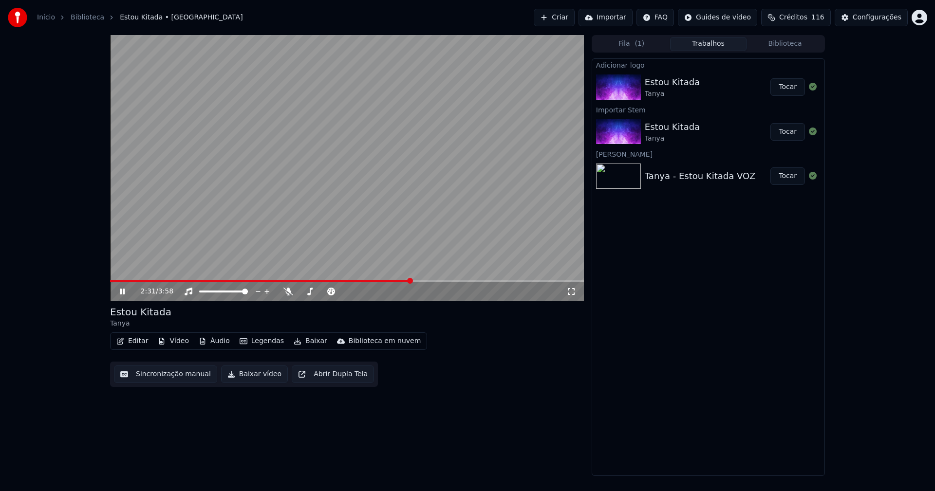
click at [137, 346] on button "Editar" at bounding box center [131, 341] width 39 height 14
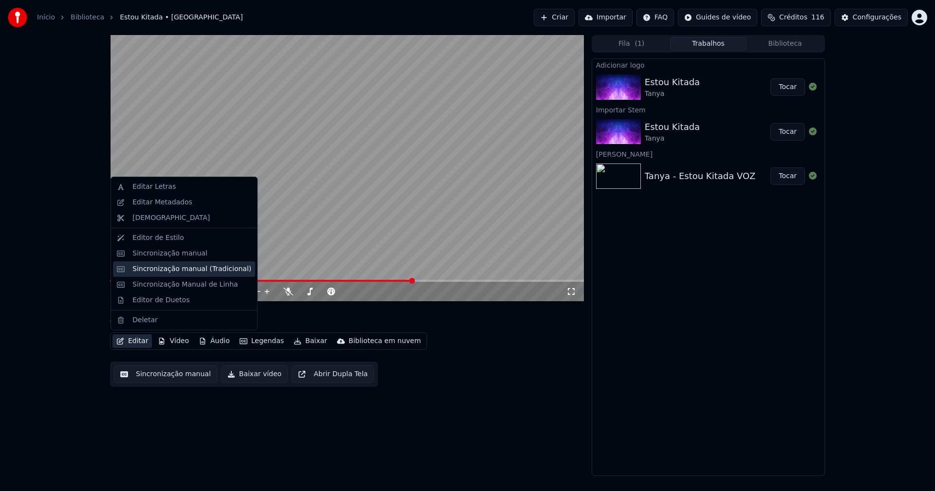
click at [182, 272] on div "Sincronização manual (Tradicional)" at bounding box center [191, 269] width 119 height 10
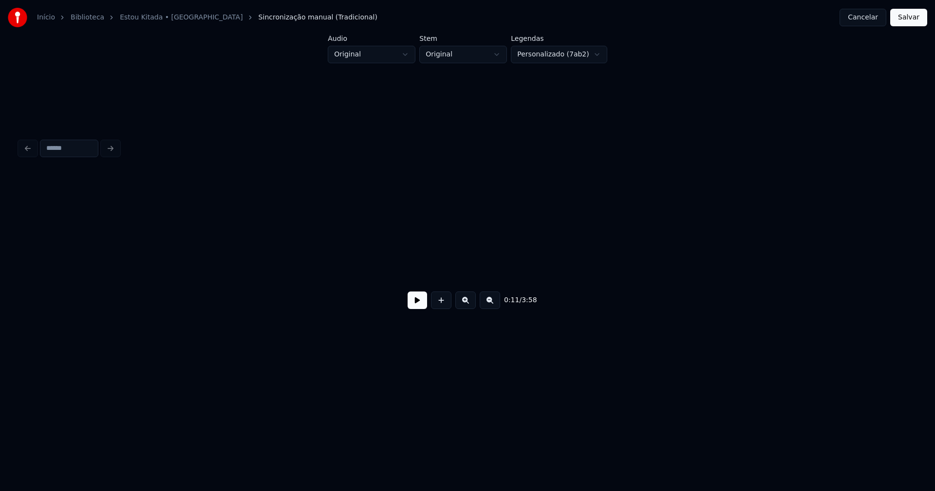
scroll to position [0, 1094]
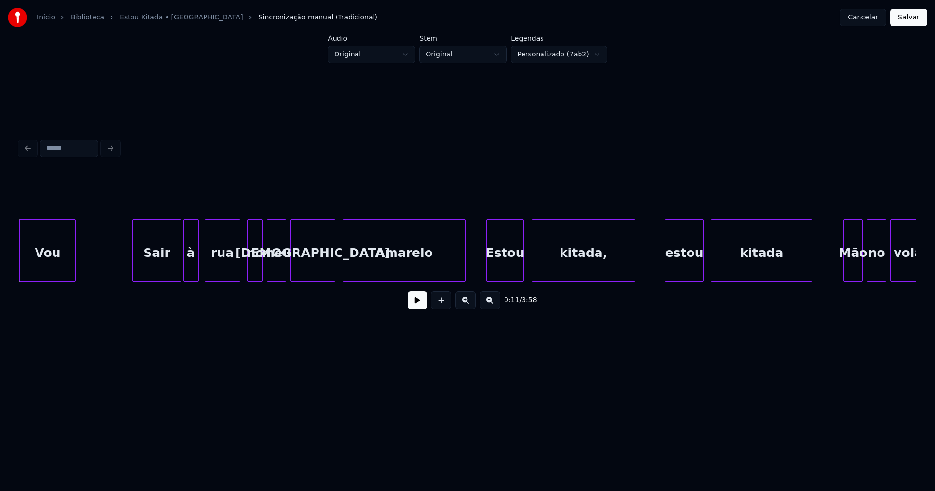
click at [328, 264] on div "[DEMOGRAPHIC_DATA]" at bounding box center [313, 253] width 44 height 66
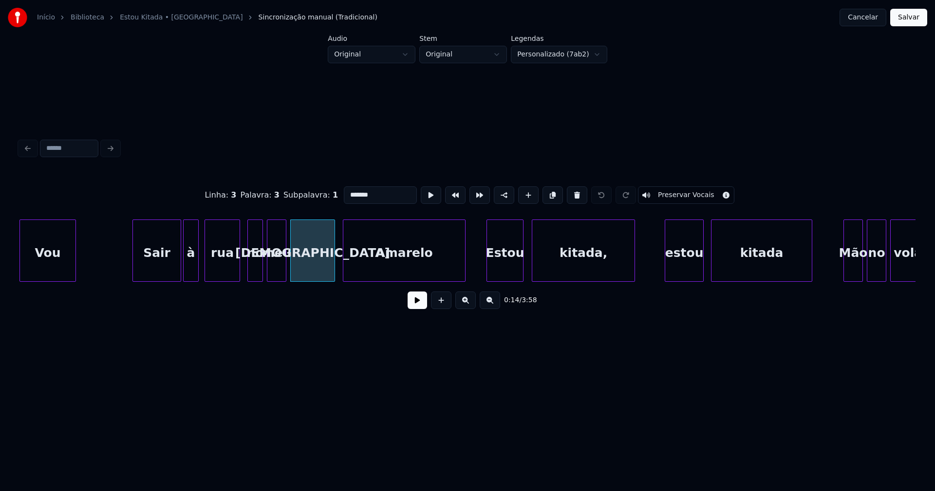
click at [348, 189] on input "*******" at bounding box center [380, 195] width 73 height 18
click at [401, 263] on div "Amarelo" at bounding box center [404, 253] width 122 height 66
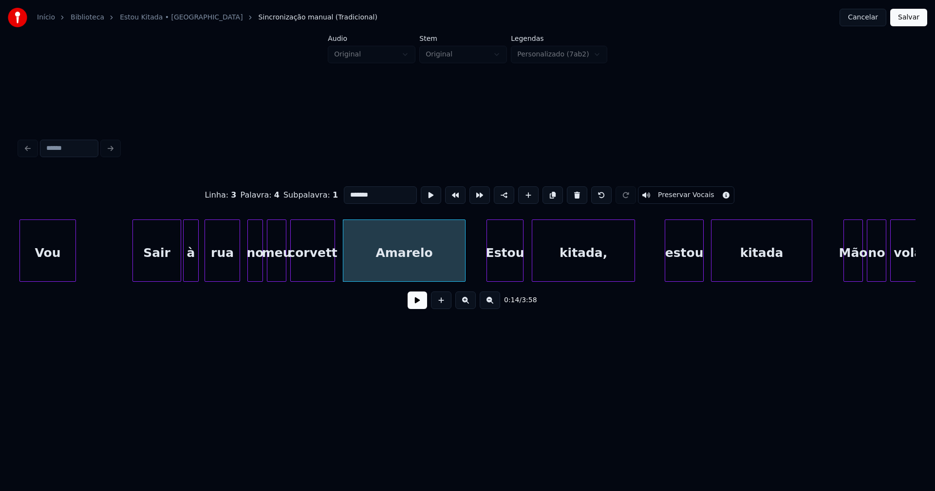
click at [347, 191] on input "*******" at bounding box center [380, 195] width 73 height 18
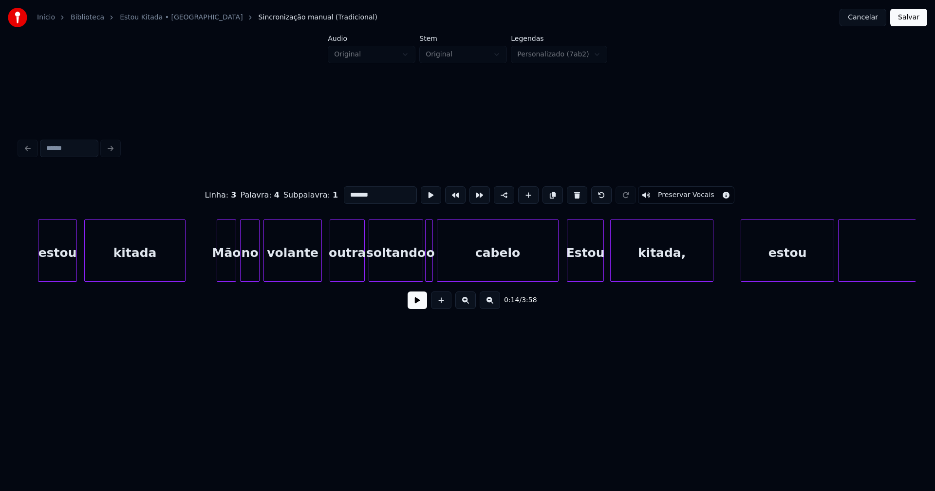
scroll to position [0, 1734]
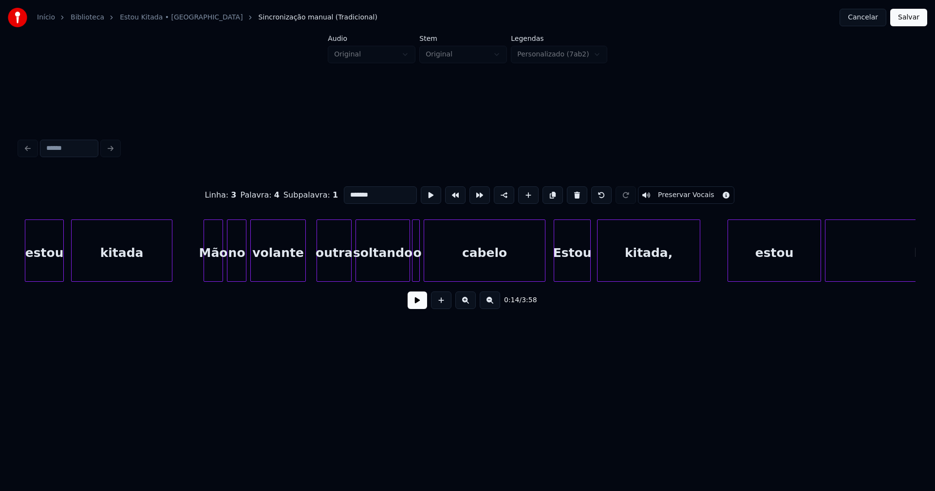
click at [305, 267] on div at bounding box center [303, 250] width 3 height 61
click at [334, 268] on div "outra" at bounding box center [331, 253] width 34 height 66
click at [399, 271] on div at bounding box center [398, 250] width 3 height 61
click at [407, 272] on div at bounding box center [406, 250] width 3 height 61
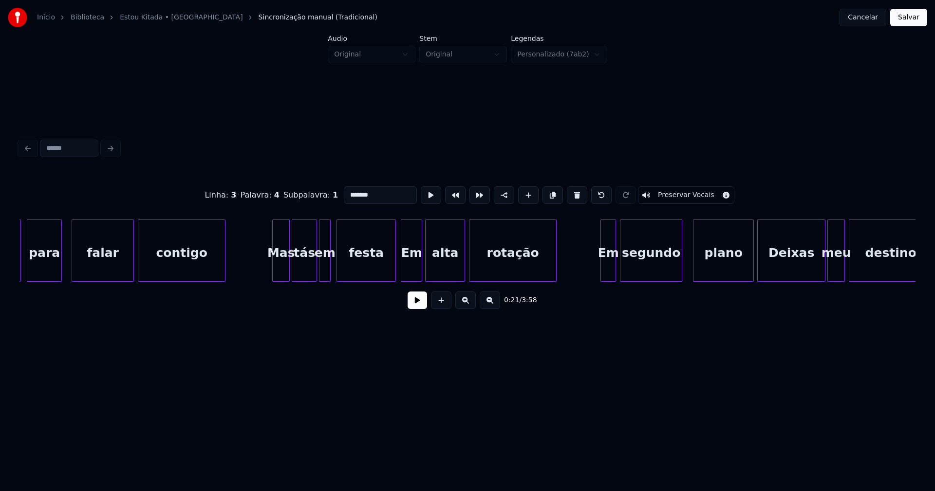
scroll to position [0, 4136]
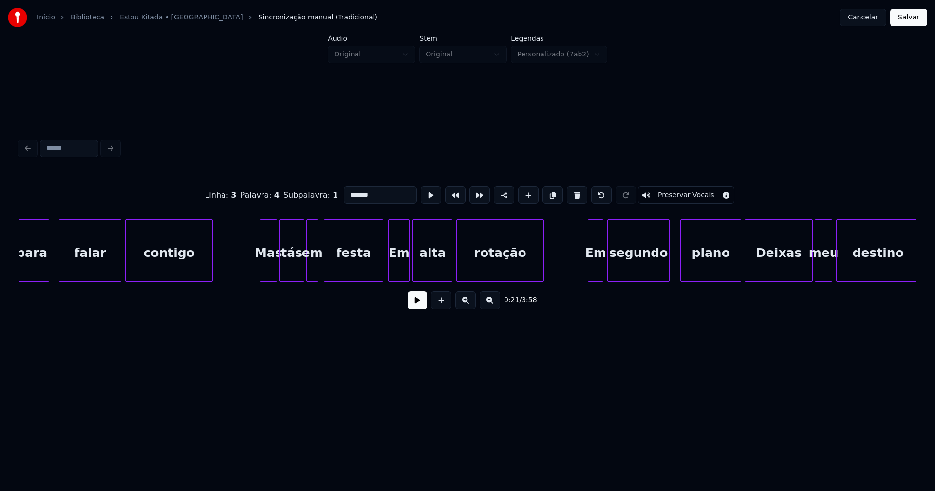
click at [402, 268] on div "Em" at bounding box center [399, 253] width 20 height 66
click at [349, 189] on input "**" at bounding box center [383, 195] width 73 height 18
click at [773, 268] on div "Deixas" at bounding box center [778, 253] width 67 height 66
click at [737, 269] on div at bounding box center [737, 250] width 3 height 61
click at [767, 271] on div "Deixas" at bounding box center [778, 253] width 67 height 66
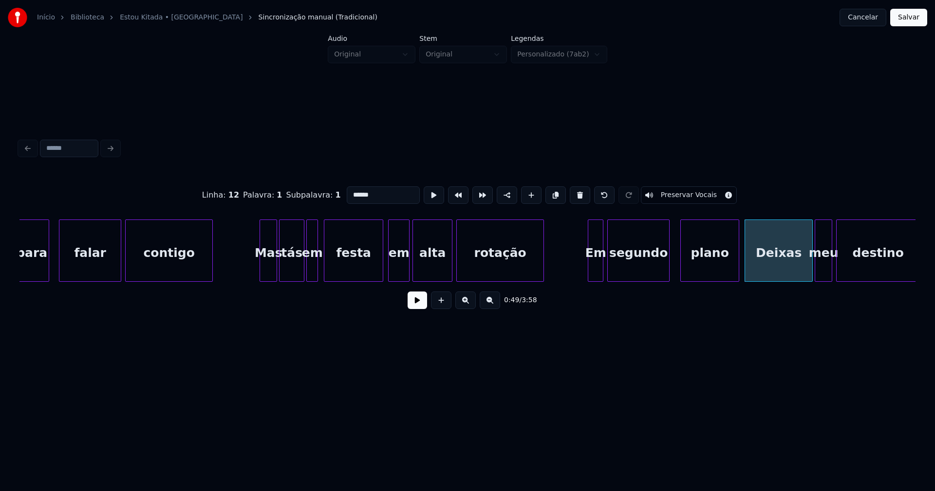
click at [350, 190] on input "******" at bounding box center [383, 195] width 73 height 18
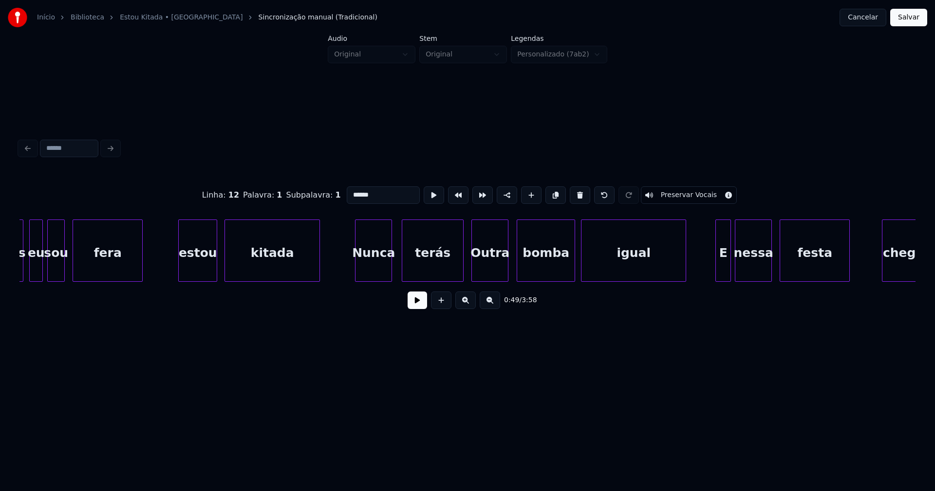
scroll to position [0, 5497]
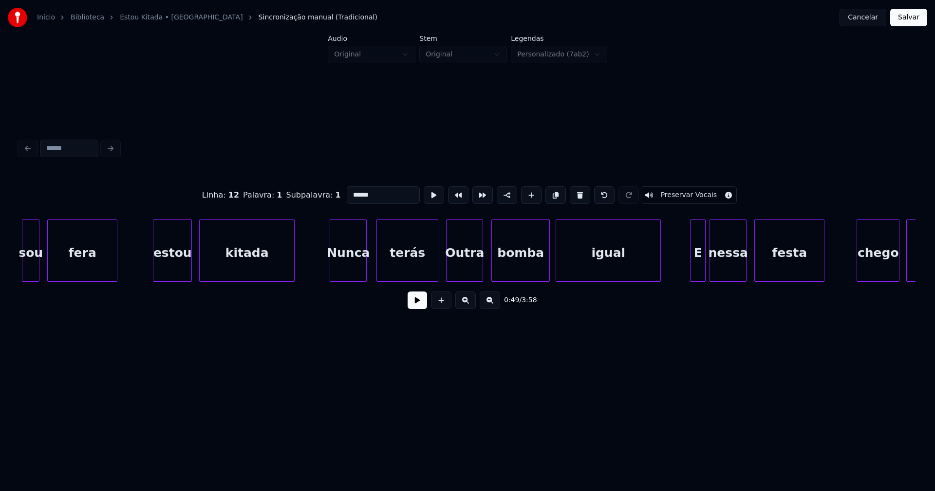
click at [467, 268] on div "Outra" at bounding box center [464, 253] width 36 height 66
click at [350, 191] on input "*****" at bounding box center [383, 195] width 73 height 18
drag, startPoint x: 256, startPoint y: 286, endPoint x: 269, endPoint y: 284, distance: 13.4
click at [269, 284] on div "Linha : 18 Palavra : 1 Subpalavra : 1 ***** Preservar Vocais 1:00 / 3:58" at bounding box center [467, 245] width 896 height 148
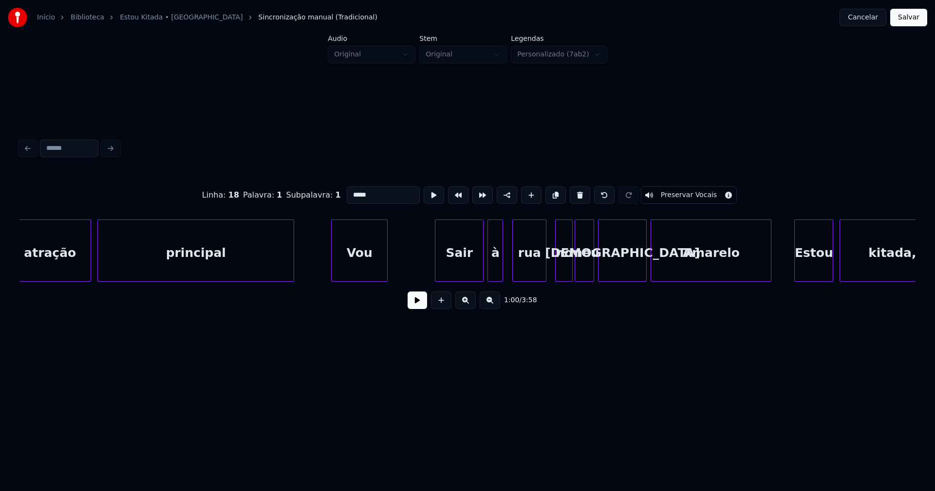
scroll to position [0, 6743]
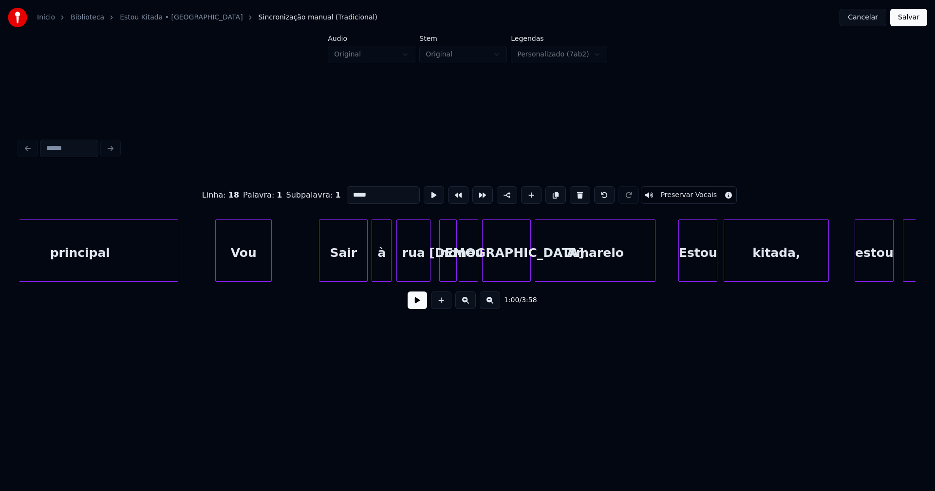
click at [390, 268] on div at bounding box center [389, 250] width 3 height 61
click at [500, 267] on div "[DEMOGRAPHIC_DATA]" at bounding box center [506, 253] width 48 height 66
click at [349, 190] on input "*******" at bounding box center [383, 195] width 73 height 18
click at [573, 260] on div "Amarelo" at bounding box center [595, 253] width 120 height 66
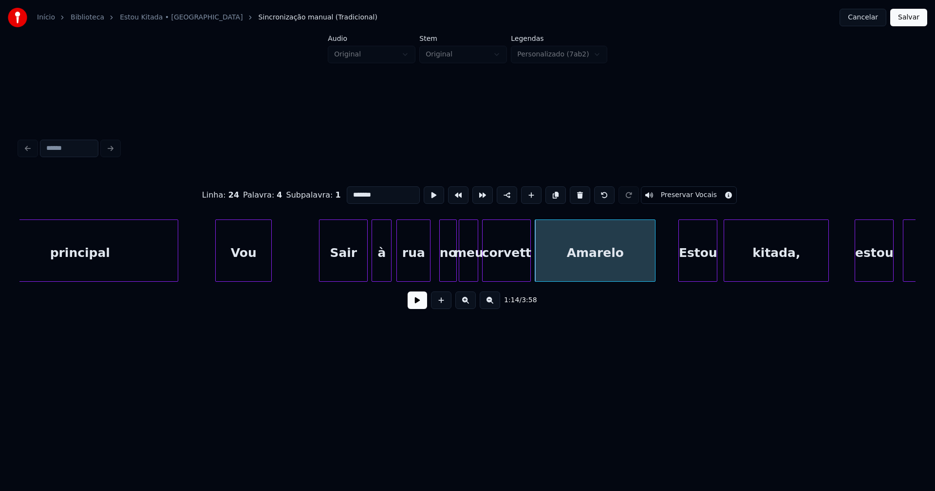
click at [350, 190] on input "*******" at bounding box center [383, 195] width 73 height 18
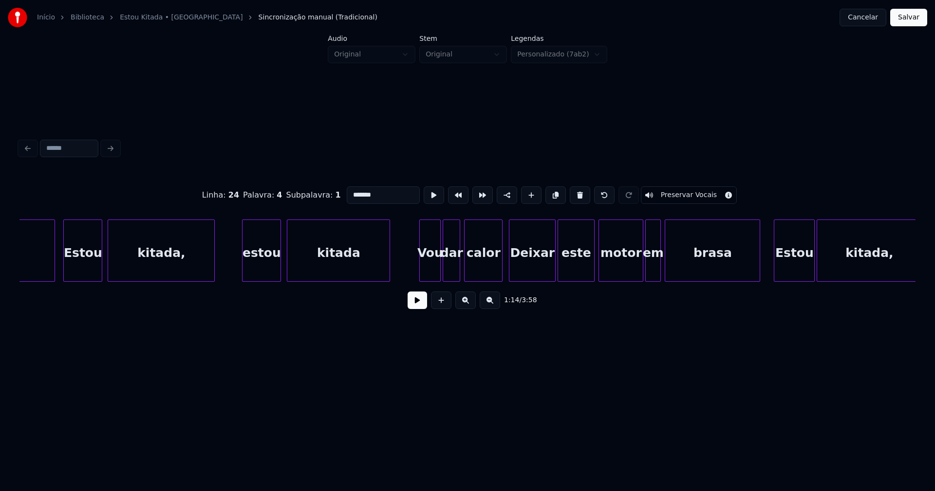
scroll to position [0, 8092]
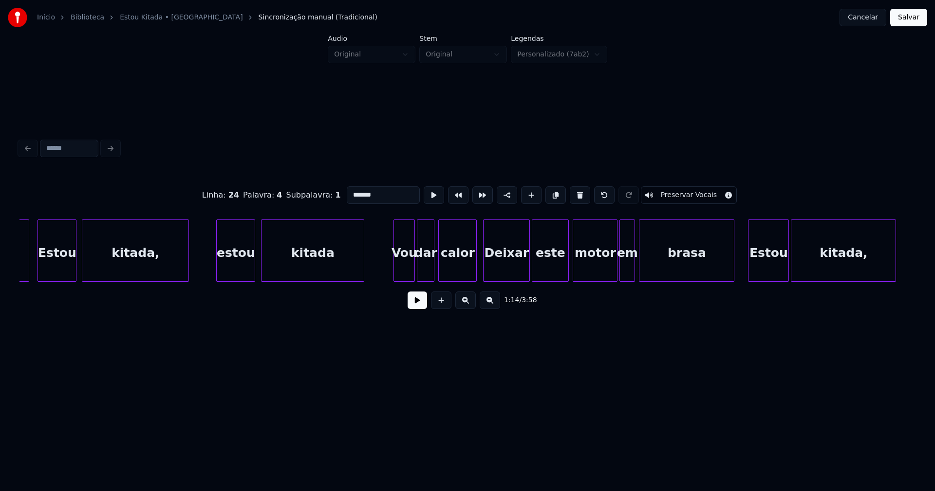
click at [504, 268] on div "Deixar" at bounding box center [506, 253] width 46 height 66
click at [350, 191] on input "******" at bounding box center [383, 195] width 73 height 18
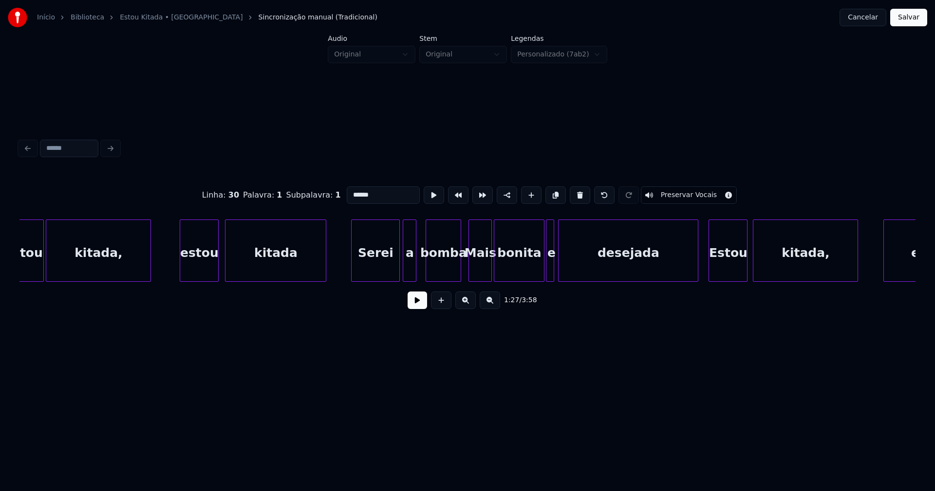
scroll to position [0, 8888]
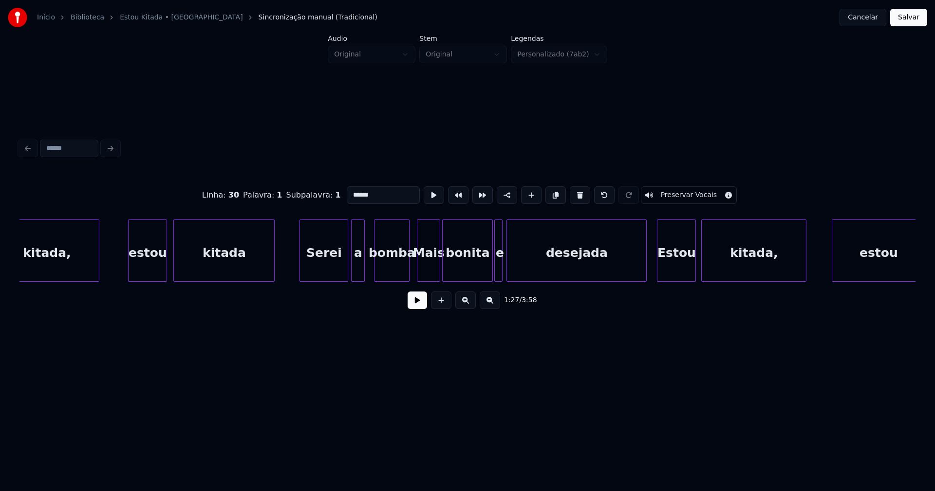
click at [433, 269] on div "Mais" at bounding box center [428, 253] width 22 height 66
click at [351, 190] on input "****" at bounding box center [383, 195] width 73 height 18
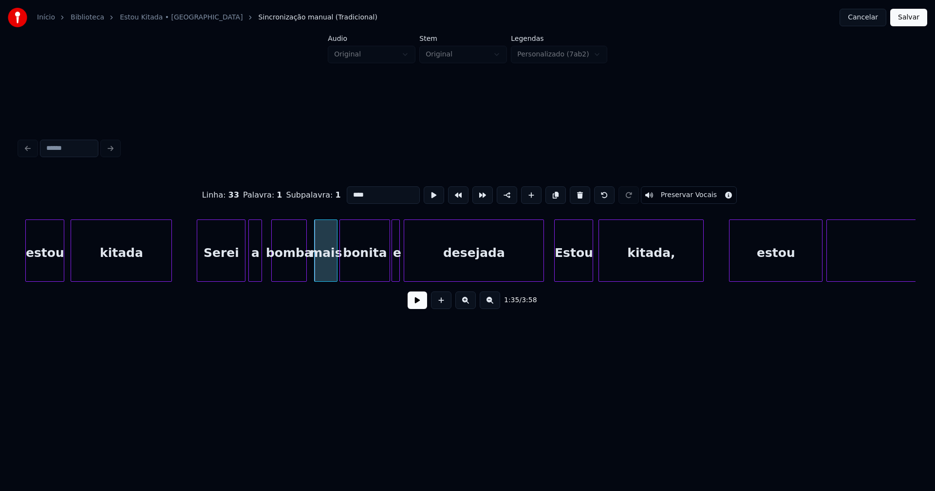
scroll to position [0, 9004]
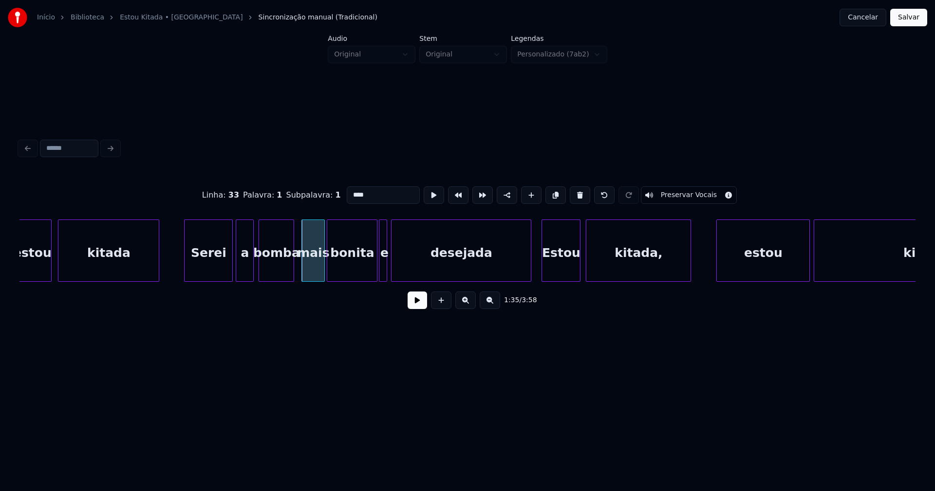
click at [253, 263] on div at bounding box center [251, 250] width 3 height 61
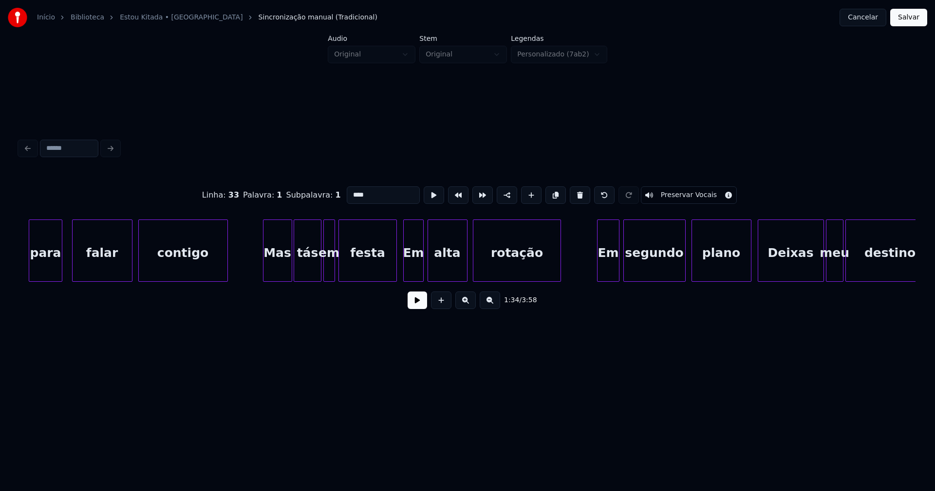
scroll to position [0, 11393]
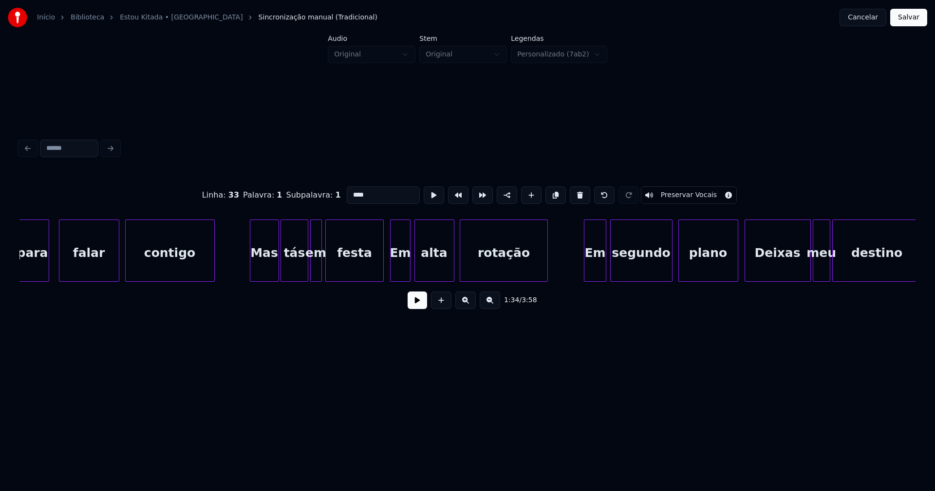
click at [398, 266] on div "Em" at bounding box center [399, 253] width 19 height 66
click at [350, 190] on input "**" at bounding box center [383, 195] width 73 height 18
click at [774, 269] on div "Deixas" at bounding box center [777, 253] width 65 height 66
click at [351, 191] on input "******" at bounding box center [383, 195] width 73 height 18
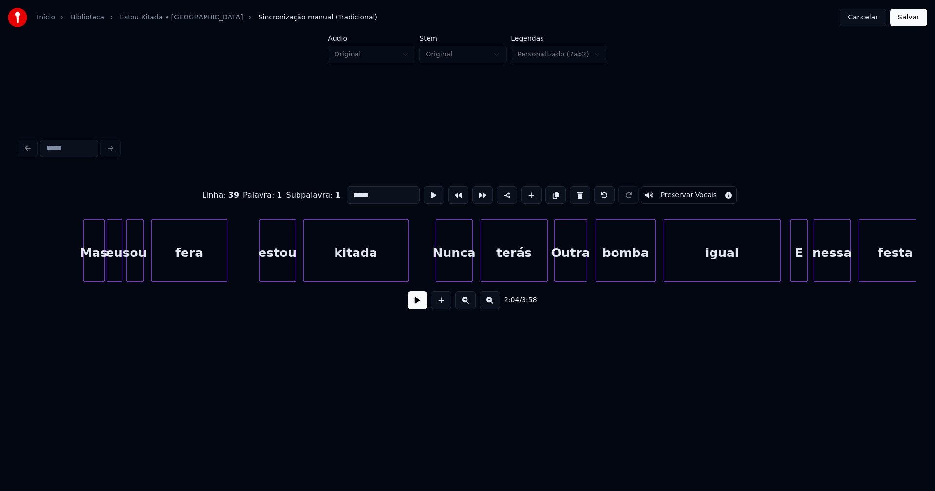
scroll to position [0, 12664]
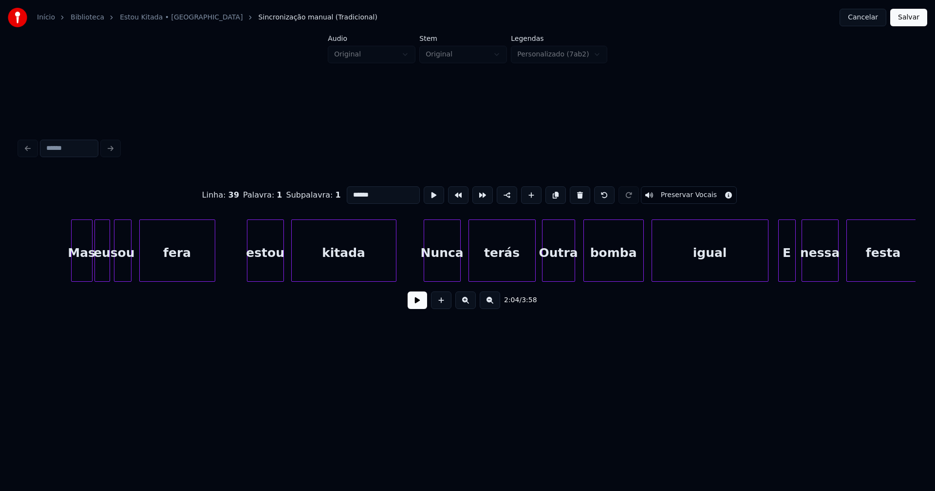
click at [566, 268] on div "Outra" at bounding box center [558, 253] width 32 height 66
click at [350, 191] on input "*****" at bounding box center [383, 195] width 73 height 18
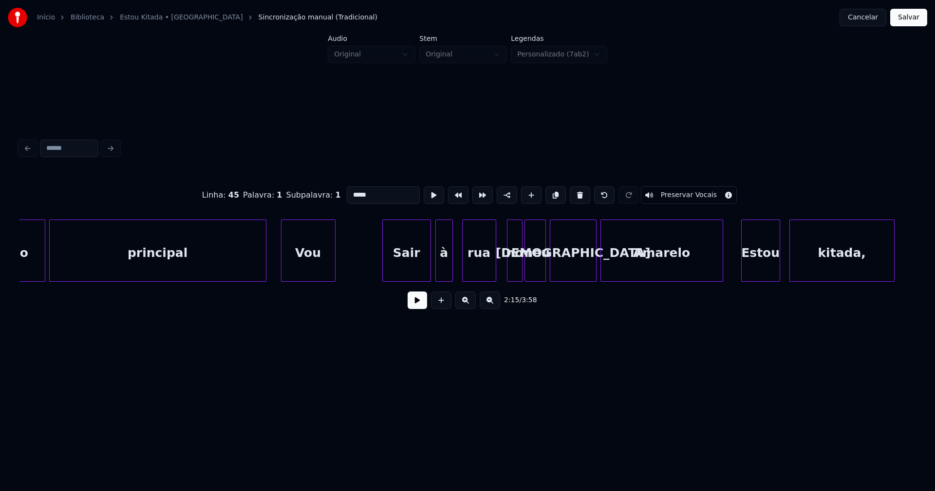
scroll to position [0, 13961]
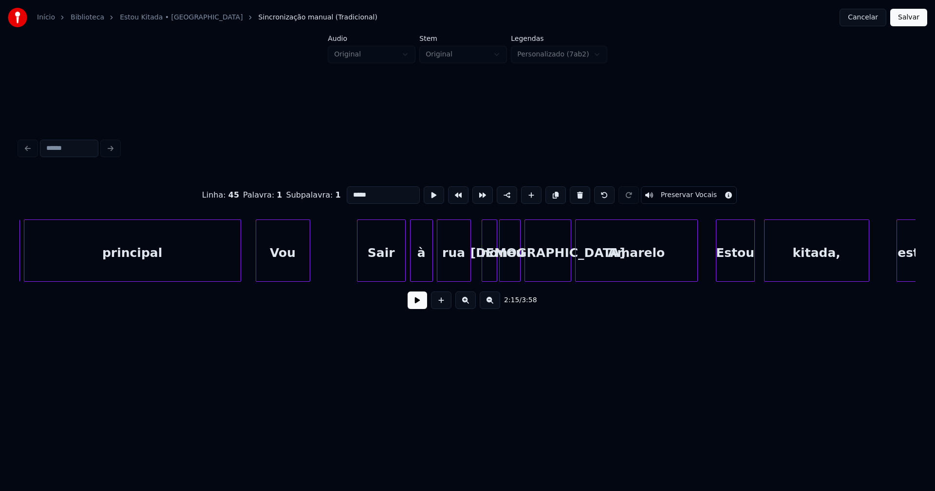
click at [430, 263] on div at bounding box center [430, 250] width 3 height 61
click at [549, 267] on div "[DEMOGRAPHIC_DATA]" at bounding box center [548, 253] width 46 height 66
click at [348, 190] on input "*******" at bounding box center [383, 195] width 73 height 18
click at [590, 256] on div "Amarelo" at bounding box center [636, 253] width 122 height 66
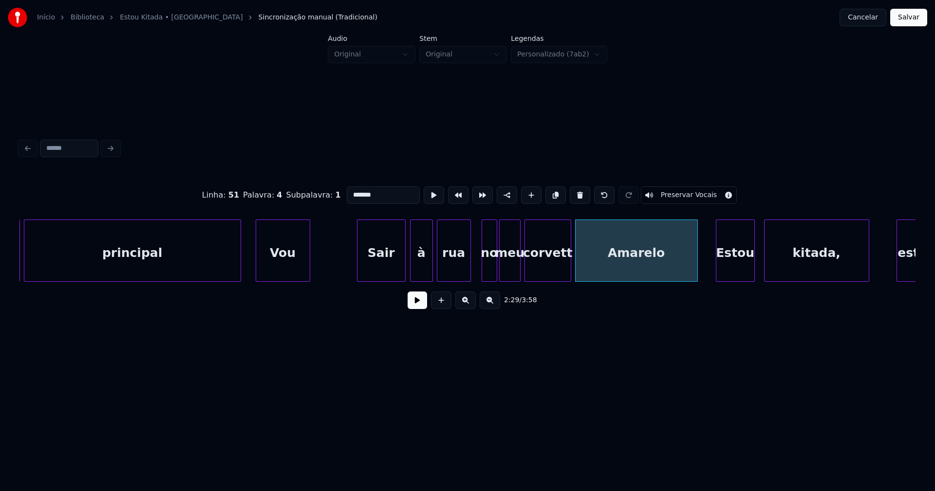
click at [351, 189] on input "*******" at bounding box center [383, 195] width 73 height 18
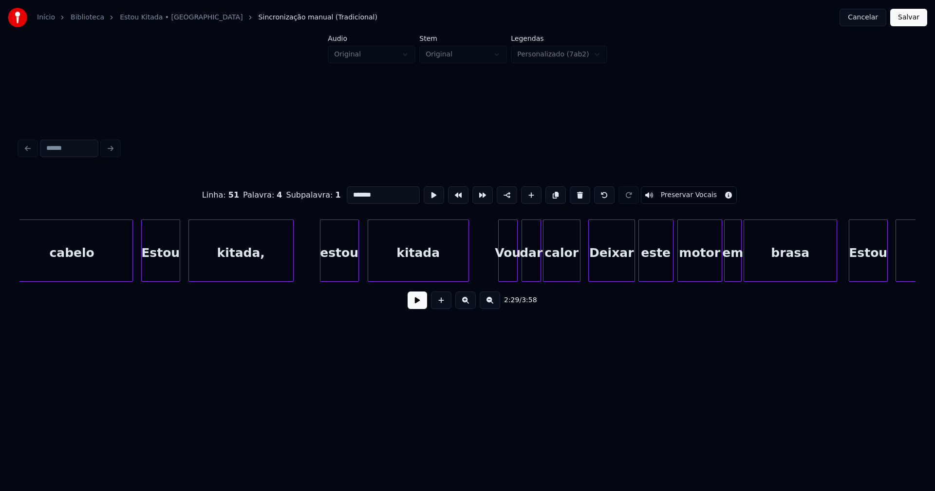
scroll to position [0, 15259]
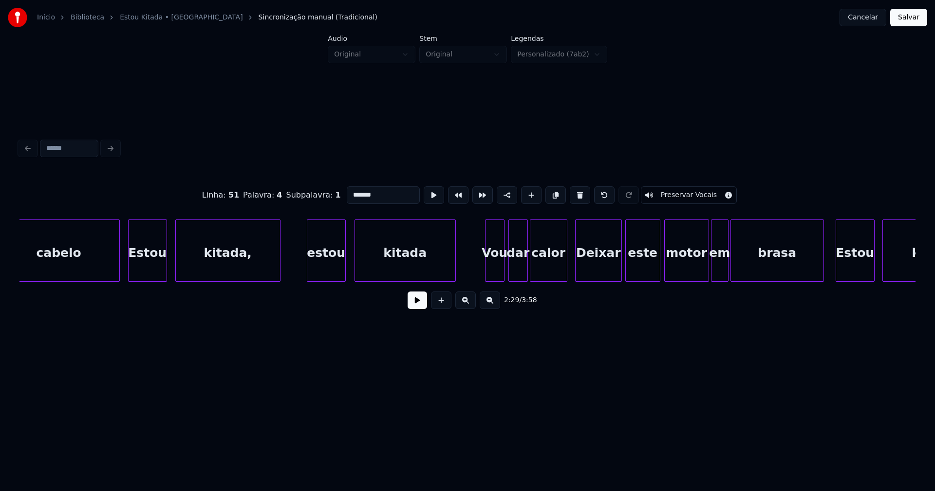
click at [600, 272] on div "Deixar" at bounding box center [598, 253] width 46 height 66
click at [351, 190] on input "******" at bounding box center [383, 195] width 73 height 18
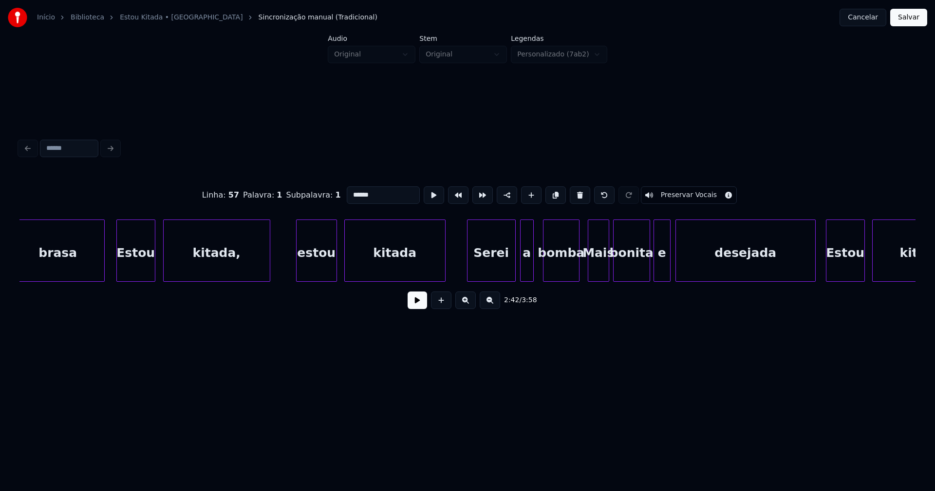
scroll to position [0, 16055]
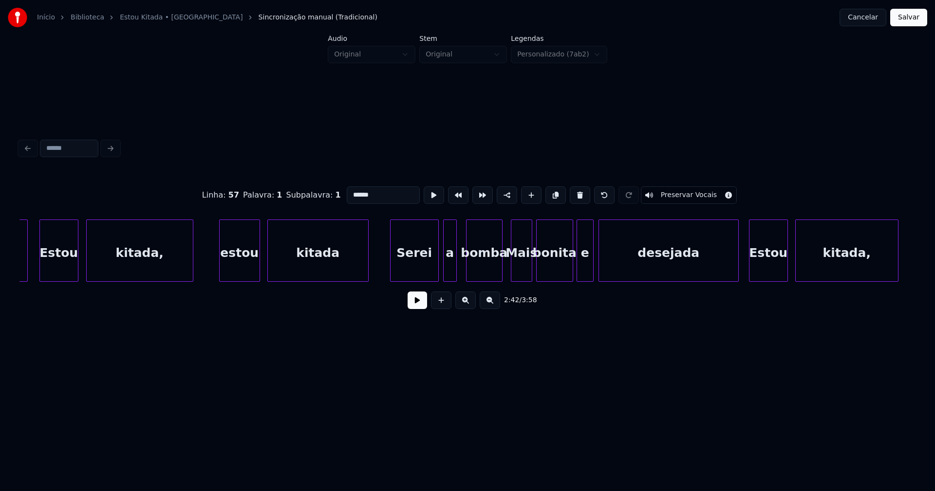
click at [524, 265] on div "Mais" at bounding box center [521, 253] width 20 height 66
click at [353, 191] on input "****" at bounding box center [383, 195] width 73 height 18
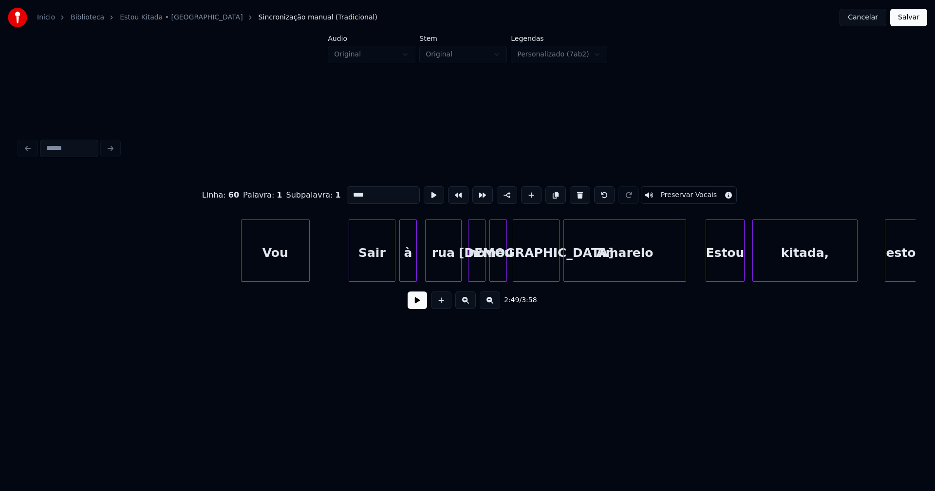
scroll to position [0, 19677]
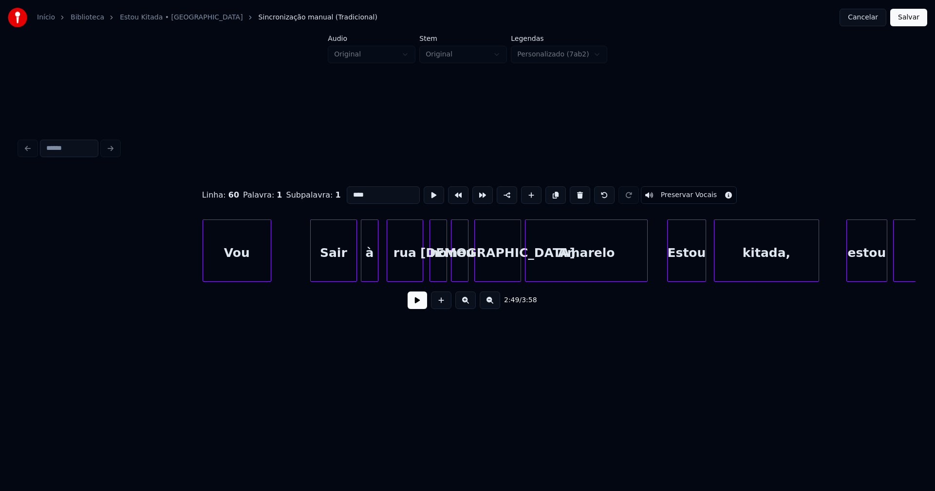
click at [493, 267] on div "[DEMOGRAPHIC_DATA]" at bounding box center [498, 253] width 46 height 66
click at [351, 190] on input "*******" at bounding box center [383, 195] width 73 height 18
click at [599, 272] on div "Amarelo" at bounding box center [586, 253] width 122 height 66
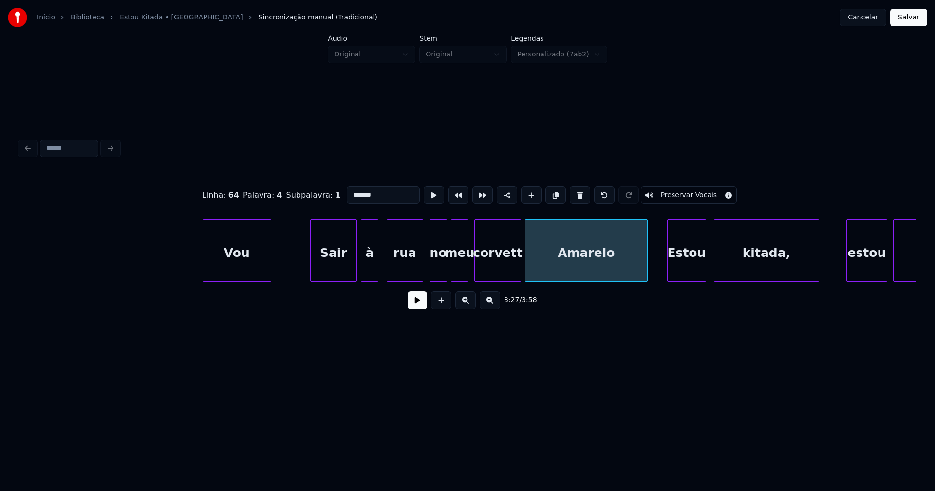
click at [350, 190] on input "*******" at bounding box center [383, 195] width 73 height 18
click at [383, 270] on div at bounding box center [381, 250] width 3 height 61
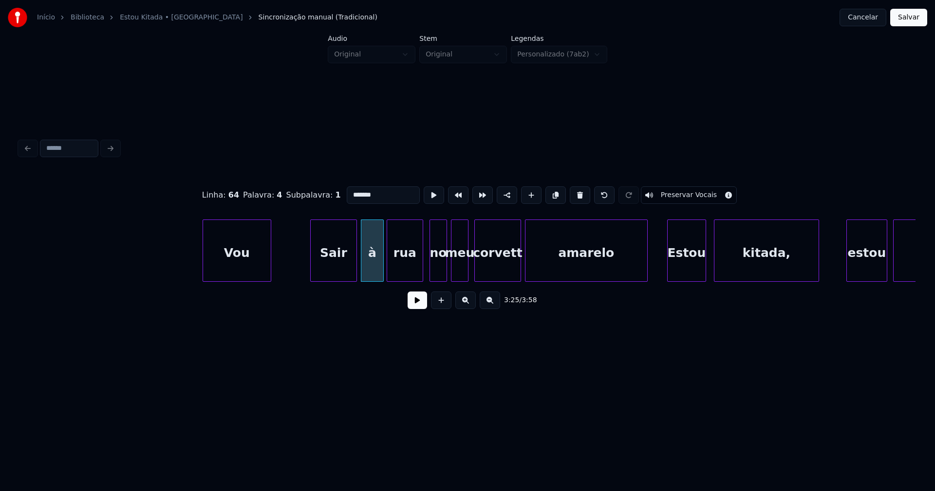
type input "*******"
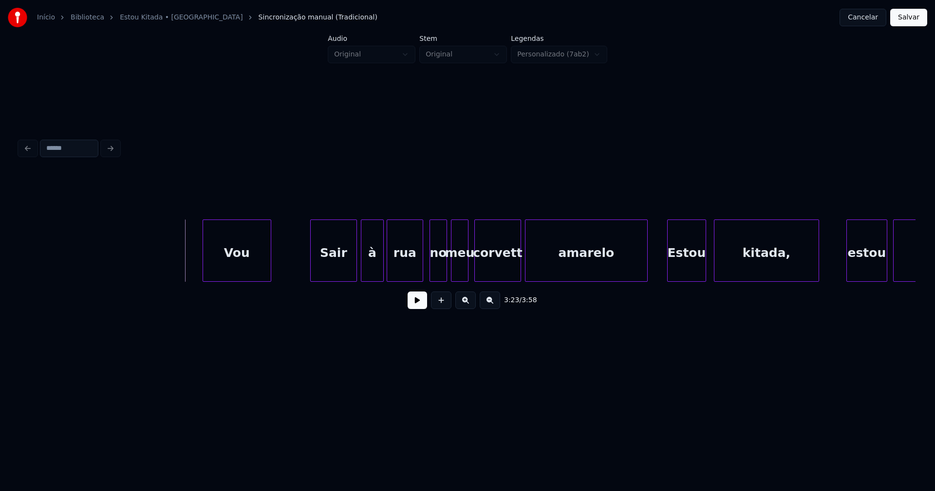
click at [421, 305] on button at bounding box center [417, 301] width 19 height 18
click at [420, 308] on button at bounding box center [417, 301] width 19 height 18
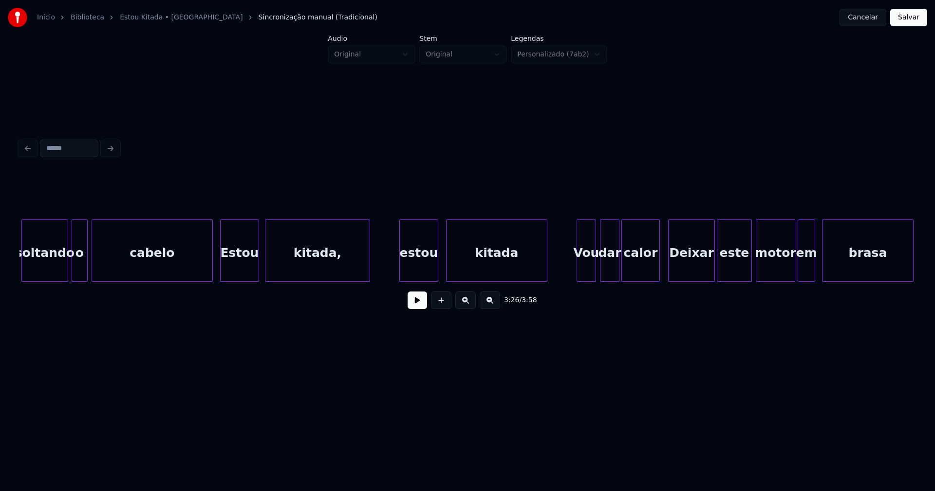
scroll to position [0, 21000]
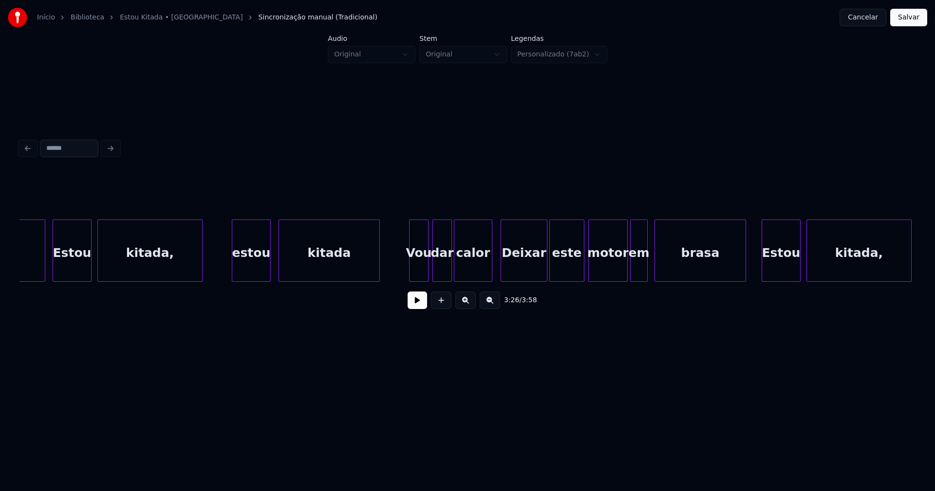
click at [534, 268] on div "Deixar" at bounding box center [524, 253] width 46 height 66
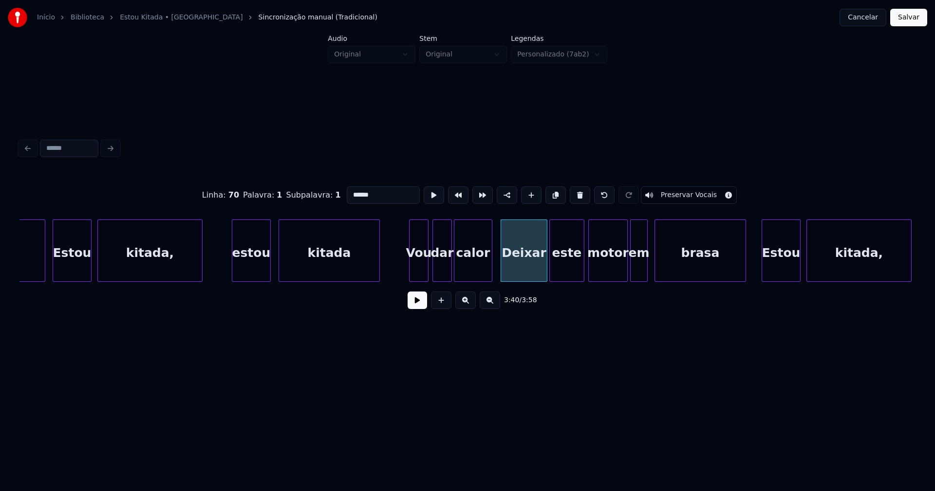
click at [351, 190] on input "******" at bounding box center [383, 195] width 73 height 18
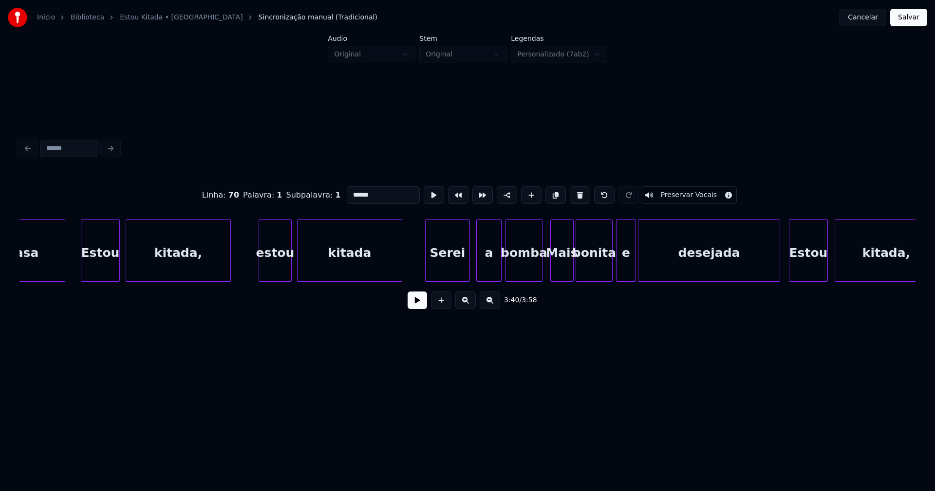
scroll to position [0, 21693]
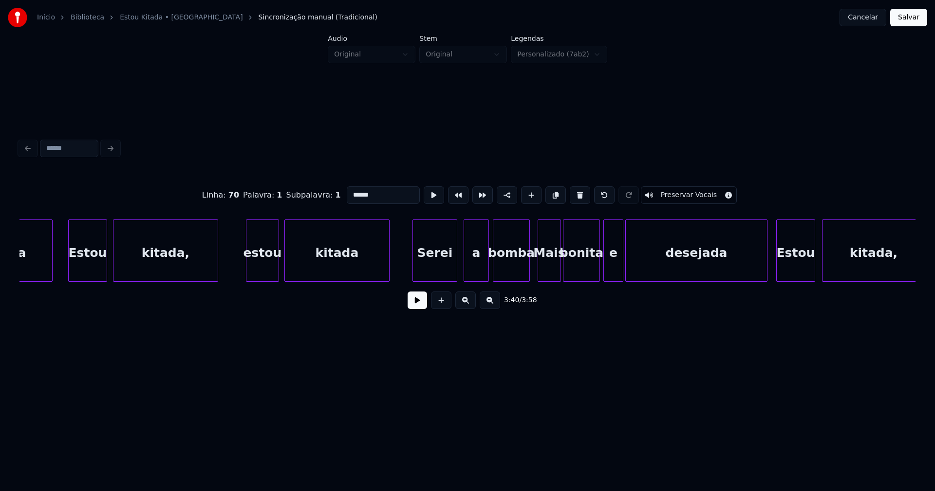
click at [552, 273] on div "Mais" at bounding box center [549, 253] width 22 height 66
click at [352, 191] on input "****" at bounding box center [383, 195] width 73 height 18
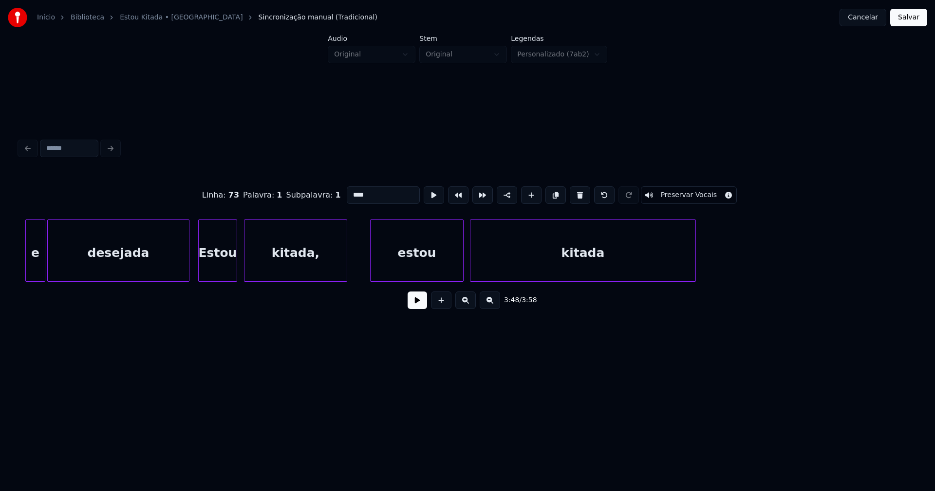
scroll to position [0, 22284]
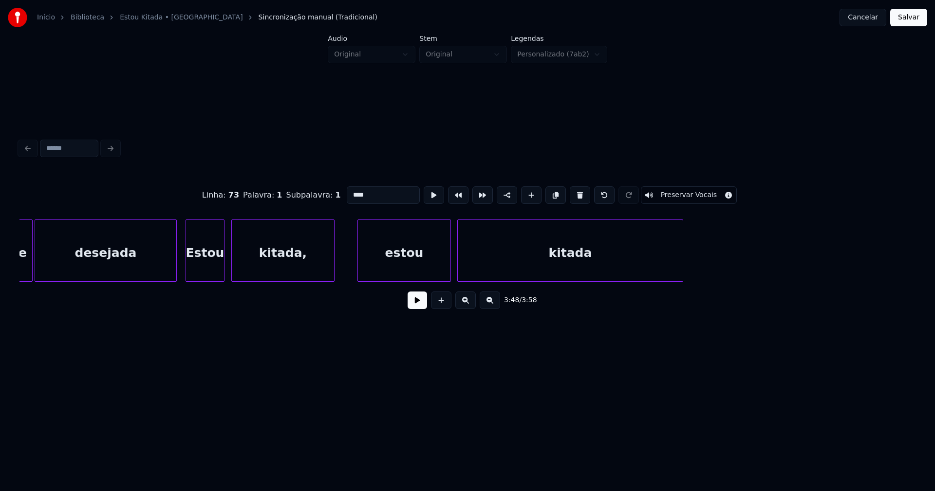
type input "****"
click at [906, 21] on button "Salvar" at bounding box center [908, 18] width 37 height 18
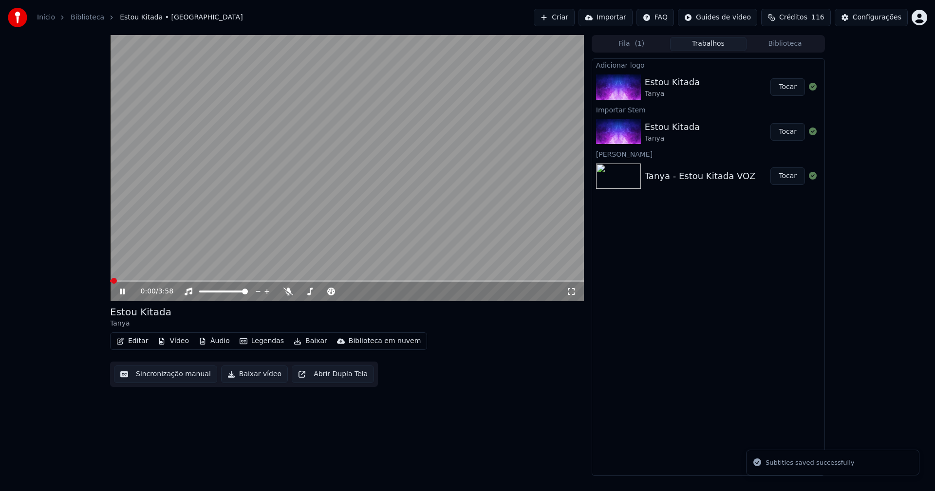
click at [142, 341] on button "Editar" at bounding box center [131, 341] width 39 height 14
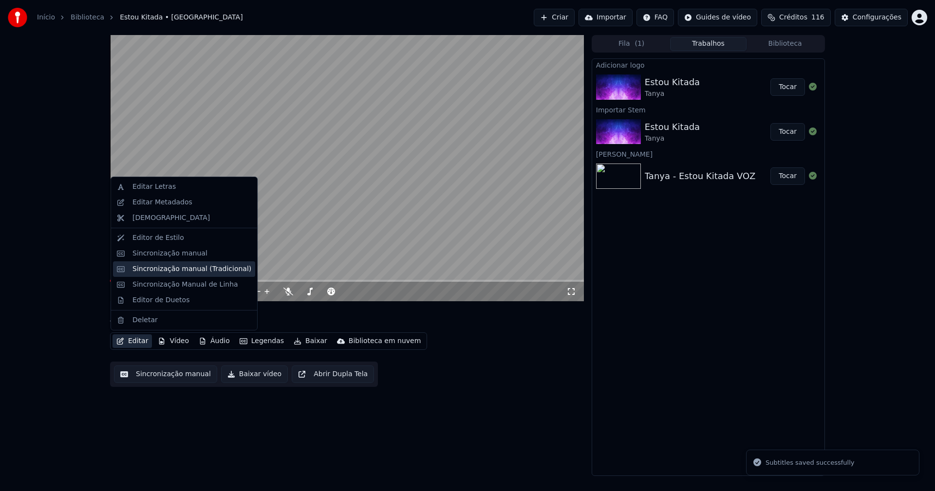
click at [166, 271] on div "Sincronização manual (Tradicional)" at bounding box center [191, 269] width 119 height 10
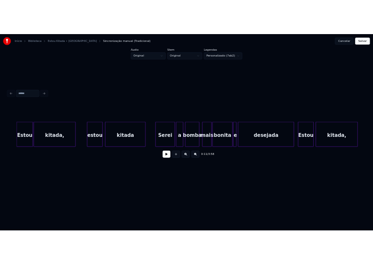
scroll to position [0, 8837]
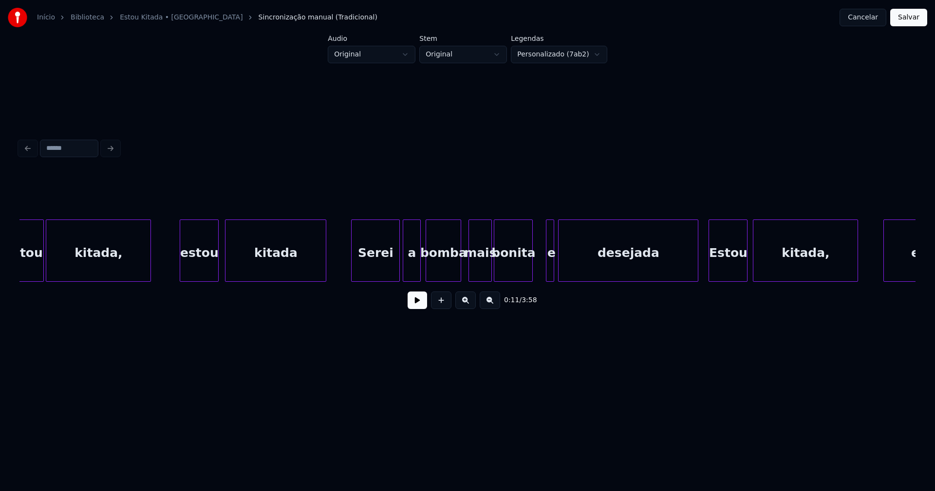
click at [531, 272] on div at bounding box center [530, 250] width 3 height 61
click at [538, 269] on div at bounding box center [538, 250] width 3 height 61
click at [411, 304] on button at bounding box center [417, 301] width 19 height 18
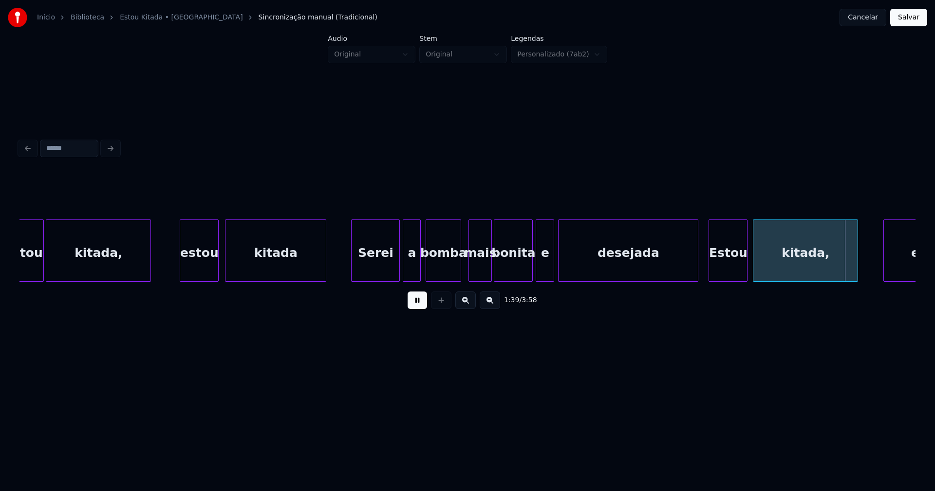
drag, startPoint x: 420, startPoint y: 305, endPoint x: 780, endPoint y: 105, distance: 411.9
click at [420, 305] on button at bounding box center [417, 301] width 19 height 18
click at [906, 19] on button "Salvar" at bounding box center [908, 18] width 37 height 18
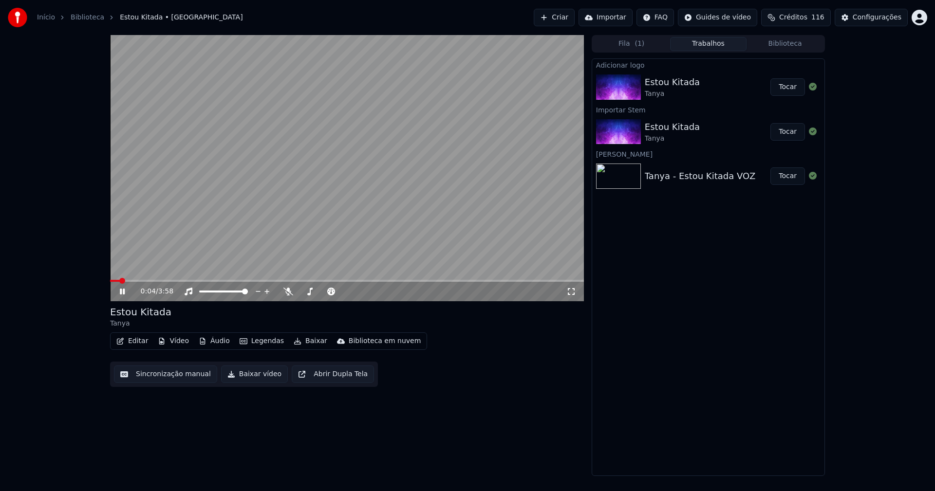
click at [125, 293] on icon at bounding box center [122, 292] width 5 height 6
click at [140, 340] on button "Editar" at bounding box center [131, 341] width 39 height 14
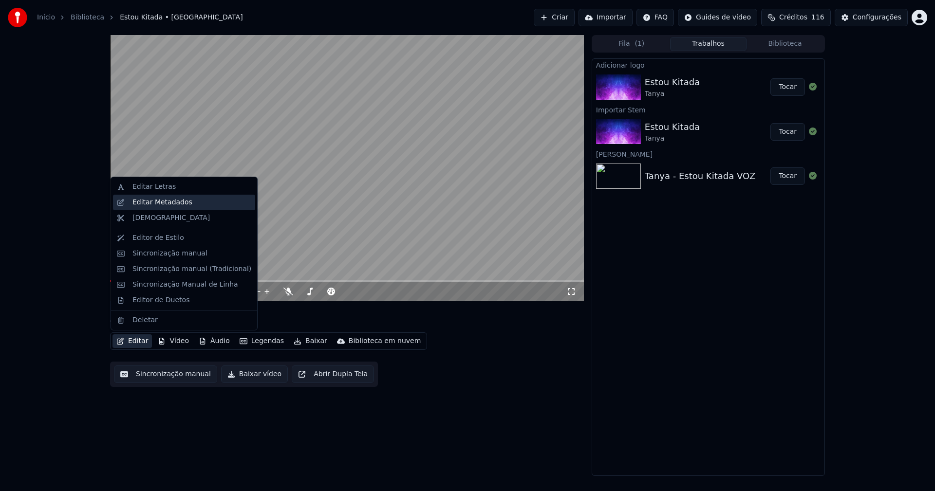
click at [166, 200] on div "Editar Metadados" at bounding box center [162, 203] width 60 height 10
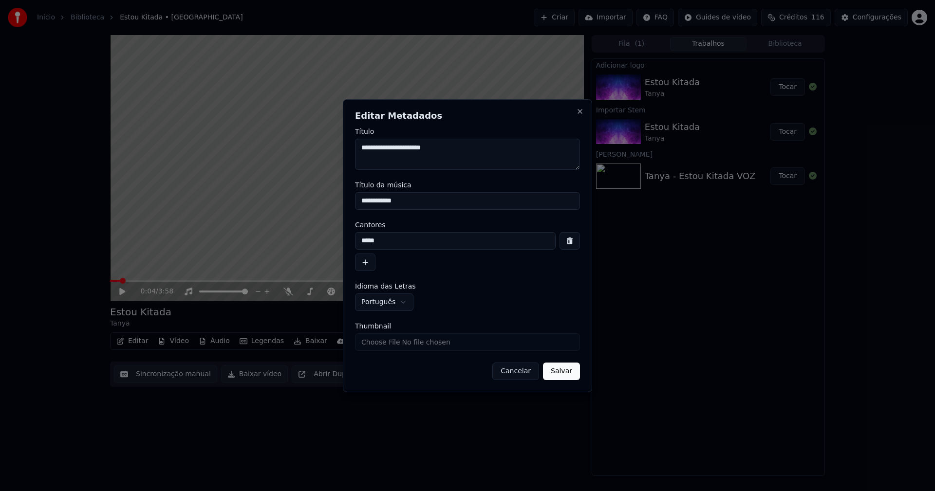
drag, startPoint x: 408, startPoint y: 202, endPoint x: 302, endPoint y: 201, distance: 105.7
click at [303, 203] on body "**********" at bounding box center [467, 245] width 935 height 491
type input "**********"
click at [386, 342] on input "Thumbnail" at bounding box center [467, 343] width 225 height 18
type input "**********"
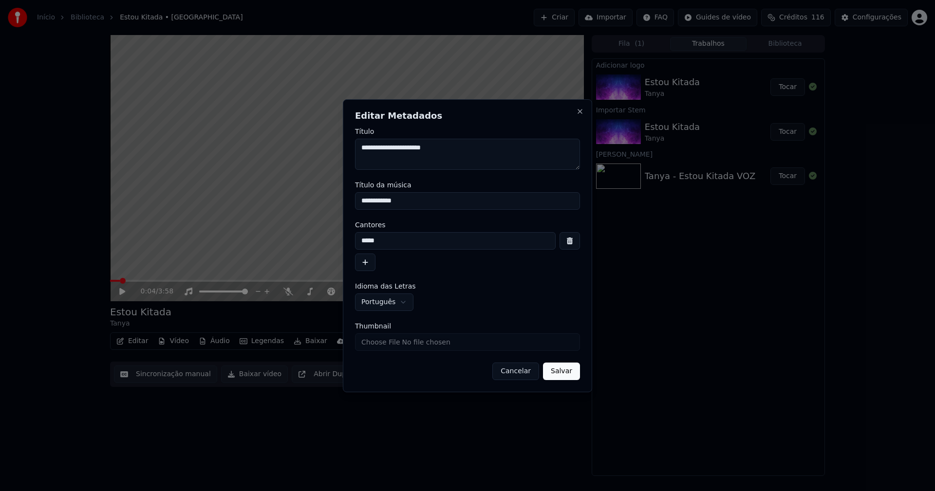
click at [564, 368] on button "Salvar" at bounding box center [561, 372] width 37 height 18
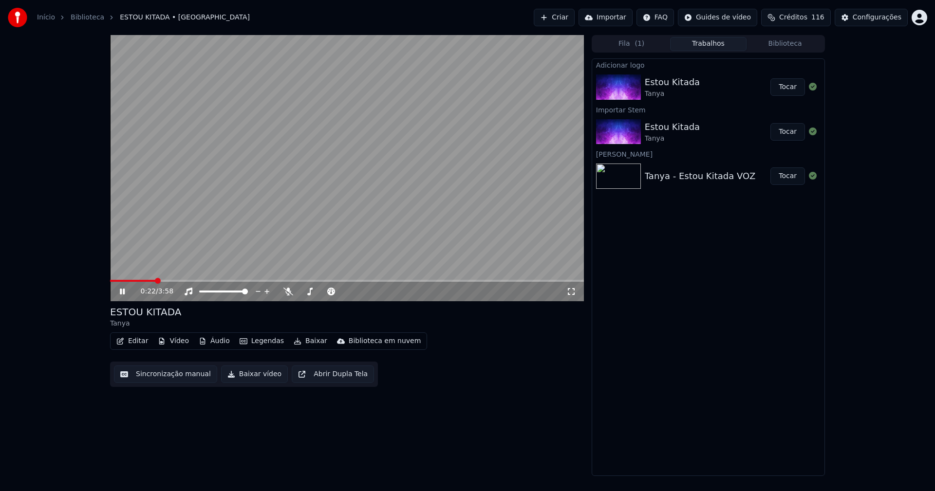
click at [122, 295] on icon at bounding box center [129, 292] width 23 height 8
click at [215, 341] on button "Áudio" at bounding box center [214, 341] width 39 height 14
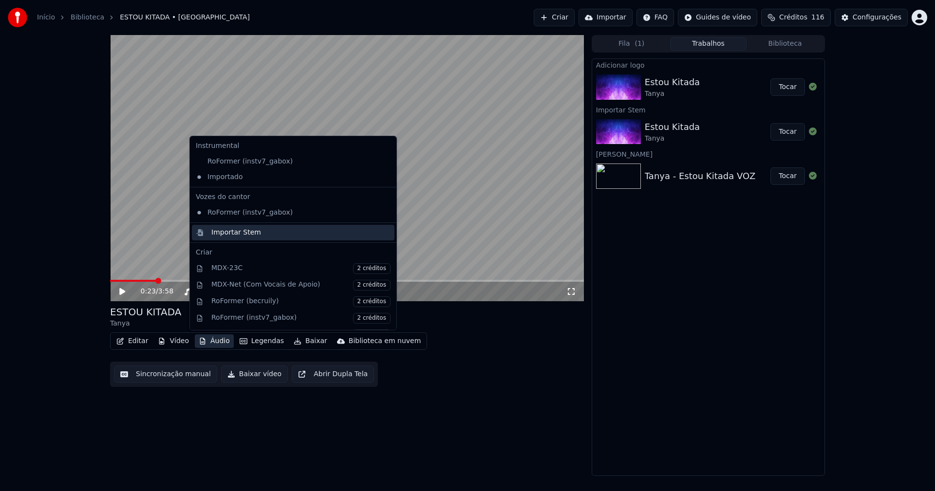
click at [235, 236] on div "Importar Stem" at bounding box center [236, 233] width 50 height 10
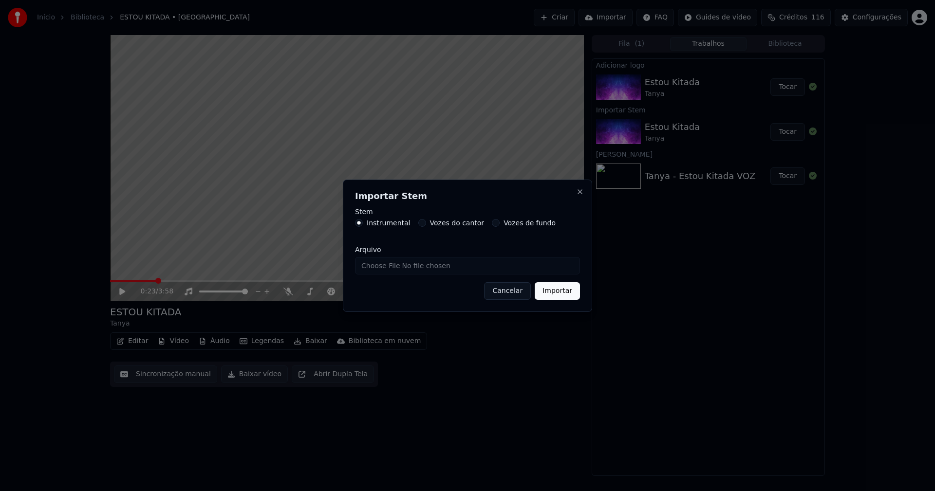
click at [389, 264] on input "Arquivo" at bounding box center [467, 266] width 225 height 18
type input "**********"
click at [557, 285] on button "Importar" at bounding box center [557, 291] width 45 height 18
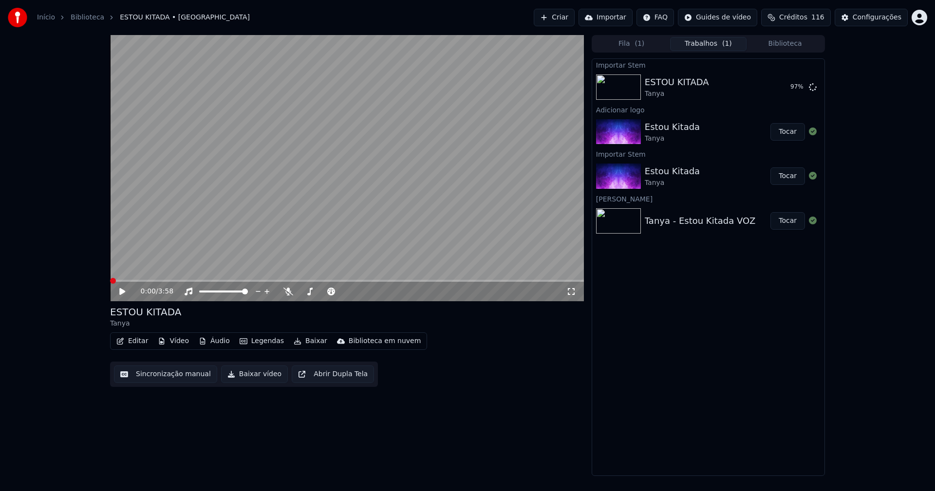
click at [110, 281] on span at bounding box center [110, 281] width 0 height 2
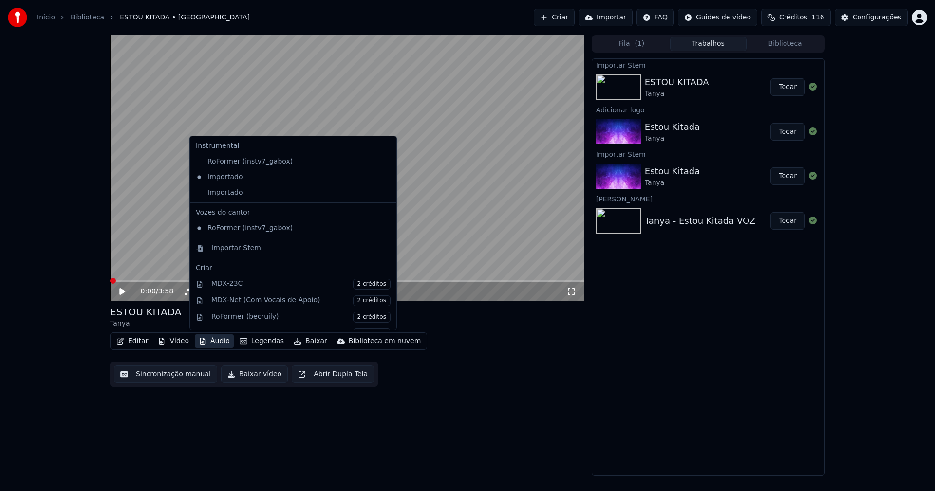
click at [214, 341] on button "Áudio" at bounding box center [214, 341] width 39 height 14
click at [205, 198] on div "Importado" at bounding box center [286, 193] width 188 height 16
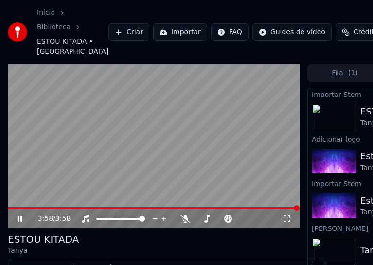
click at [20, 222] on icon at bounding box center [20, 219] width 5 height 6
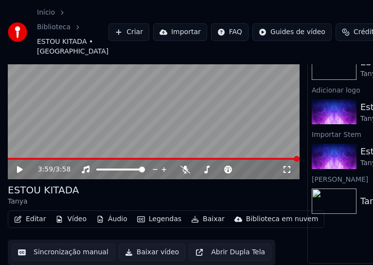
scroll to position [65, 0]
click at [35, 213] on button "Editar" at bounding box center [29, 219] width 39 height 14
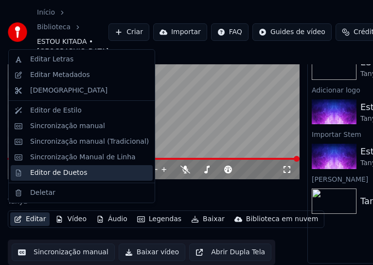
click at [51, 172] on div "Editor de Duetos" at bounding box center [58, 173] width 57 height 10
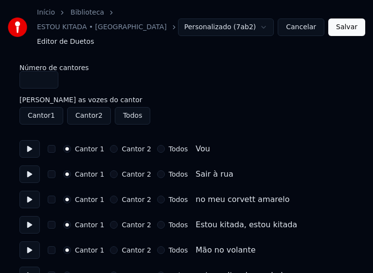
click at [157, 145] on button "Todos" at bounding box center [161, 149] width 8 height 8
click at [157, 170] on button "Todos" at bounding box center [161, 174] width 8 height 8
click at [157, 196] on button "Todos" at bounding box center [161, 200] width 8 height 8
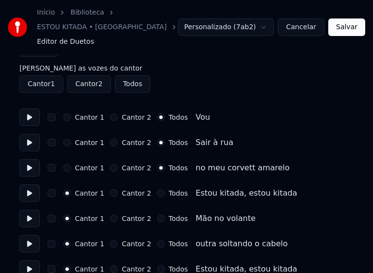
scroll to position [97, 0]
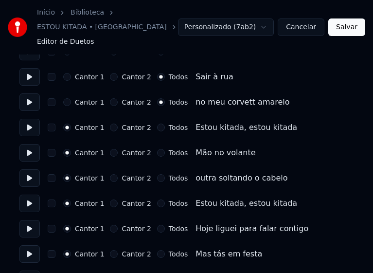
click at [157, 149] on button "Todos" at bounding box center [161, 153] width 8 height 8
click at [157, 174] on button "Todos" at bounding box center [161, 178] width 8 height 8
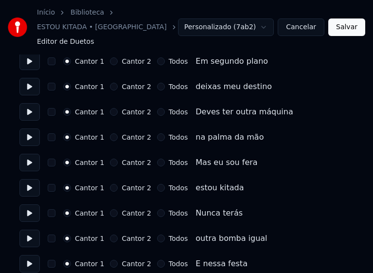
scroll to position [389, 0]
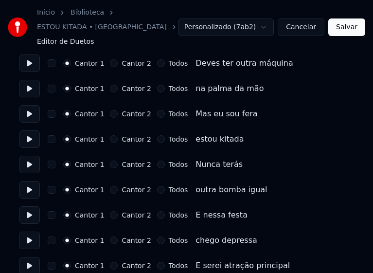
click at [157, 110] on button "Todos" at bounding box center [161, 114] width 8 height 8
click at [157, 135] on button "Todos" at bounding box center [161, 139] width 8 height 8
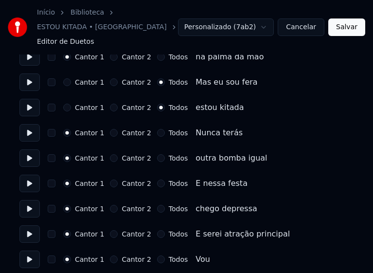
scroll to position [438, 0]
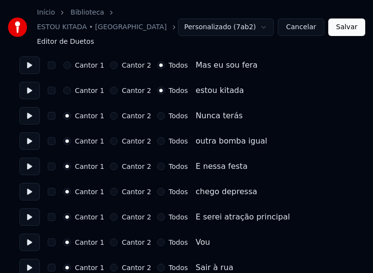
click at [157, 163] on button "Todos" at bounding box center [161, 167] width 8 height 8
click at [157, 188] on button "Todos" at bounding box center [161, 192] width 8 height 8
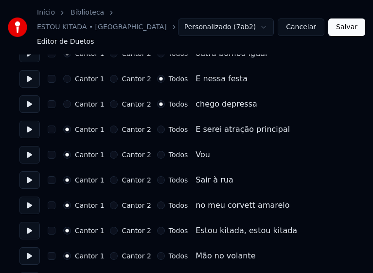
scroll to position [536, 0]
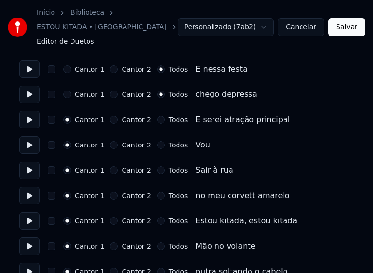
click at [157, 141] on button "Todos" at bounding box center [161, 145] width 8 height 8
click at [157, 167] on button "Todos" at bounding box center [161, 171] width 8 height 8
click at [157, 192] on button "Todos" at bounding box center [161, 196] width 8 height 8
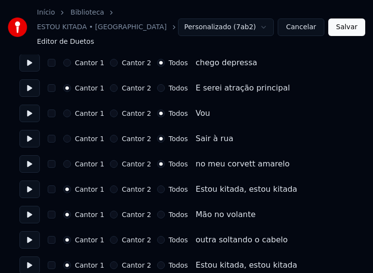
scroll to position [584, 0]
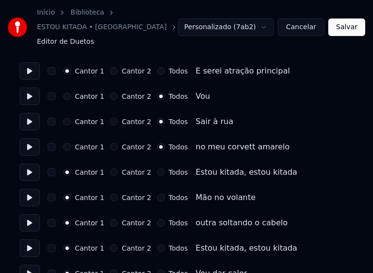
click at [157, 194] on button "Todos" at bounding box center [161, 198] width 8 height 8
click at [157, 219] on button "Todos" at bounding box center [161, 223] width 8 height 8
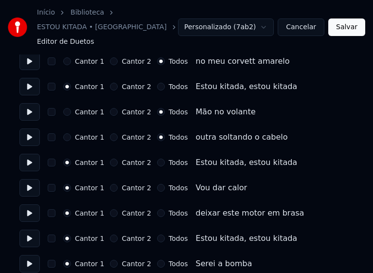
scroll to position [682, 0]
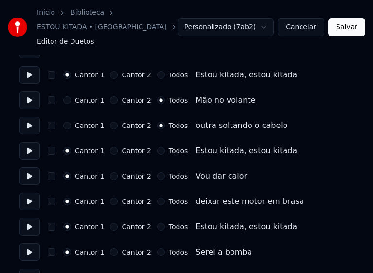
click at [157, 172] on button "Todos" at bounding box center [161, 176] width 8 height 8
click at [157, 198] on button "Todos" at bounding box center [161, 202] width 8 height 8
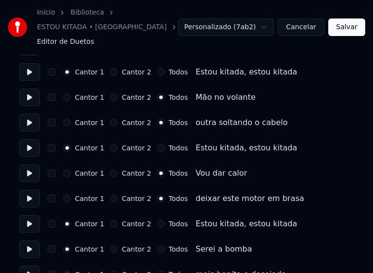
scroll to position [730, 0]
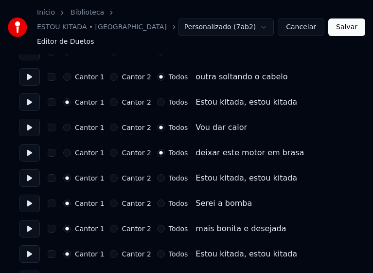
click at [157, 225] on button "Todos" at bounding box center [161, 229] width 8 height 8
click at [157, 200] on button "Todos" at bounding box center [161, 204] width 8 height 8
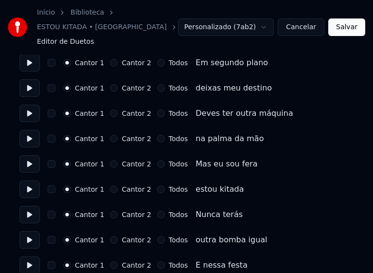
scroll to position [1071, 0]
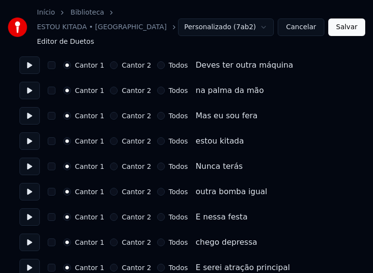
click at [157, 112] on button "Todos" at bounding box center [161, 116] width 8 height 8
click at [157, 137] on button "Todos" at bounding box center [161, 141] width 8 height 8
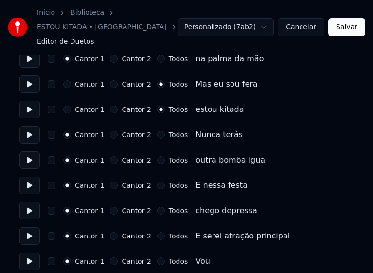
scroll to position [1120, 0]
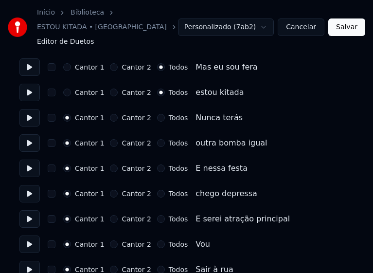
click at [157, 165] on button "Todos" at bounding box center [161, 169] width 8 height 8
click at [157, 190] on button "Todos" at bounding box center [161, 194] width 8 height 8
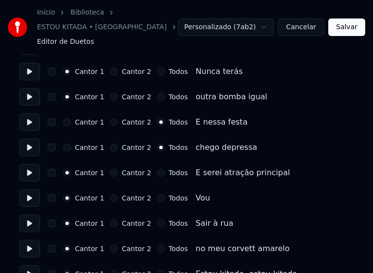
scroll to position [1168, 0]
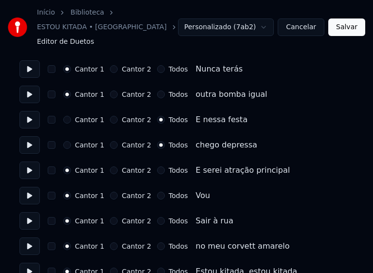
click at [157, 192] on button "Todos" at bounding box center [161, 196] width 8 height 8
click at [157, 217] on button "Todos" at bounding box center [161, 221] width 8 height 8
drag, startPoint x: 153, startPoint y: 232, endPoint x: 157, endPoint y: 226, distance: 7.0
click at [157, 242] on button "Todos" at bounding box center [161, 246] width 8 height 8
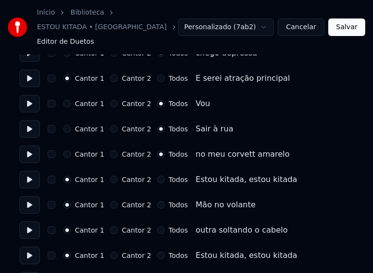
scroll to position [1266, 0]
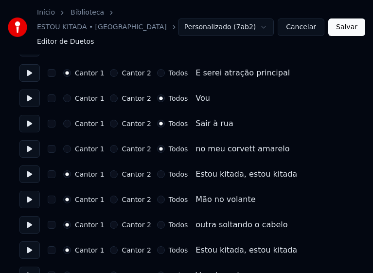
click at [157, 196] on button "Todos" at bounding box center [161, 200] width 8 height 8
click at [157, 221] on button "Todos" at bounding box center [161, 225] width 8 height 8
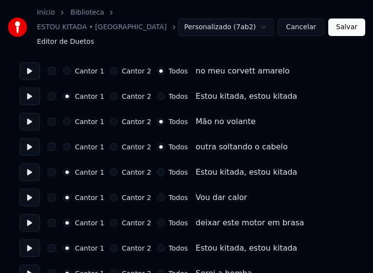
scroll to position [1363, 0]
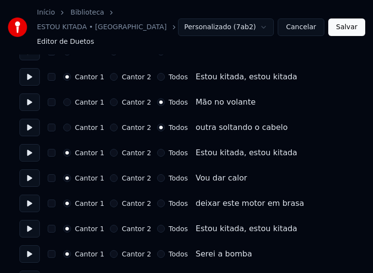
click at [157, 174] on button "Todos" at bounding box center [161, 178] width 8 height 8
click at [157, 200] on button "Todos" at bounding box center [161, 204] width 8 height 8
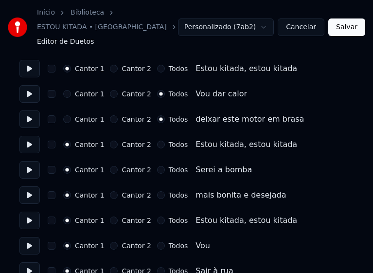
scroll to position [1461, 0]
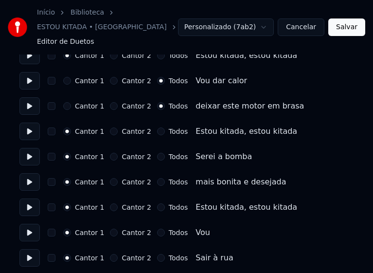
click at [157, 153] on button "Todos" at bounding box center [161, 157] width 8 height 8
click at [157, 178] on button "Todos" at bounding box center [161, 182] width 8 height 8
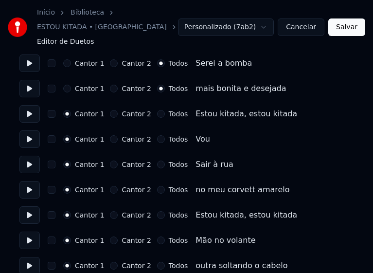
scroll to position [1558, 0]
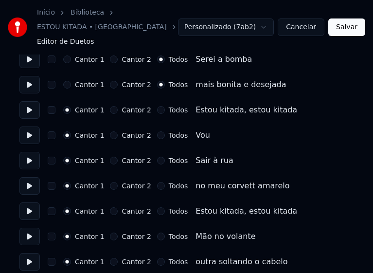
click at [157, 131] on button "Todos" at bounding box center [161, 135] width 8 height 8
click at [157, 157] on button "Todos" at bounding box center [161, 161] width 8 height 8
click at [157, 182] on button "Todos" at bounding box center [161, 186] width 8 height 8
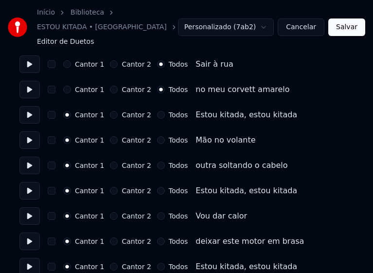
scroll to position [1655, 0]
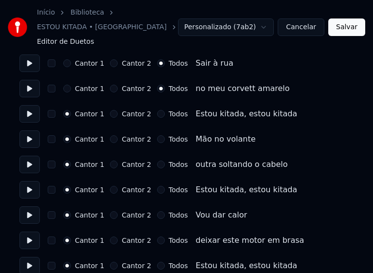
click at [157, 135] on button "Todos" at bounding box center [161, 139] width 8 height 8
click at [157, 161] on button "Todos" at bounding box center [161, 165] width 8 height 8
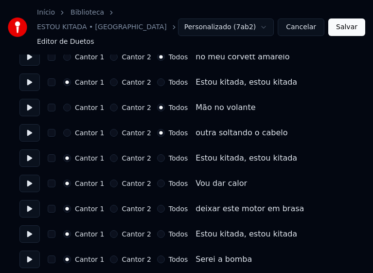
scroll to position [1704, 0]
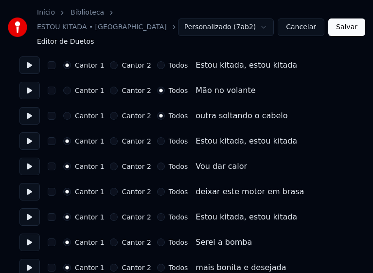
click at [157, 163] on button "Todos" at bounding box center [161, 167] width 8 height 8
click at [157, 188] on button "Todos" at bounding box center [161, 192] width 8 height 8
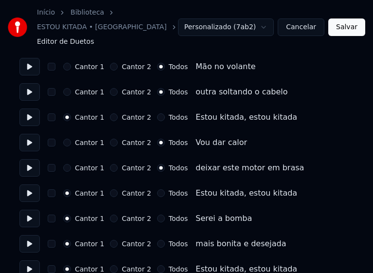
click at [157, 215] on button "Todos" at bounding box center [161, 219] width 8 height 8
click at [157, 240] on button "Todos" at bounding box center [161, 244] width 8 height 8
click at [343, 25] on button "Salvar" at bounding box center [347, 28] width 37 height 18
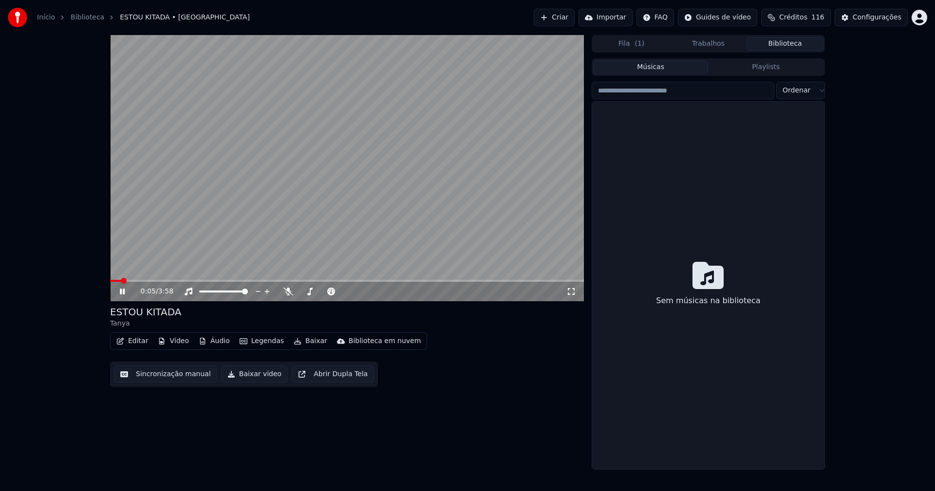
click at [795, 44] on button "Biblioteca" at bounding box center [784, 44] width 77 height 14
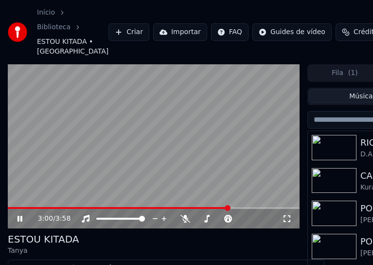
click at [22, 222] on icon at bounding box center [20, 219] width 5 height 6
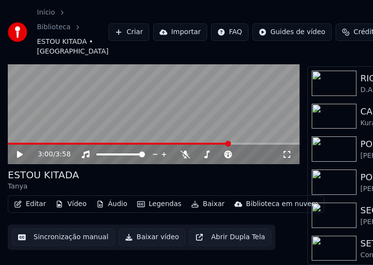
scroll to position [80, 0]
click at [36, 199] on button "Editar" at bounding box center [29, 204] width 39 height 14
click at [31, 201] on button "Editar" at bounding box center [29, 204] width 39 height 14
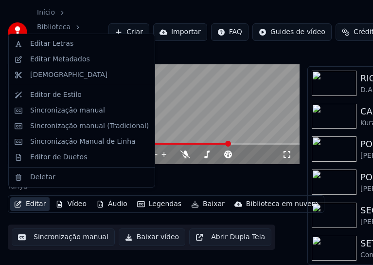
click at [37, 202] on button "Editar" at bounding box center [29, 204] width 39 height 14
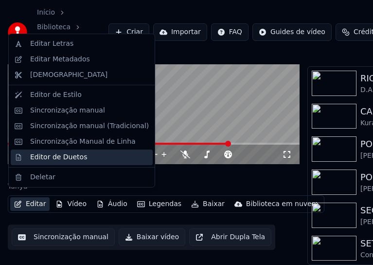
click at [47, 160] on div "Editor de Duetos" at bounding box center [58, 157] width 57 height 10
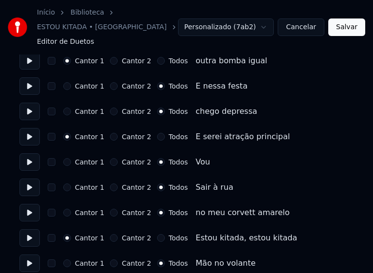
scroll to position [536, 0]
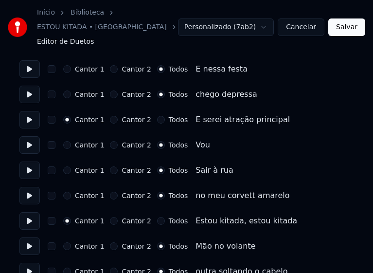
click at [157, 217] on button "Todos" at bounding box center [161, 221] width 8 height 8
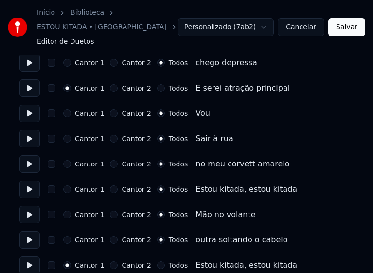
scroll to position [584, 0]
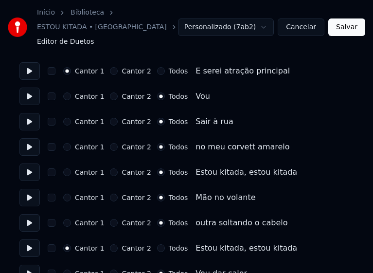
click at [157, 244] on div "Todos" at bounding box center [172, 248] width 31 height 8
click at [157, 244] on button "Todos" at bounding box center [161, 248] width 8 height 8
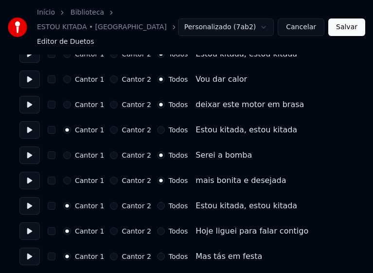
scroll to position [779, 0]
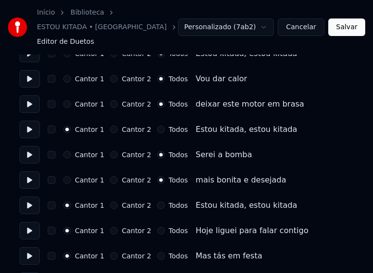
click at [157, 126] on button "Todos" at bounding box center [161, 130] width 8 height 8
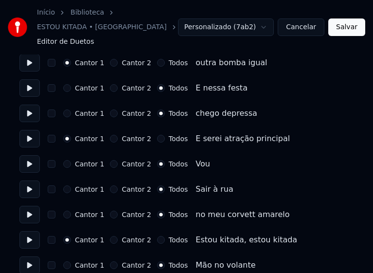
scroll to position [1217, 0]
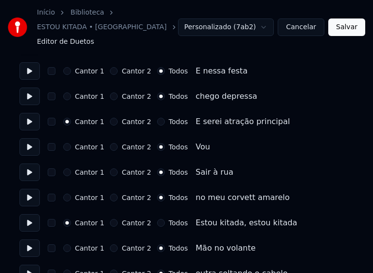
click at [157, 219] on button "Todos" at bounding box center [161, 223] width 8 height 8
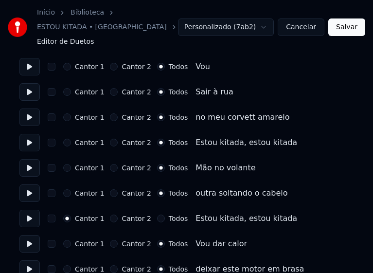
scroll to position [1315, 0]
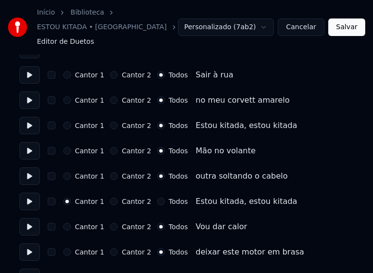
click at [157, 198] on button "Todos" at bounding box center [161, 202] width 8 height 8
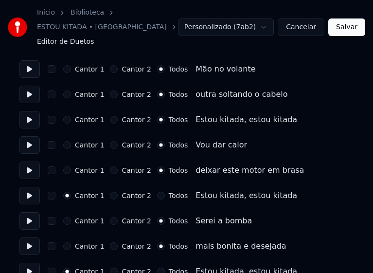
scroll to position [1412, 0]
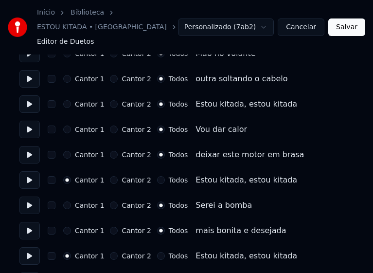
click at [157, 176] on button "Todos" at bounding box center [161, 180] width 8 height 8
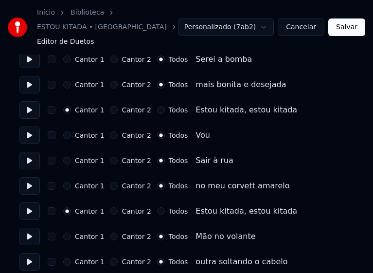
scroll to position [1607, 0]
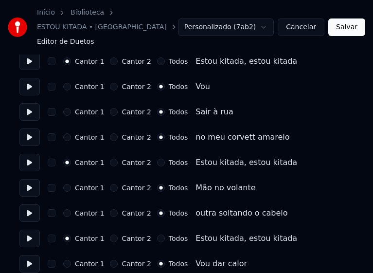
click at [157, 159] on button "Todos" at bounding box center [161, 163] width 8 height 8
click at [157, 235] on button "Todos" at bounding box center [161, 239] width 8 height 8
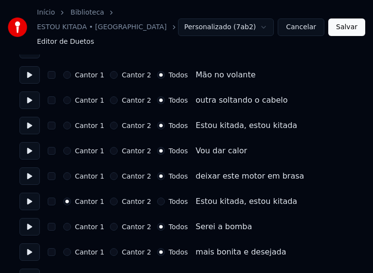
scroll to position [1728, 0]
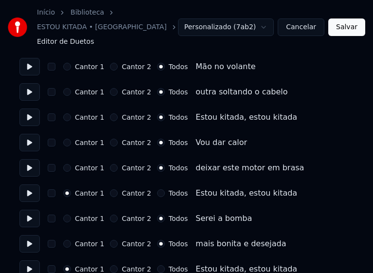
click at [157, 189] on button "Todos" at bounding box center [161, 193] width 8 height 8
drag, startPoint x: 354, startPoint y: 27, endPoint x: 334, endPoint y: 21, distance: 20.3
click at [353, 26] on button "Salvar" at bounding box center [347, 28] width 37 height 18
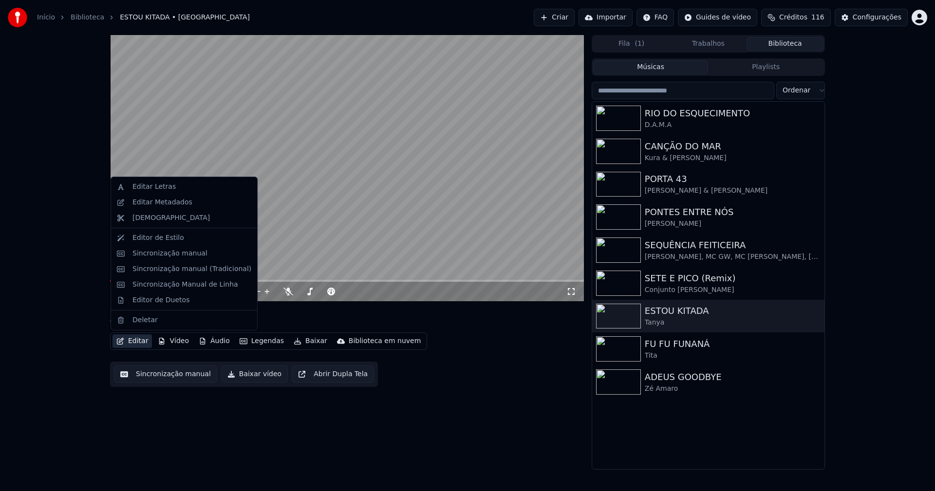
click at [141, 348] on button "Editar" at bounding box center [131, 341] width 39 height 14
click at [170, 208] on div "Editar Metadados" at bounding box center [184, 203] width 142 height 16
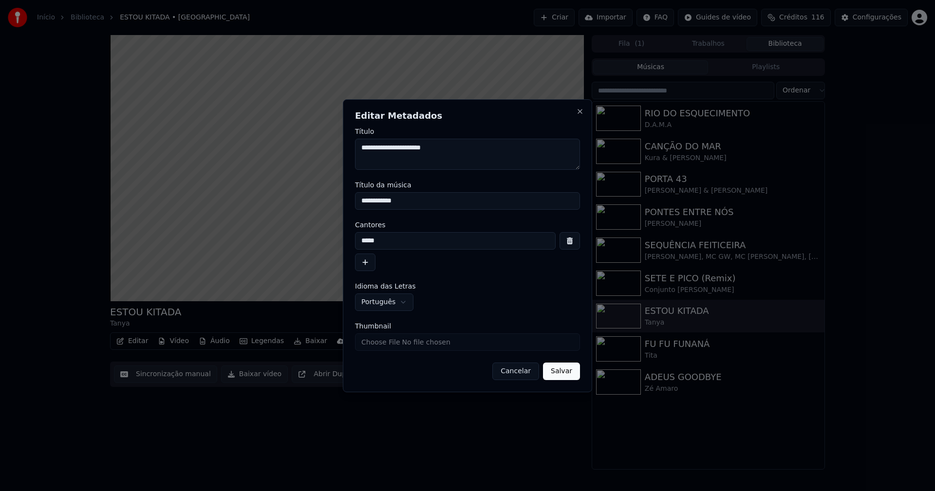
click at [388, 341] on input "Thumbnail" at bounding box center [467, 343] width 225 height 18
type input "**********"
drag, startPoint x: 564, startPoint y: 374, endPoint x: 554, endPoint y: 374, distance: 10.2
click at [565, 374] on button "Salvar" at bounding box center [561, 372] width 37 height 18
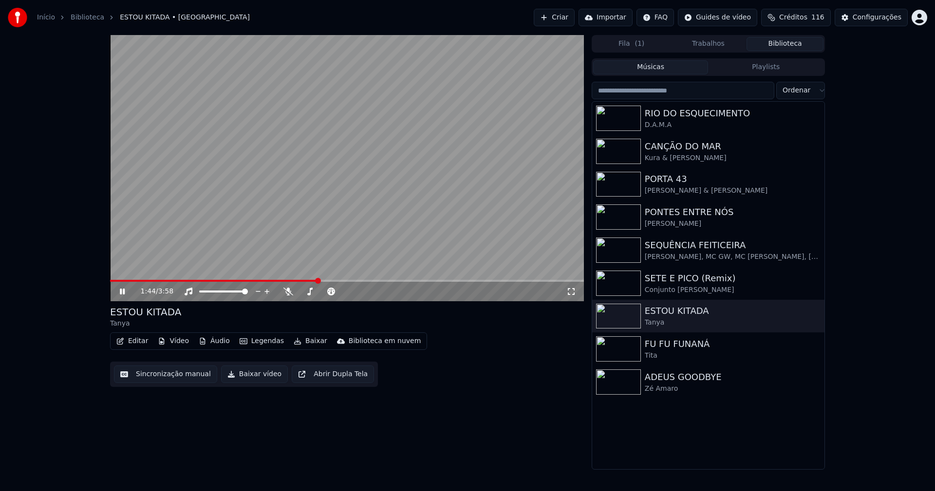
click at [124, 292] on icon at bounding box center [122, 292] width 5 height 6
click at [258, 377] on button "Baixar vídeo" at bounding box center [254, 375] width 67 height 18
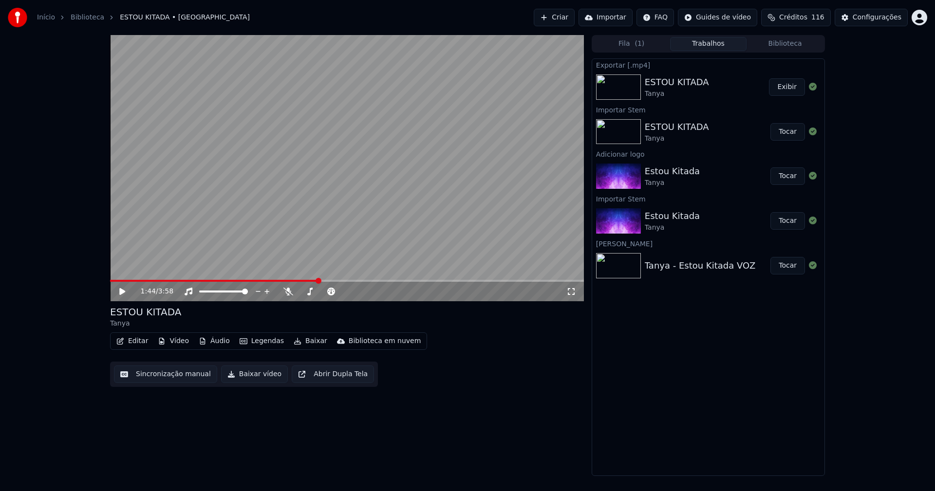
click at [792, 46] on button "Biblioteca" at bounding box center [784, 44] width 77 height 14
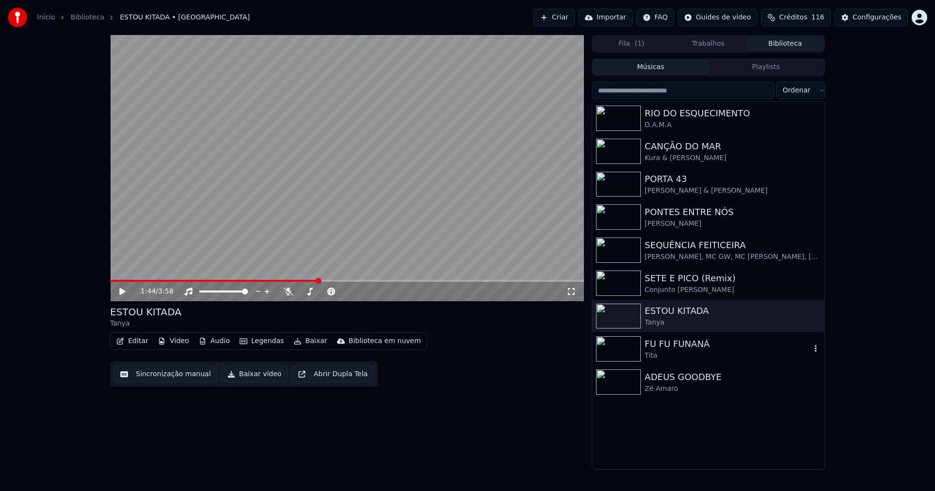
click at [687, 350] on div "FU FU FUNANÁ" at bounding box center [728, 344] width 166 height 14
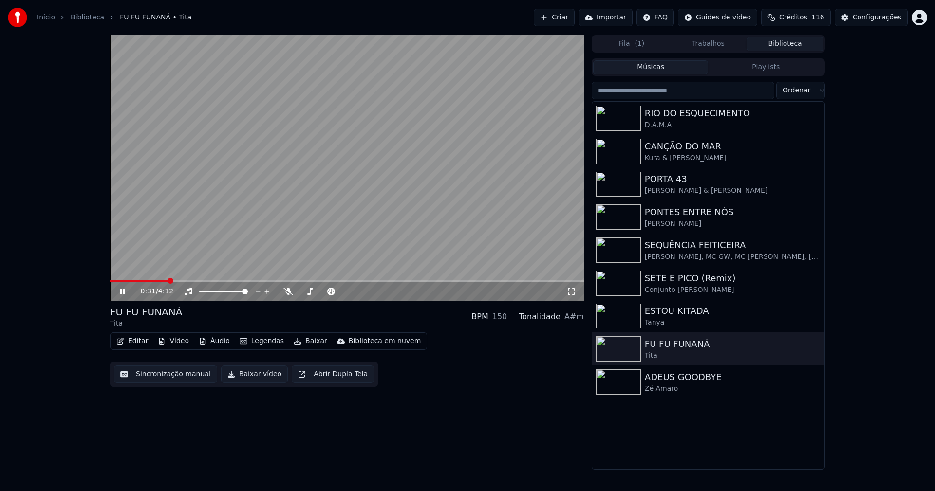
click at [168, 281] on span at bounding box center [347, 281] width 474 height 2
click at [125, 294] on icon at bounding box center [122, 292] width 5 height 6
click at [260, 374] on button "Baixar vídeo" at bounding box center [254, 375] width 67 height 18
